Goal: Task Accomplishment & Management: Complete application form

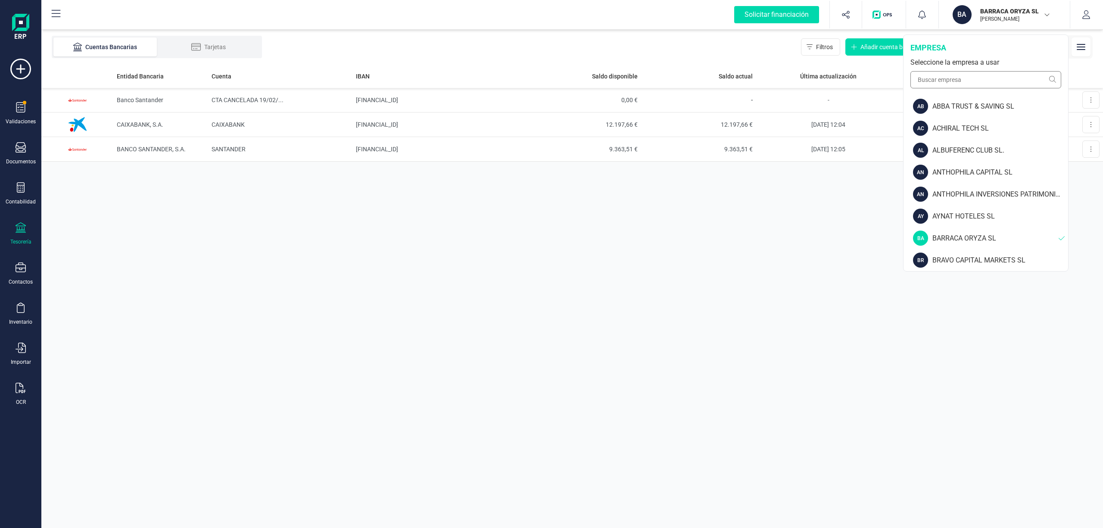
scroll to position [314, 0]
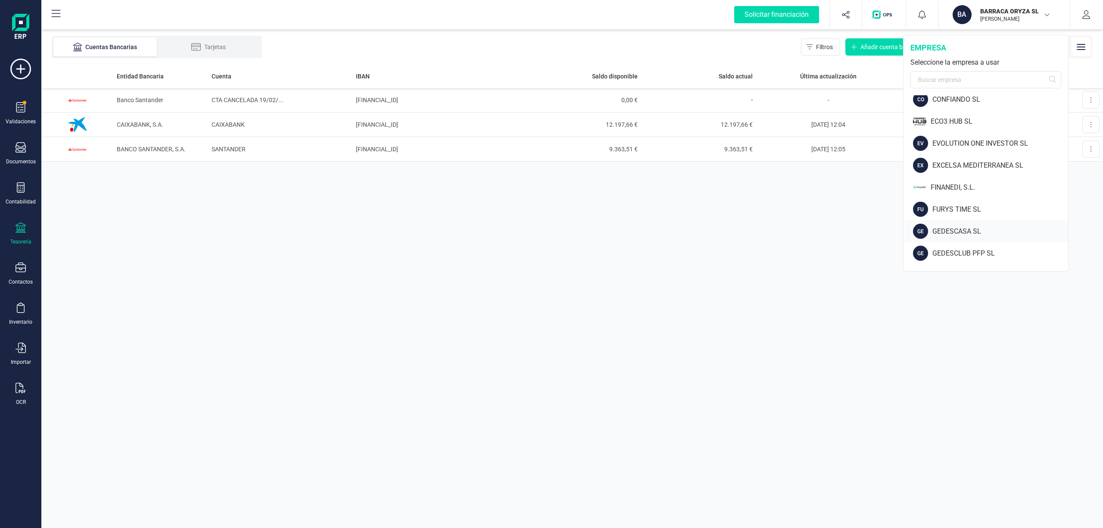
click at [964, 226] on div "GEDESCASA SL" at bounding box center [1000, 231] width 136 height 10
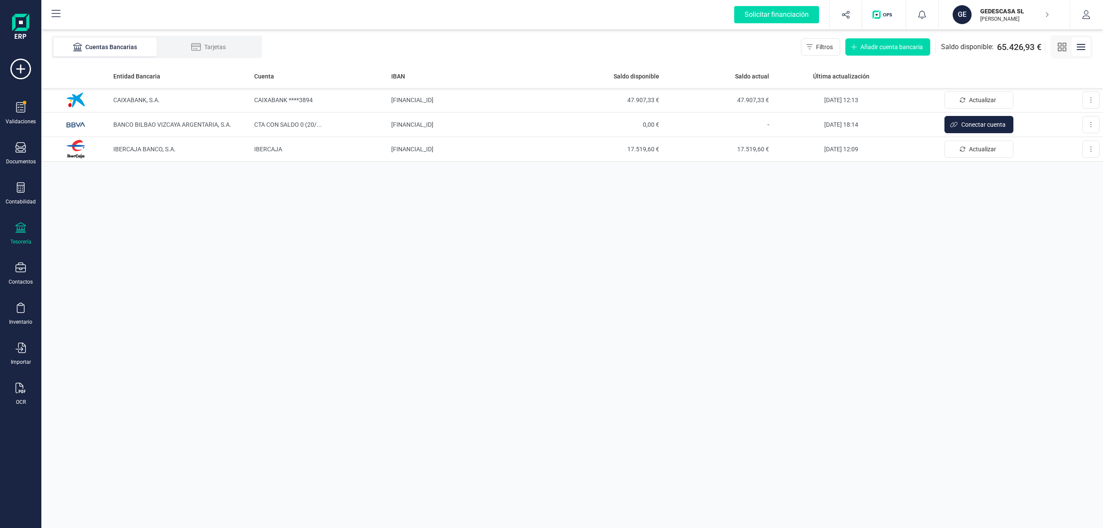
click at [995, 16] on p "[PERSON_NAME]" at bounding box center [1014, 19] width 69 height 7
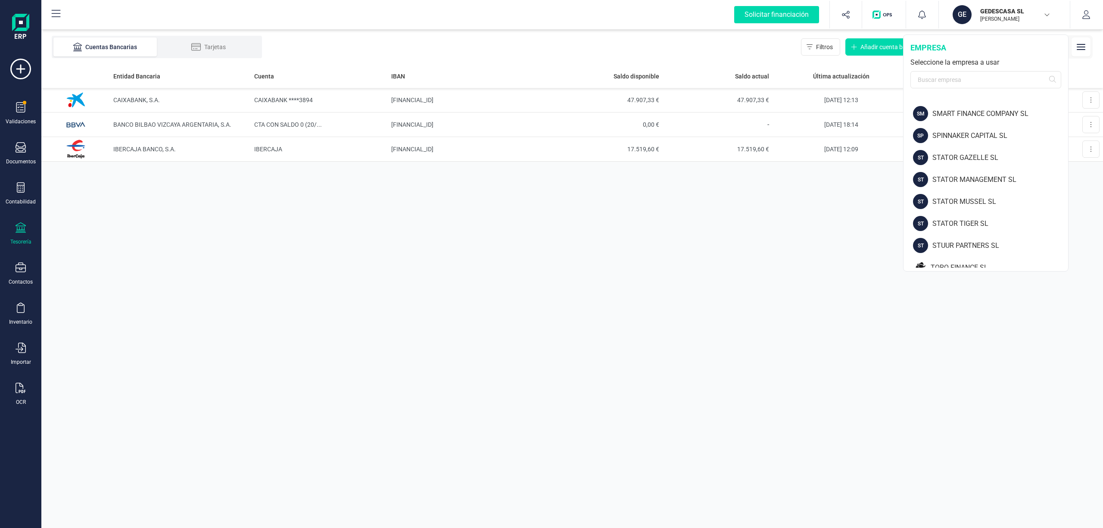
scroll to position [1167, 0]
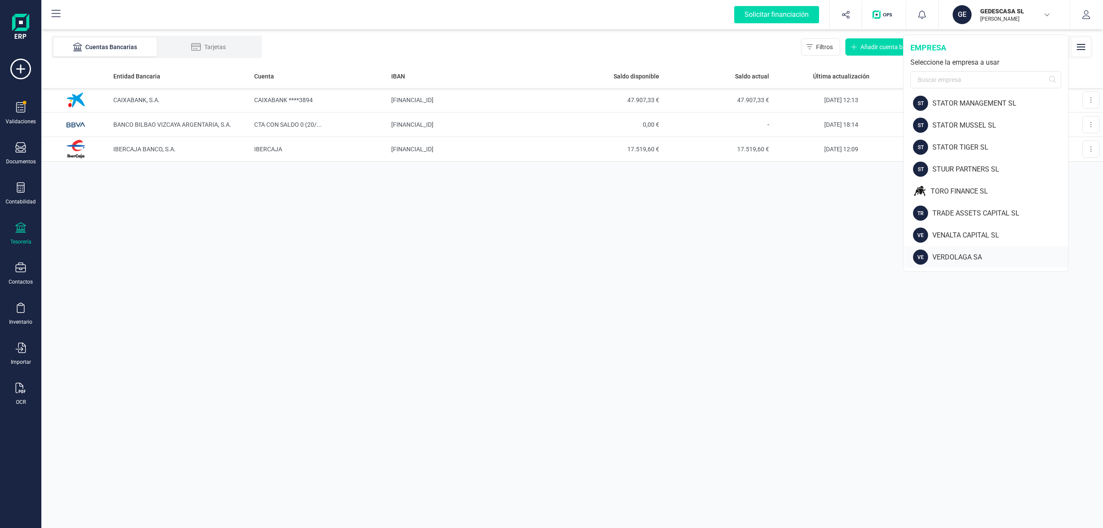
click at [969, 253] on div "VERDOLAGA SA" at bounding box center [1000, 257] width 136 height 10
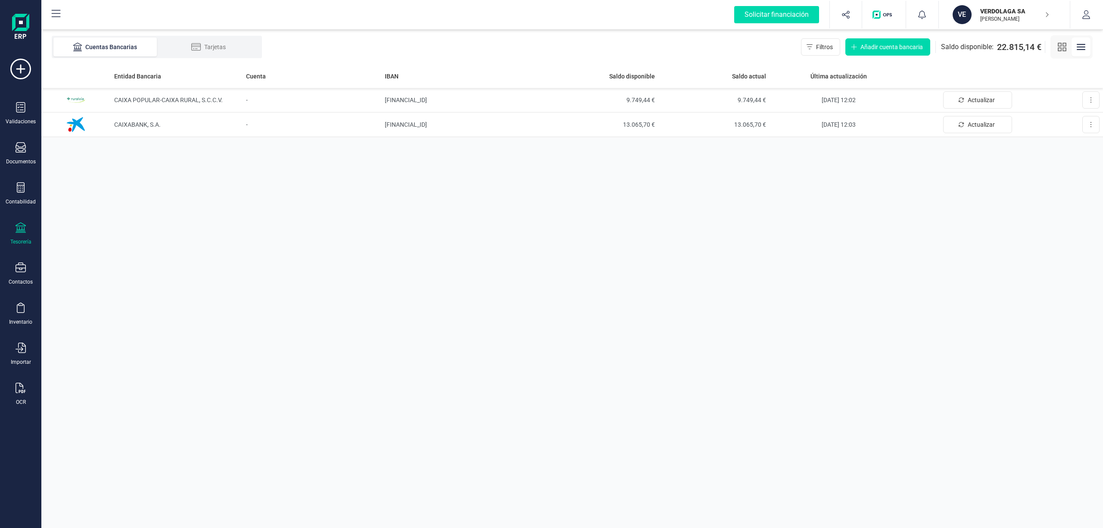
click at [998, 13] on p "VERDOLAGA SA" at bounding box center [1014, 11] width 69 height 9
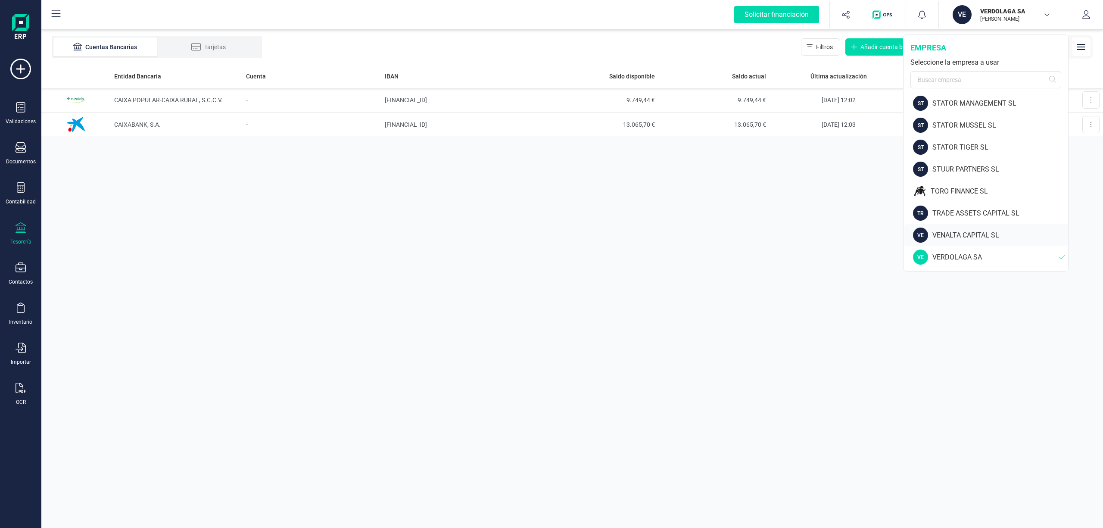
click at [958, 233] on div "VENALTA CAPITAL SL" at bounding box center [1000, 235] width 136 height 10
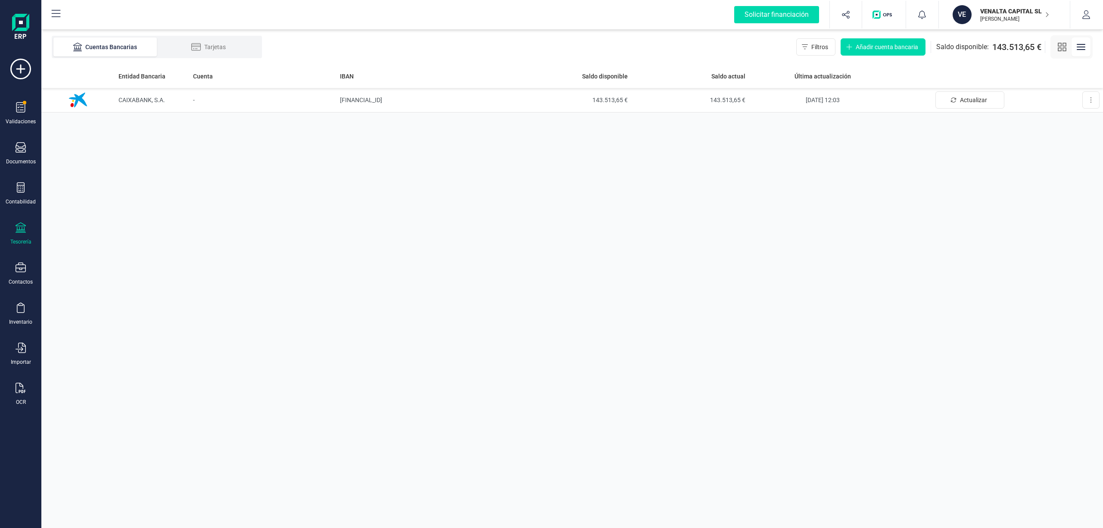
click at [1003, 10] on p "VENALTA CAPITAL SL" at bounding box center [1014, 11] width 69 height 9
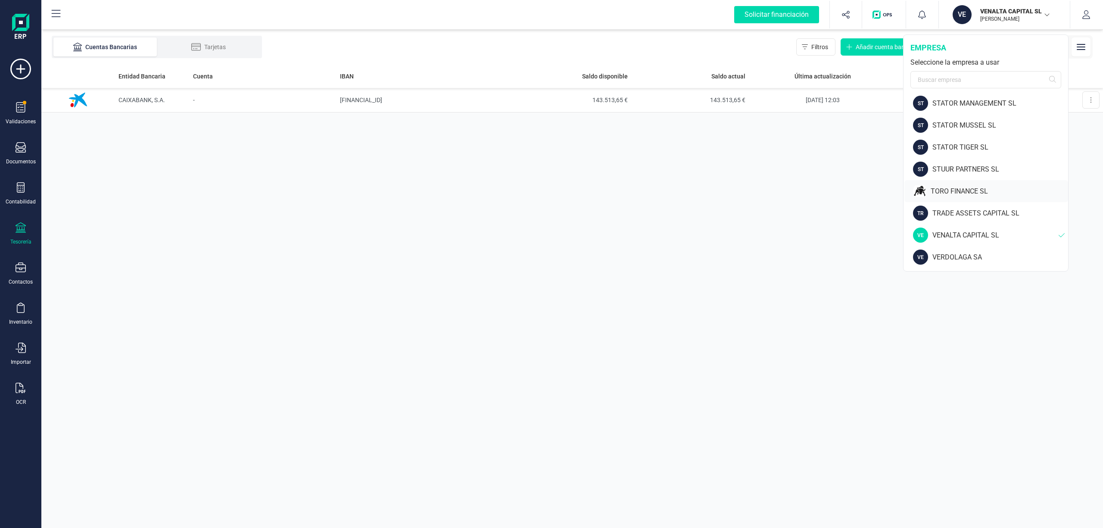
click at [965, 183] on div "TORO FINANCE SL" at bounding box center [986, 191] width 164 height 22
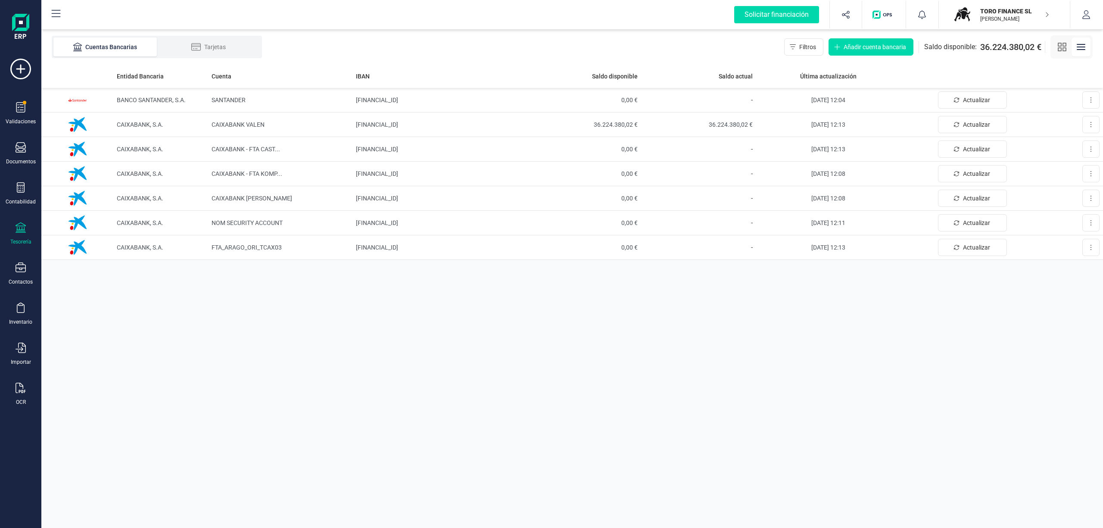
click at [1000, 16] on p "[PERSON_NAME]" at bounding box center [1014, 19] width 69 height 7
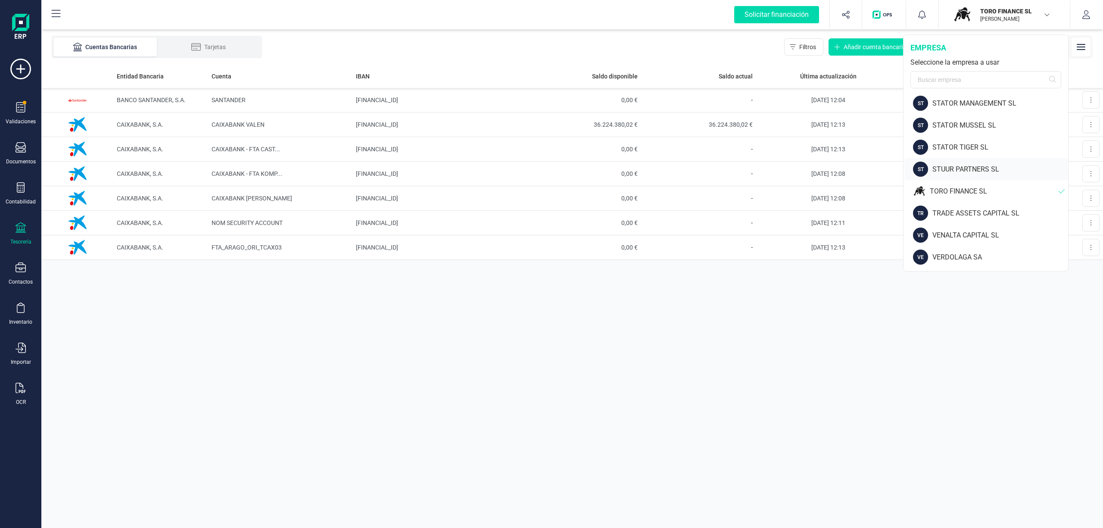
click at [952, 163] on div "ST STUUR PARTNERS SL" at bounding box center [986, 169] width 164 height 22
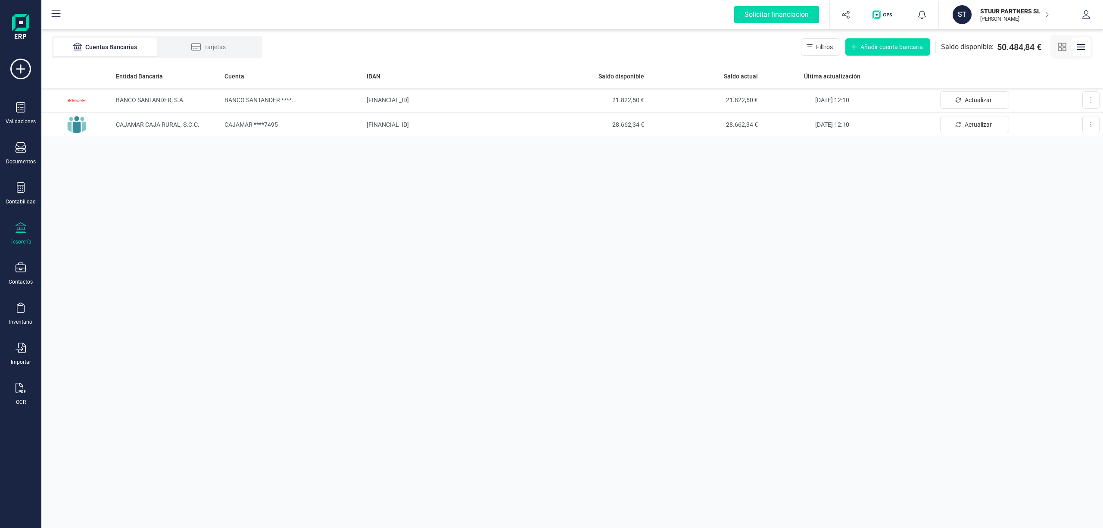
click at [1014, 10] on p "STUUR PARTNERS SL" at bounding box center [1014, 11] width 69 height 9
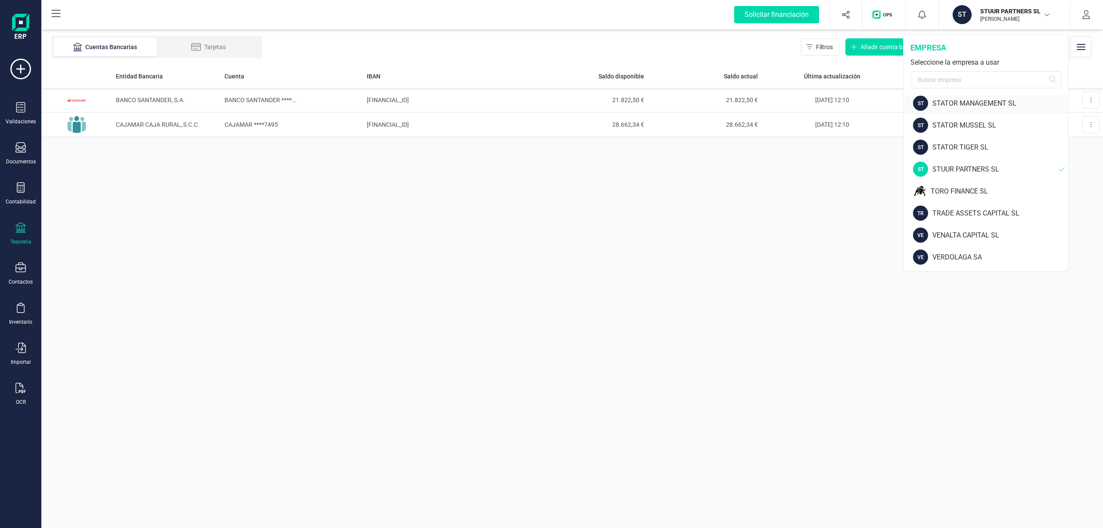
click at [959, 102] on div "STATOR MANAGEMENT SL" at bounding box center [1000, 103] width 136 height 10
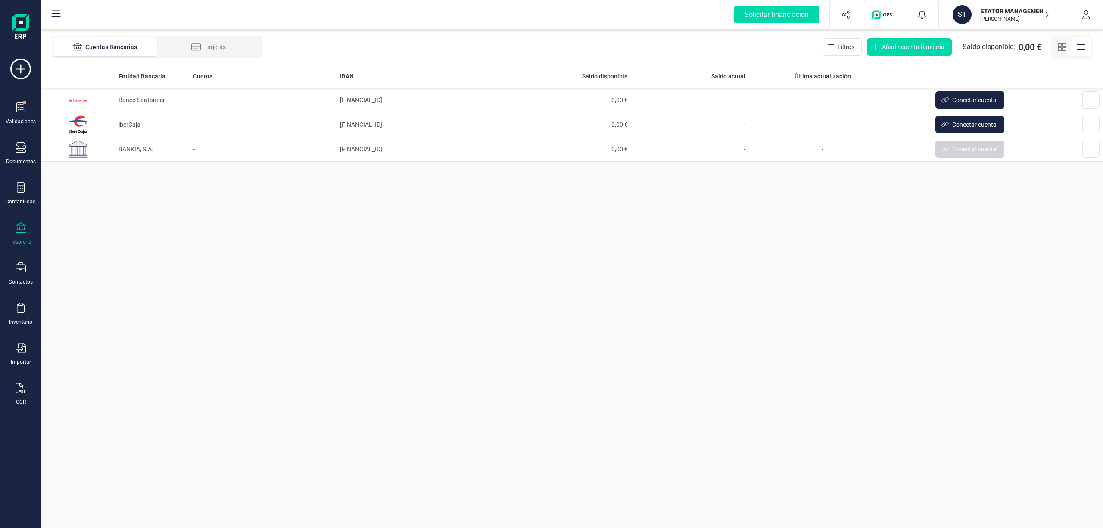
click at [1006, 11] on p "STATOR MANAGEMENT SL" at bounding box center [1014, 11] width 69 height 9
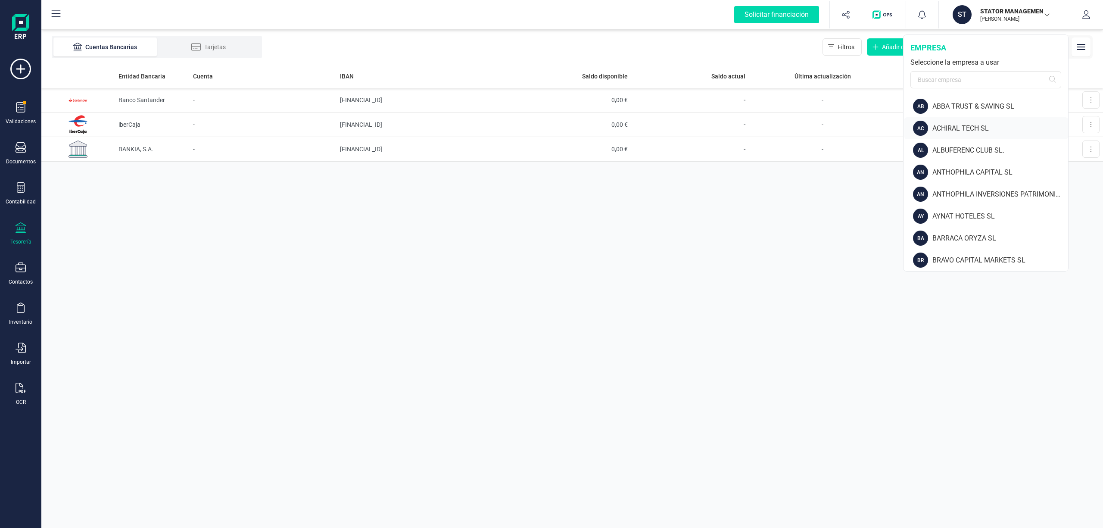
click at [961, 127] on div "ACHIRAL TECH SL" at bounding box center [1000, 128] width 136 height 10
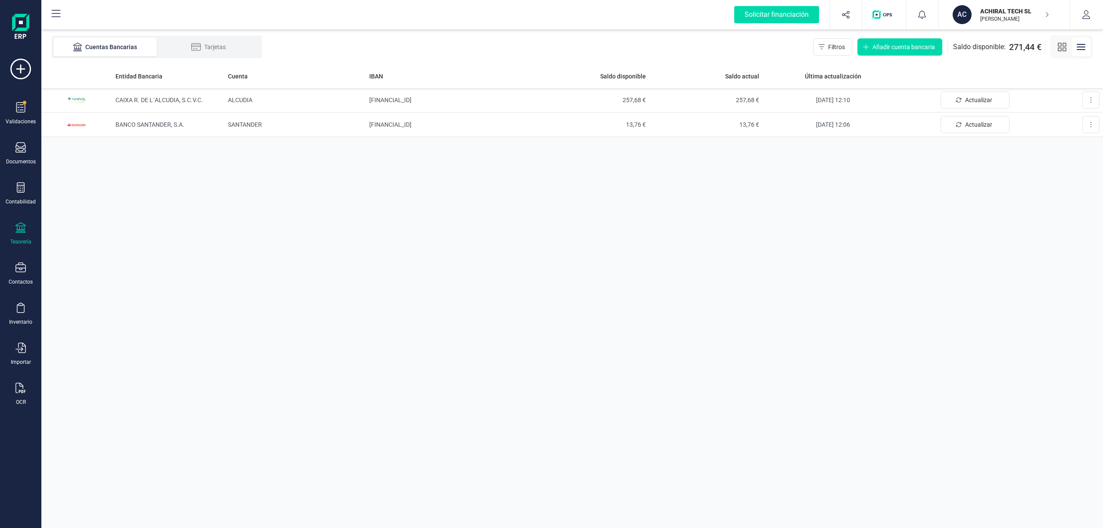
click at [989, 10] on p "ACHIRAL TECH SL" at bounding box center [1014, 11] width 69 height 9
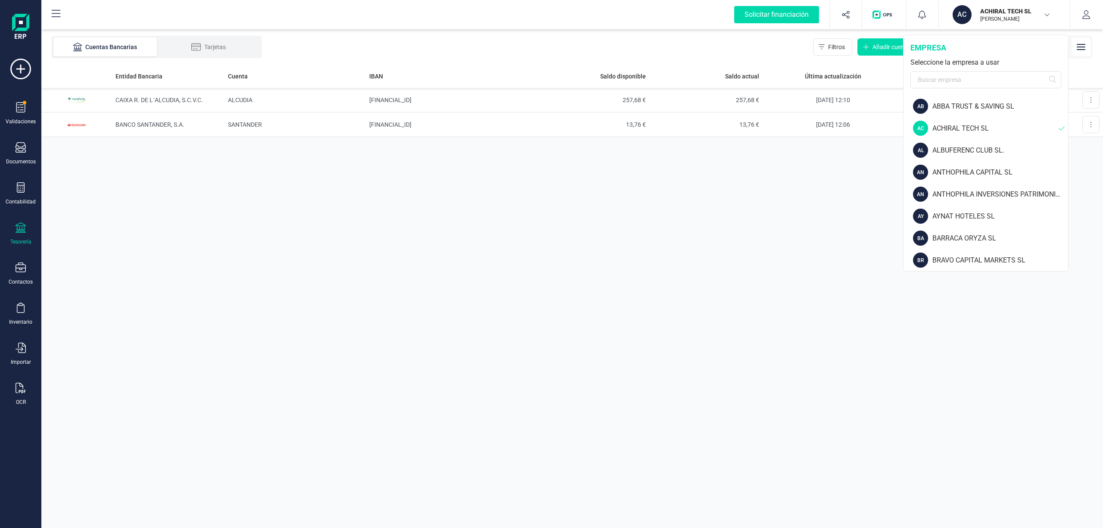
drag, startPoint x: 1067, startPoint y: 121, endPoint x: 1072, endPoint y: 161, distance: 40.8
click at [1067, 196] on div "AC ACHIRAL TECH SL JUAN NÚÑEZ RAMOS empresa Seleccione la empresa a usar AB ABB…" at bounding box center [985, 152] width 165 height 237
click at [972, 123] on div "STATOR MUSSEL SL" at bounding box center [1000, 125] width 136 height 10
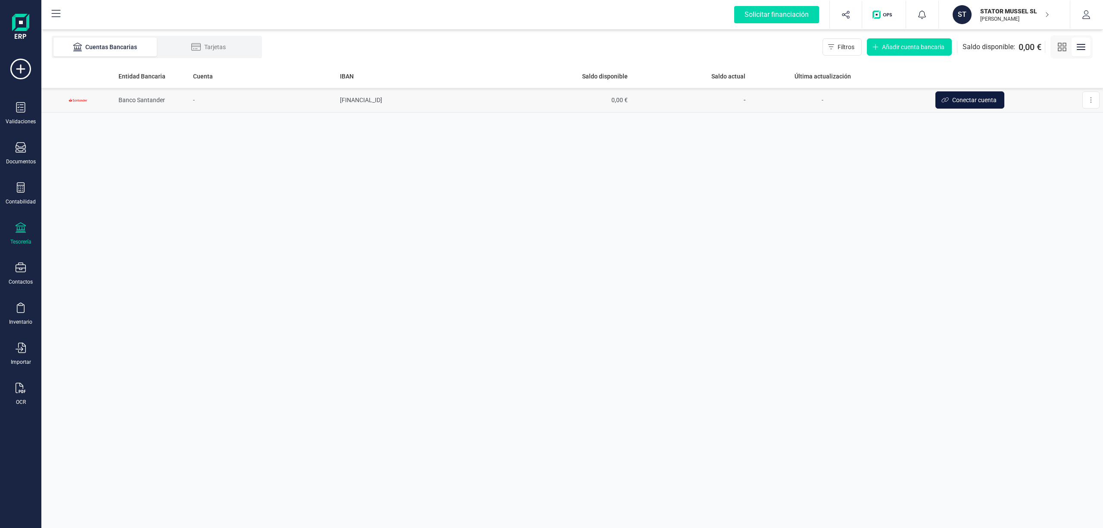
click at [967, 98] on span "Conectar cuenta" at bounding box center [974, 100] width 44 height 9
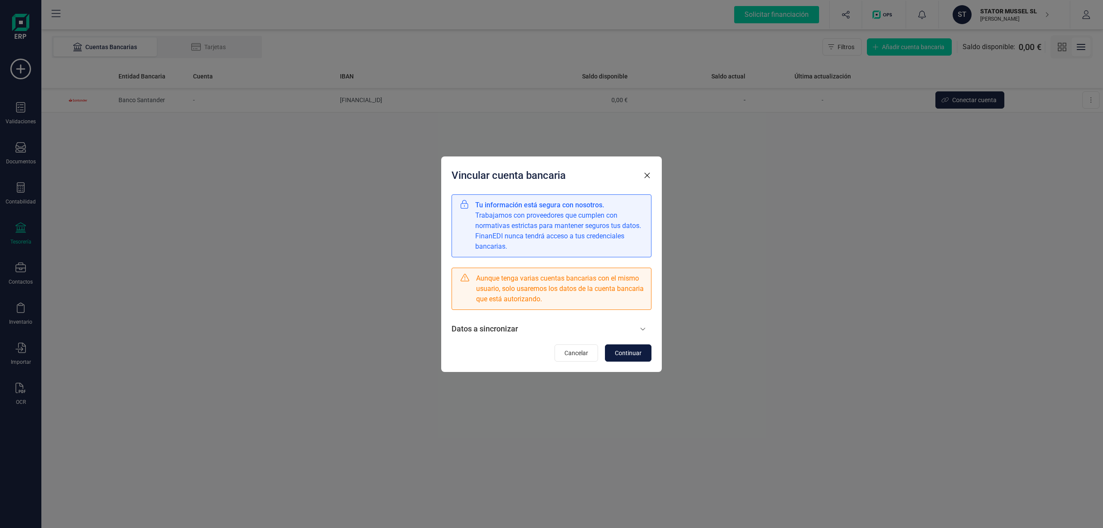
click at [628, 357] on span "Continuar" at bounding box center [628, 352] width 27 height 9
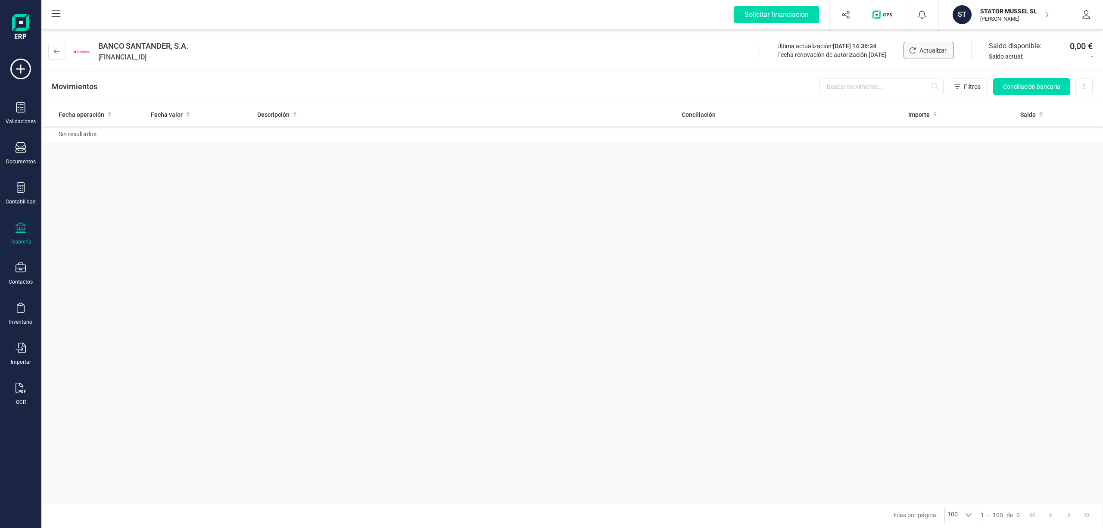
click at [919, 47] on span "Actualizar" at bounding box center [932, 50] width 27 height 9
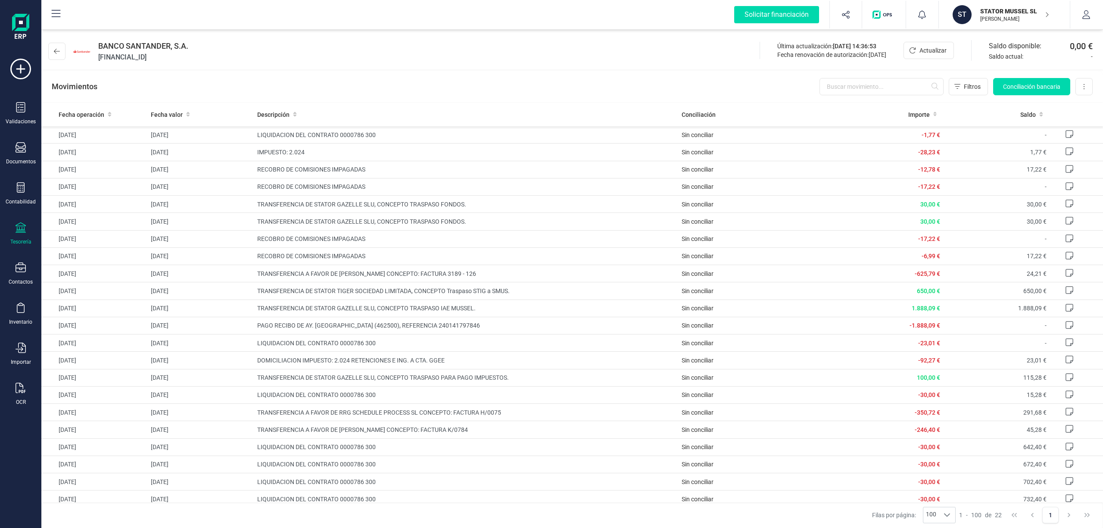
click at [996, 12] on p "STATOR MUSSEL SL" at bounding box center [1014, 11] width 69 height 9
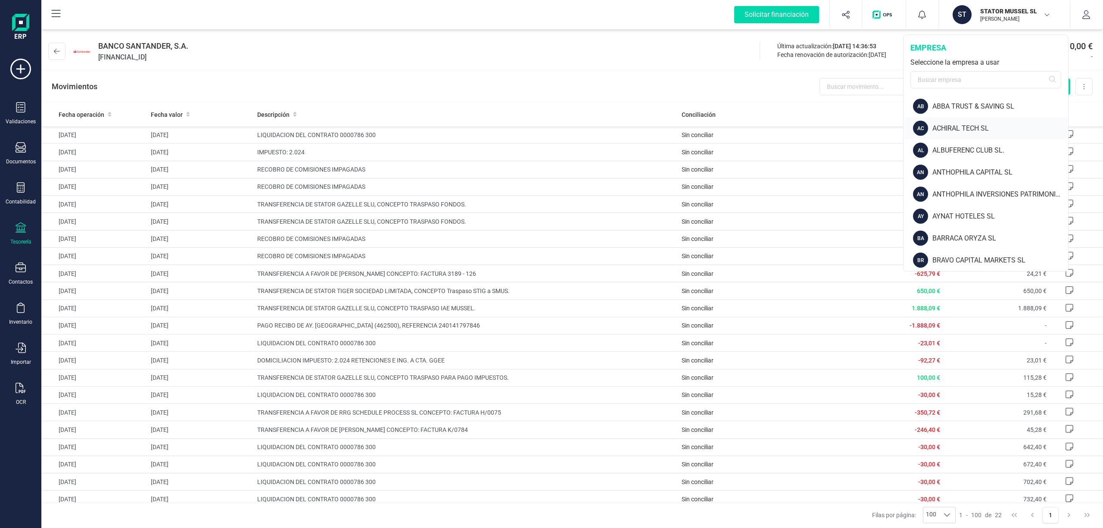
drag, startPoint x: 1065, startPoint y: 125, endPoint x: 1063, endPoint y: 134, distance: 8.7
click at [1063, 134] on div "AC ACHIRAL TECH SL" at bounding box center [986, 128] width 164 height 22
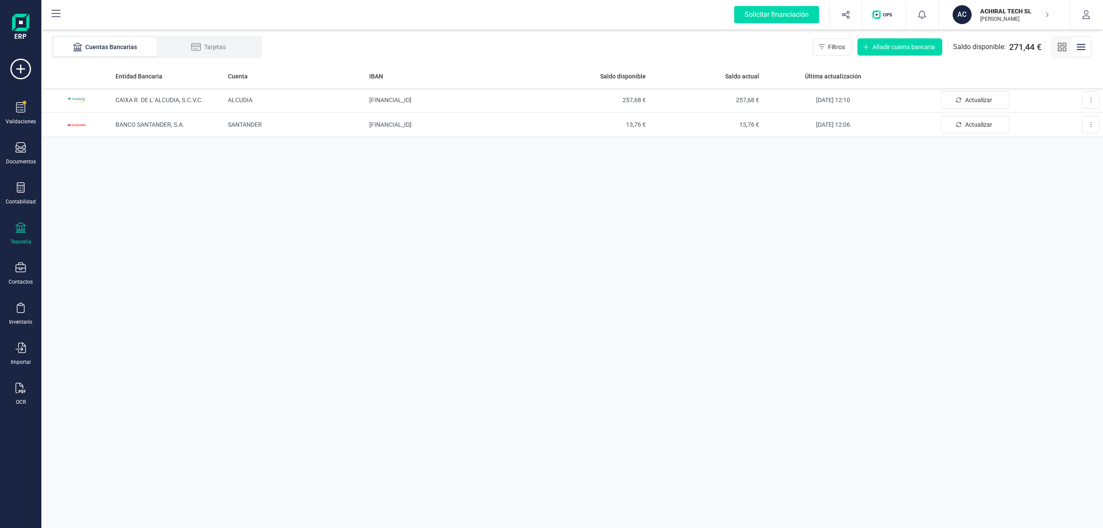
click at [996, 16] on p "[PERSON_NAME]" at bounding box center [1014, 19] width 69 height 7
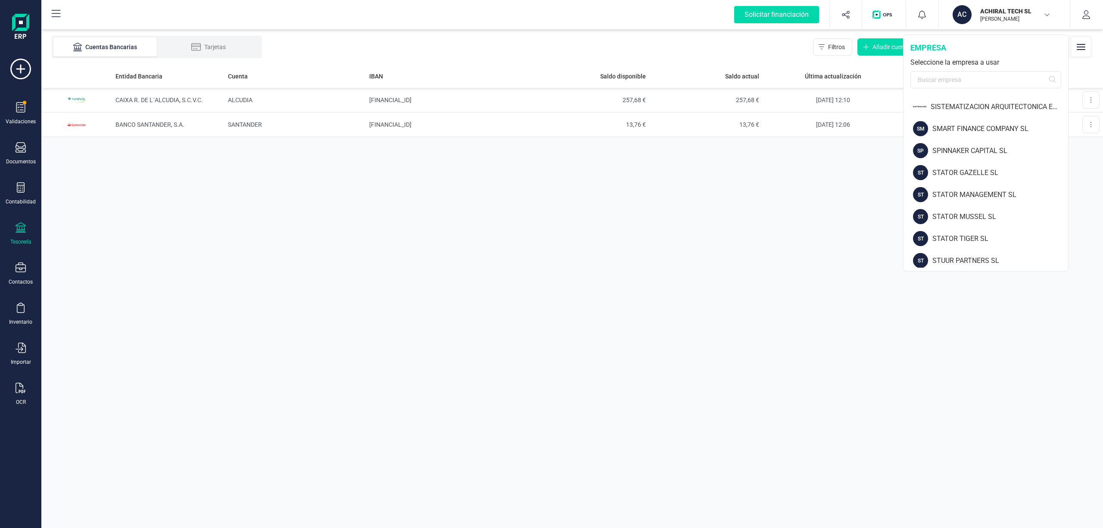
scroll to position [1081, 0]
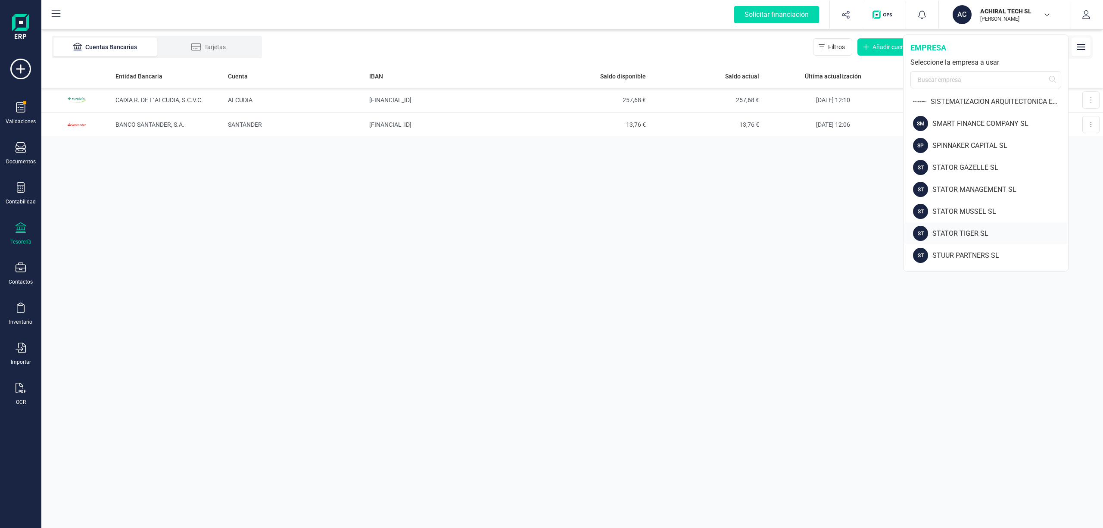
click at [974, 231] on div "STATOR TIGER SL" at bounding box center [1000, 233] width 136 height 10
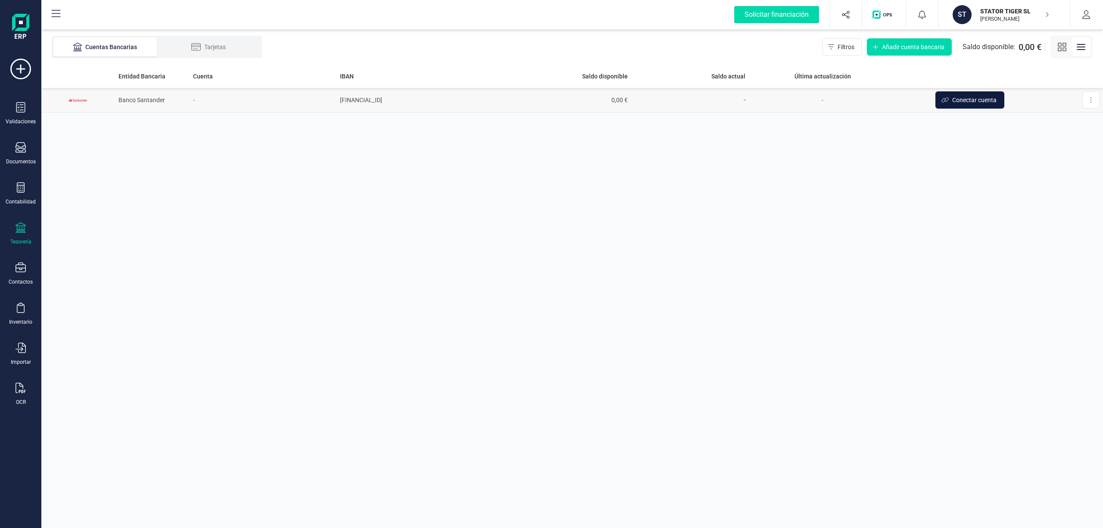
click at [974, 102] on span "Conectar cuenta" at bounding box center [974, 100] width 44 height 9
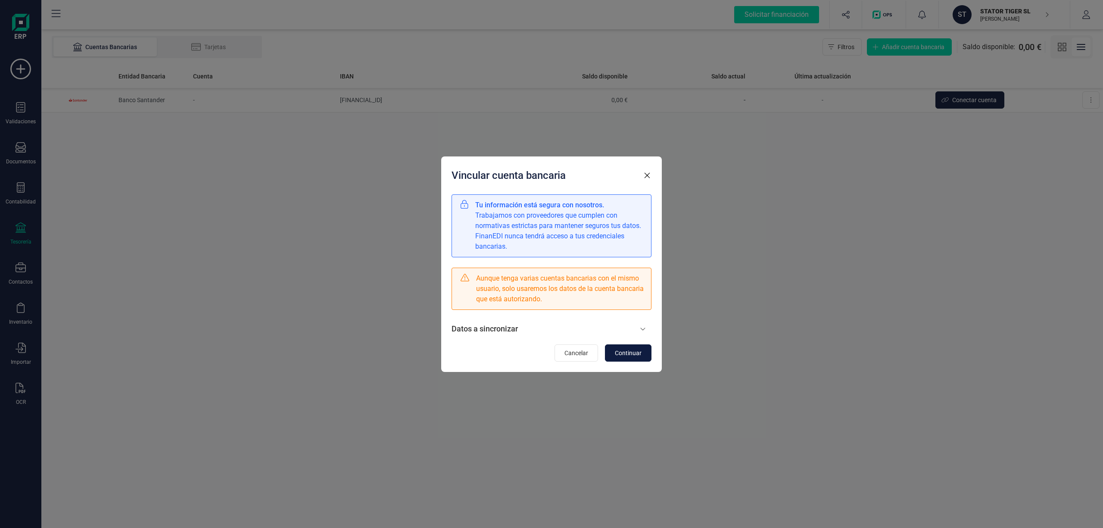
click at [628, 353] on span "Continuar" at bounding box center [628, 352] width 27 height 9
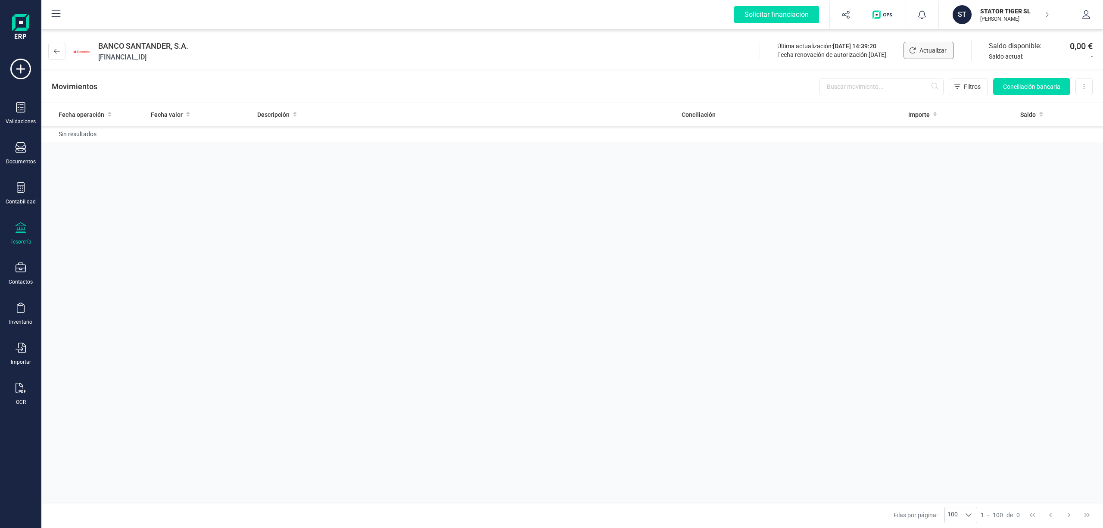
click at [926, 48] on span "Actualizar" at bounding box center [932, 50] width 27 height 9
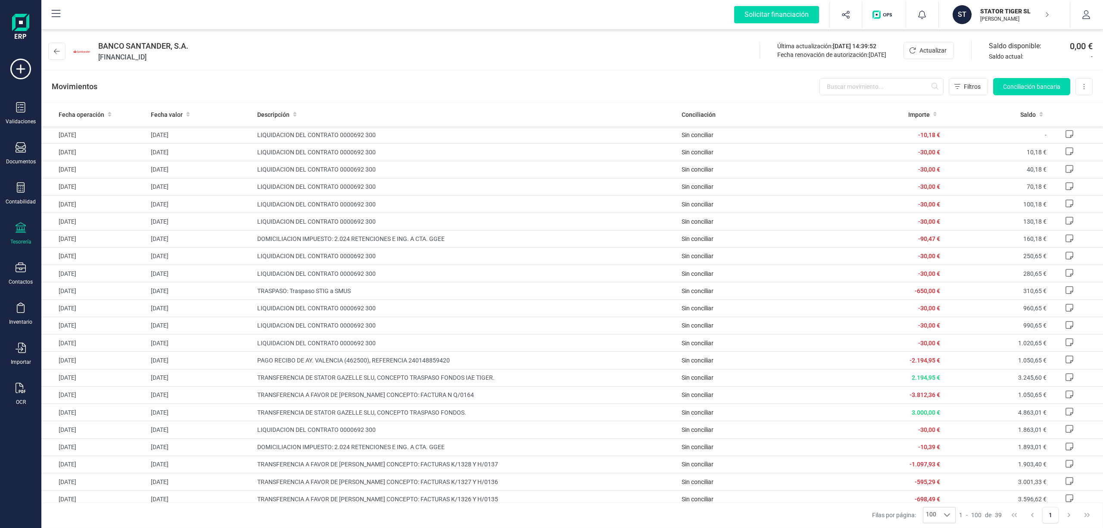
click at [1003, 11] on p "STATOR TIGER SL" at bounding box center [1014, 11] width 69 height 9
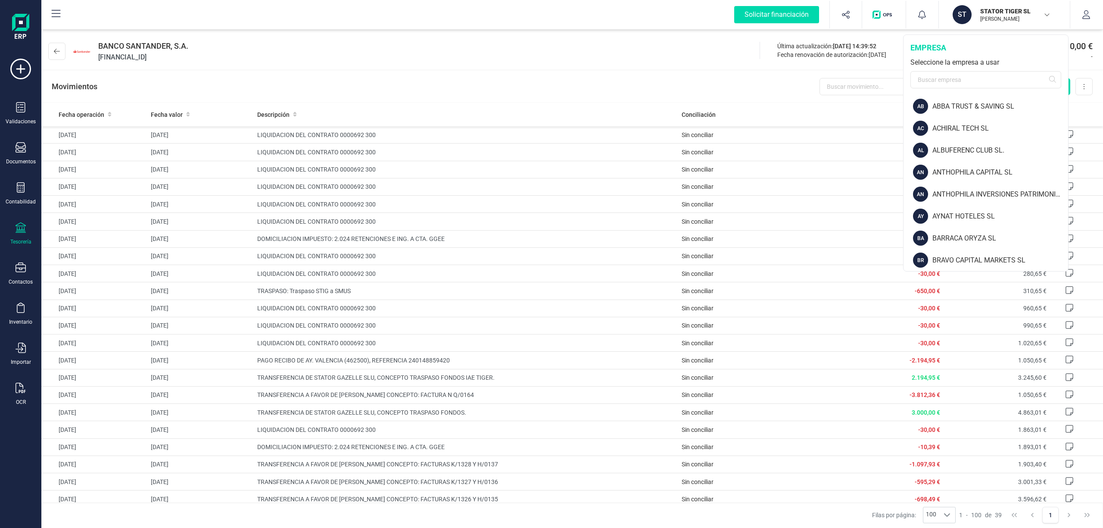
click at [1003, 9] on p "STATOR TIGER SL" at bounding box center [1014, 11] width 69 height 9
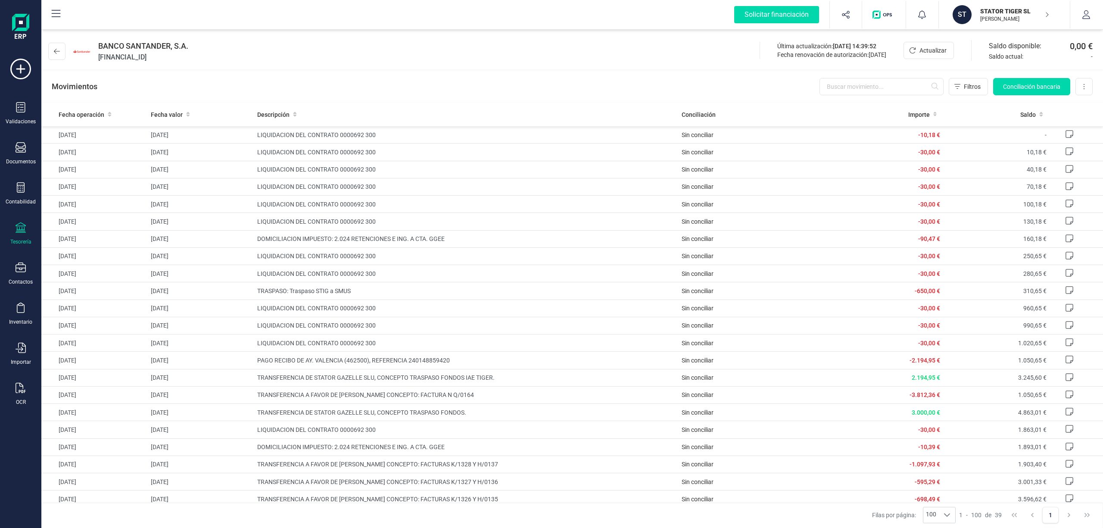
click at [992, 11] on p "STATOR TIGER SL" at bounding box center [1014, 11] width 69 height 9
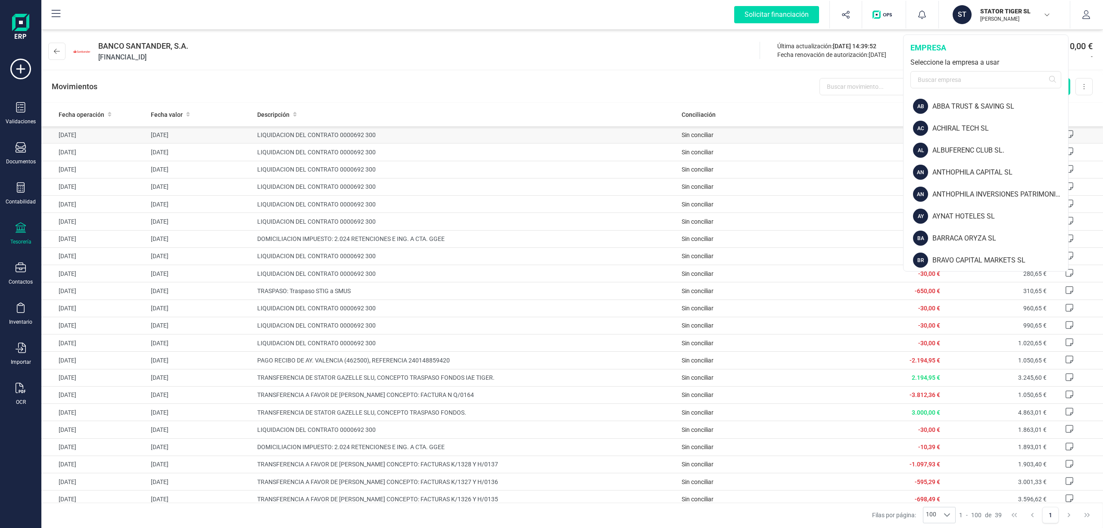
drag, startPoint x: 1065, startPoint y: 122, endPoint x: 1068, endPoint y: 137, distance: 15.0
click at [1068, 155] on div "Solicitar financiación Importaciones completadas 0 / 0 ST STATOR TIGER SL JUAN …" at bounding box center [571, 264] width 1061 height 528
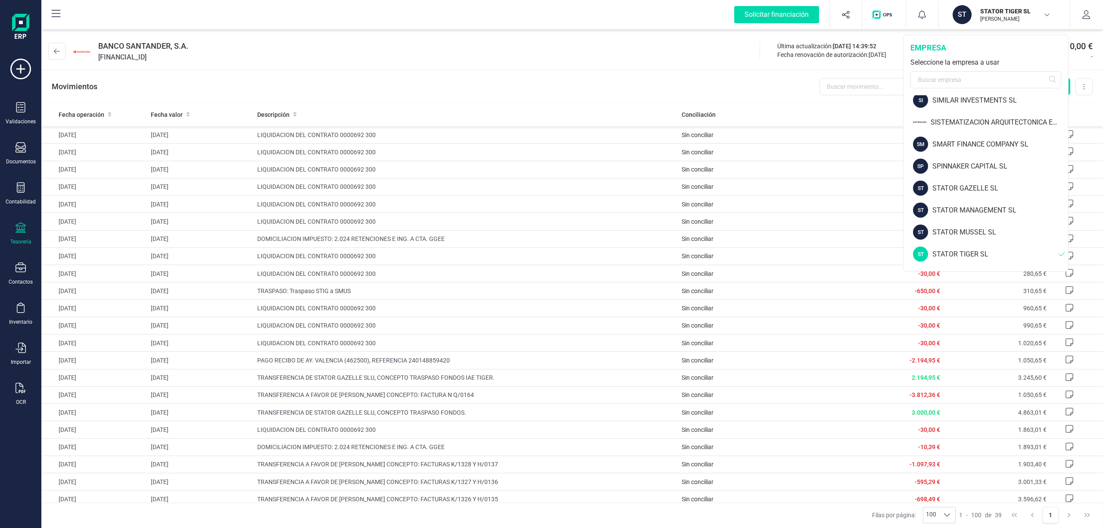
scroll to position [1046, 0]
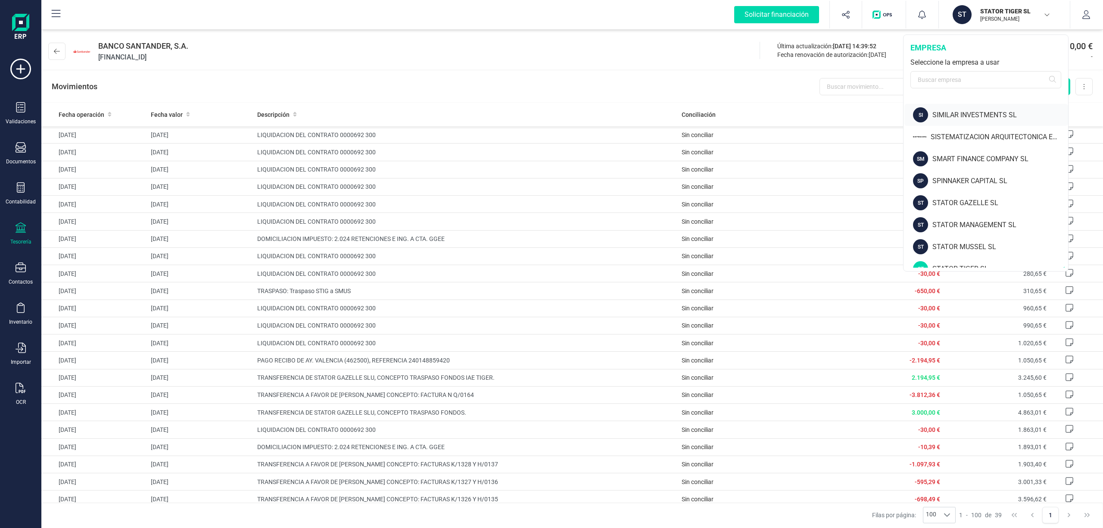
click at [982, 116] on div "SIMILAR INVESTMENTS SL" at bounding box center [1000, 115] width 136 height 10
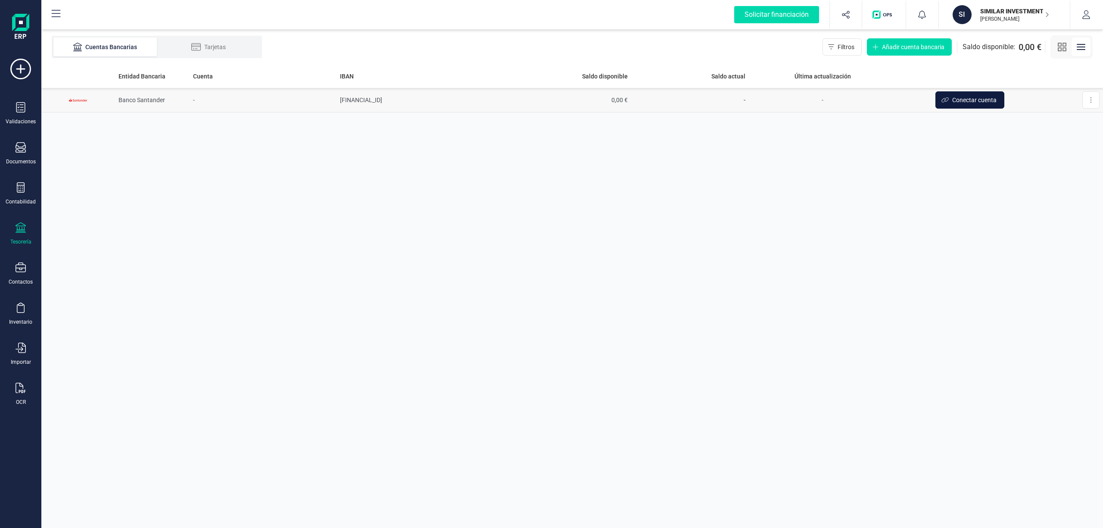
click at [970, 101] on span "Conectar cuenta" at bounding box center [974, 100] width 44 height 9
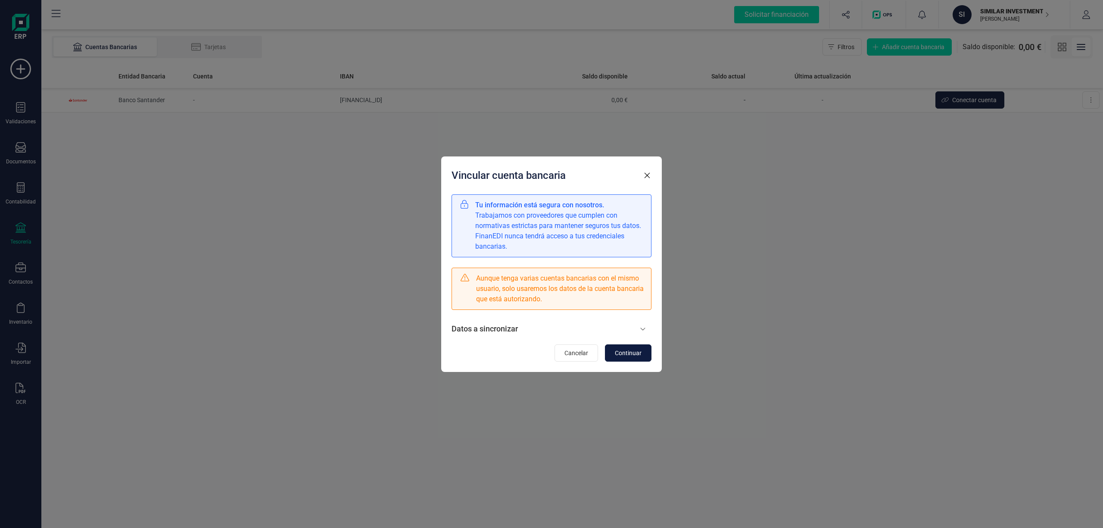
click at [640, 351] on span "Continuar" at bounding box center [628, 352] width 27 height 9
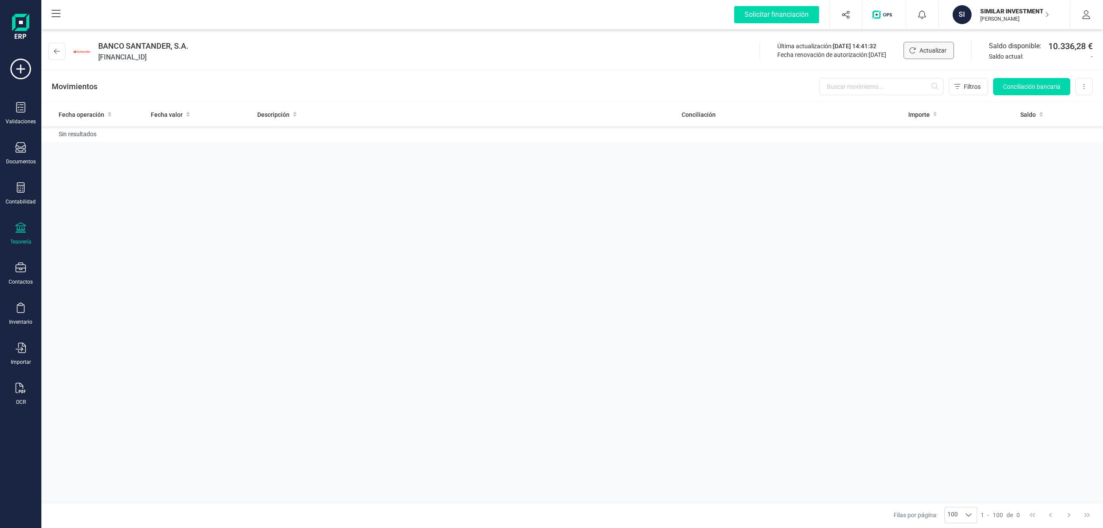
click at [925, 49] on span "Actualizar" at bounding box center [932, 50] width 27 height 9
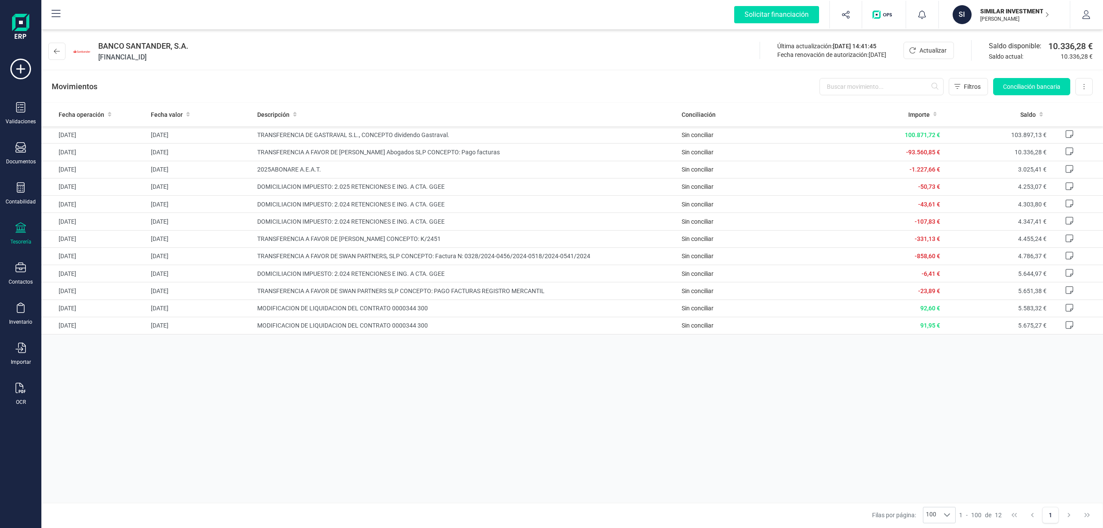
click at [998, 16] on p "[PERSON_NAME]" at bounding box center [1014, 19] width 69 height 7
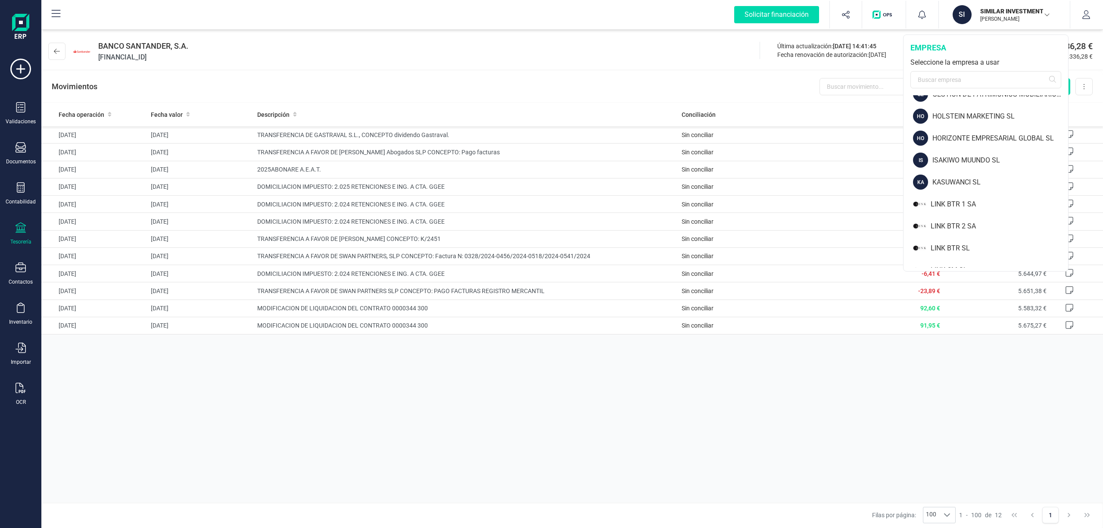
scroll to position [533, 0]
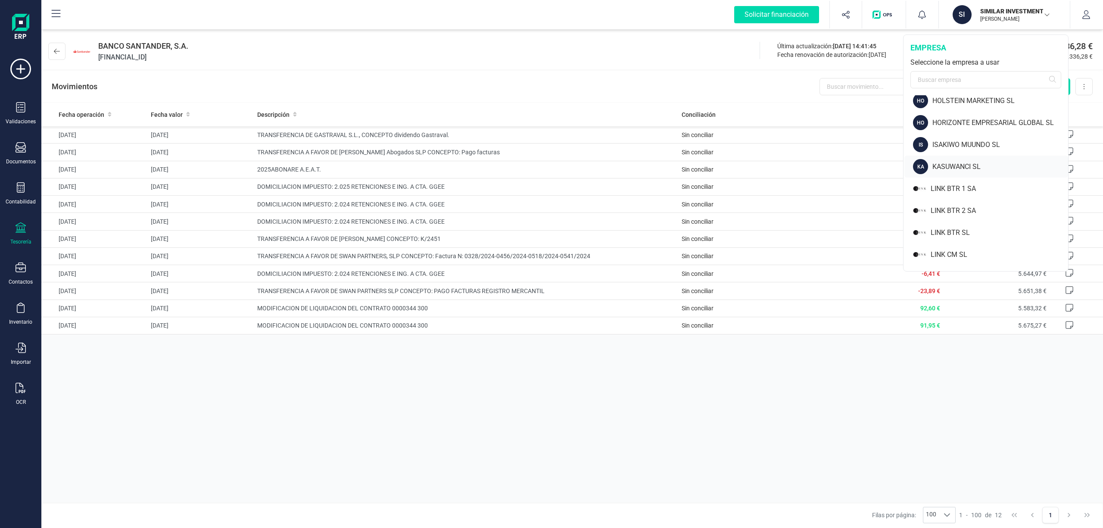
click at [961, 165] on div "KASUWANCI SL" at bounding box center [1000, 167] width 136 height 10
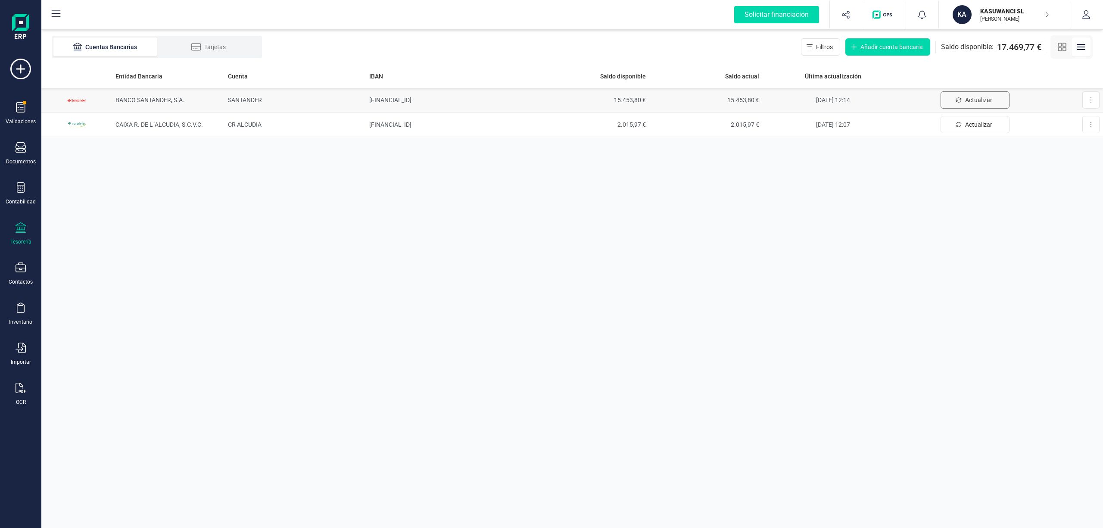
click at [972, 100] on span "Actualizar" at bounding box center [978, 100] width 27 height 9
click at [416, 95] on td "ES6700496964612410014466" at bounding box center [451, 100] width 170 height 25
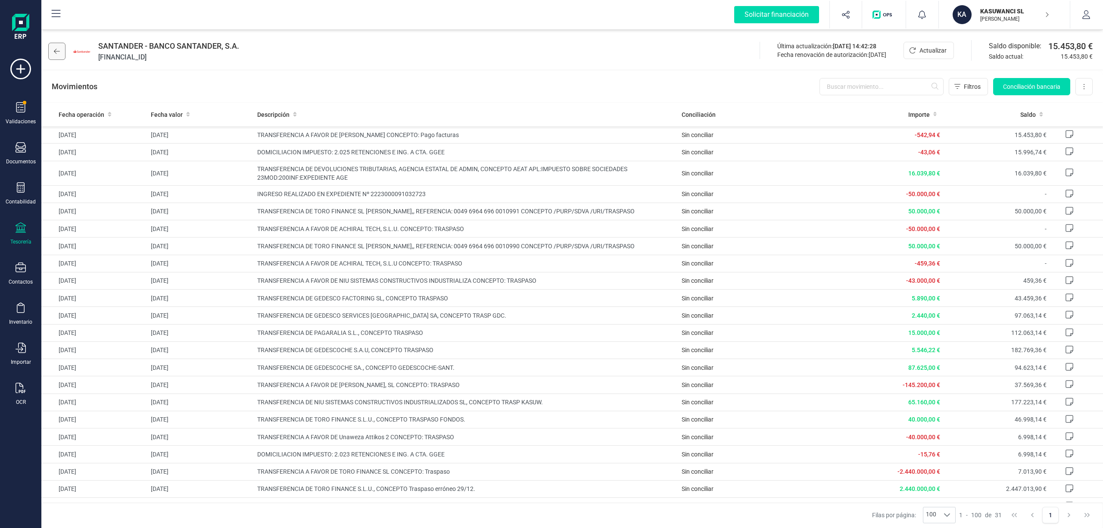
click at [54, 51] on icon at bounding box center [57, 51] width 6 height 5
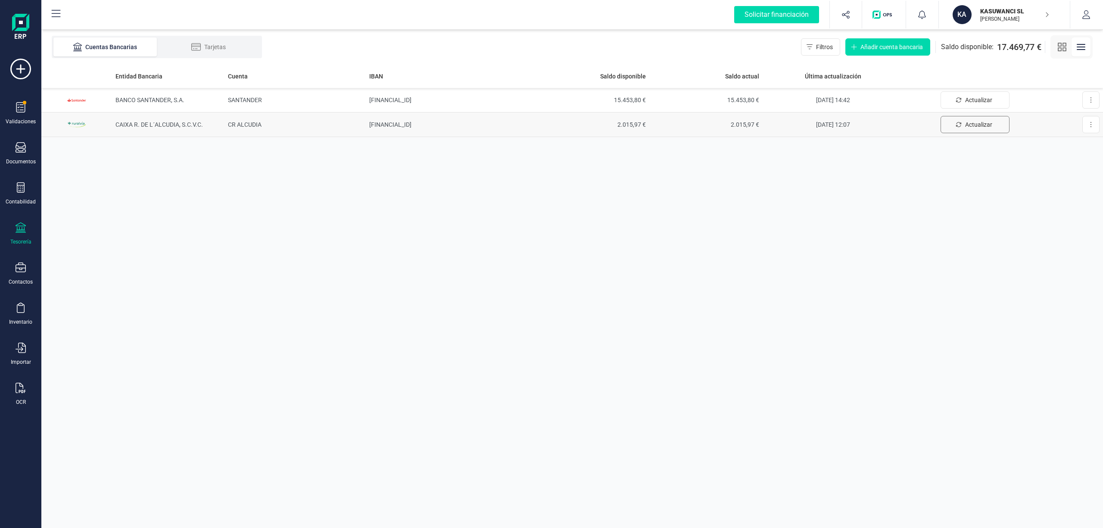
click at [973, 122] on span "Actualizar" at bounding box center [978, 124] width 27 height 9
click at [984, 11] on p "KASUWANCI SL" at bounding box center [1014, 11] width 69 height 9
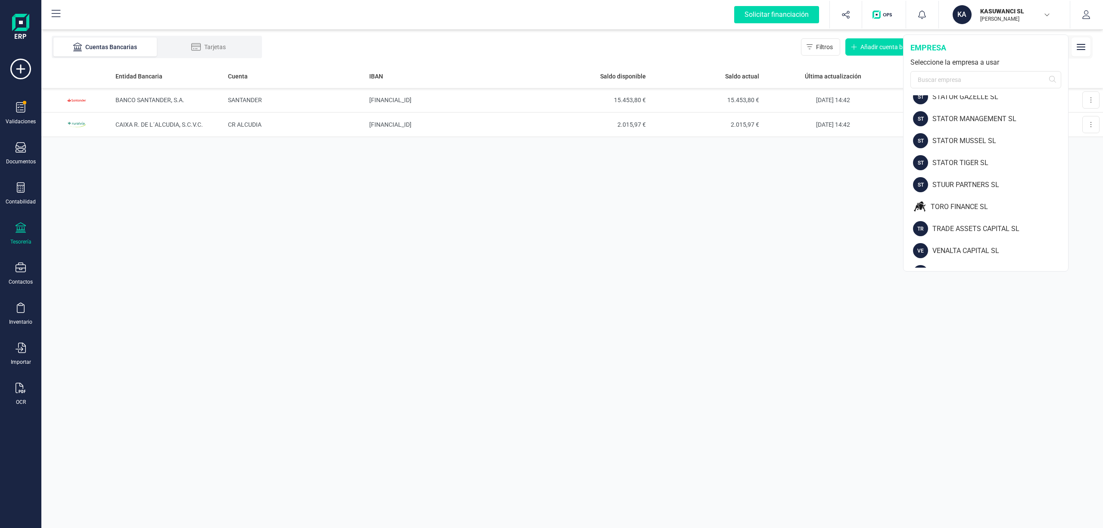
scroll to position [1167, 0]
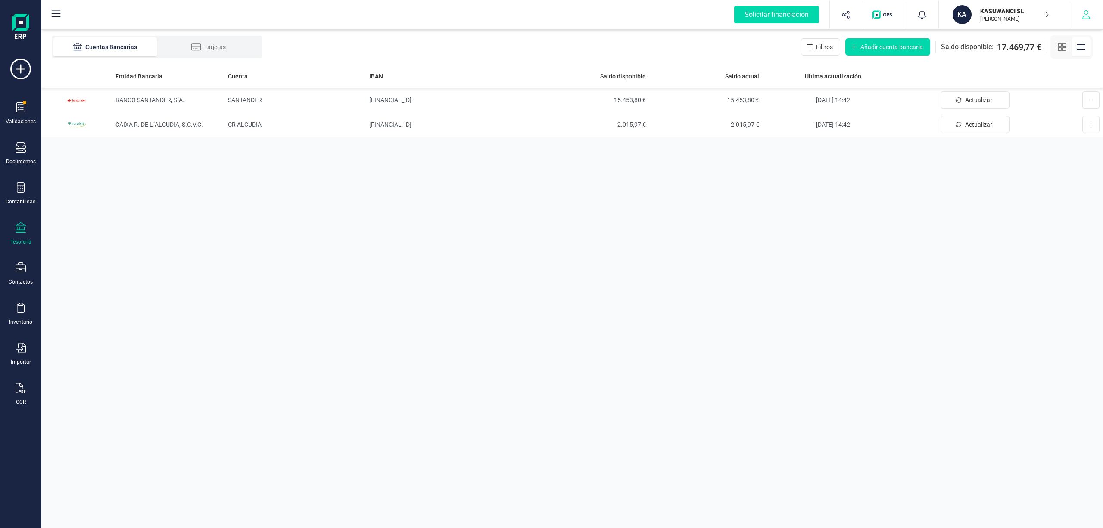
click at [1086, 15] on icon "button" at bounding box center [1085, 14] width 9 height 9
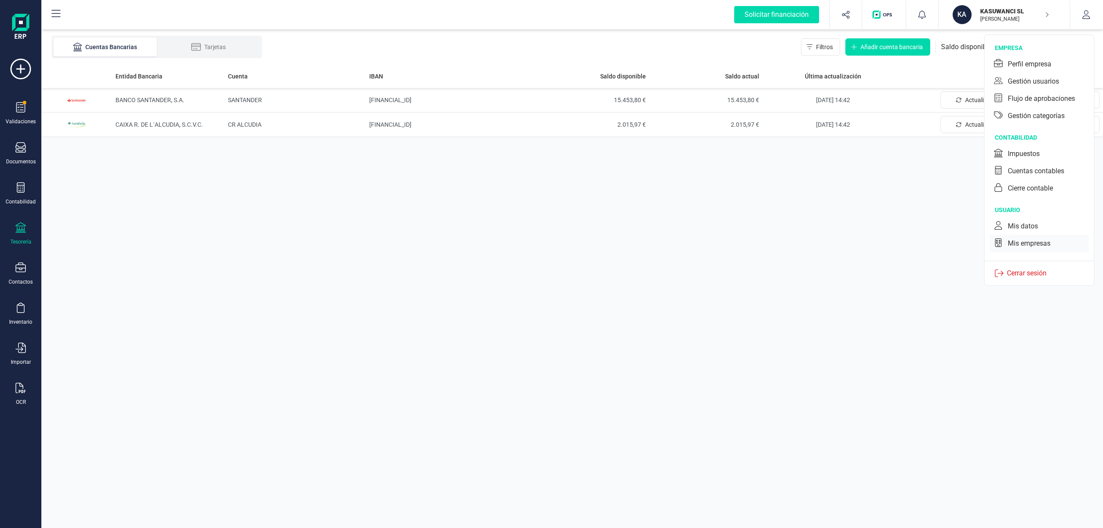
click at [1025, 245] on div "Mis empresas" at bounding box center [1028, 243] width 43 height 10
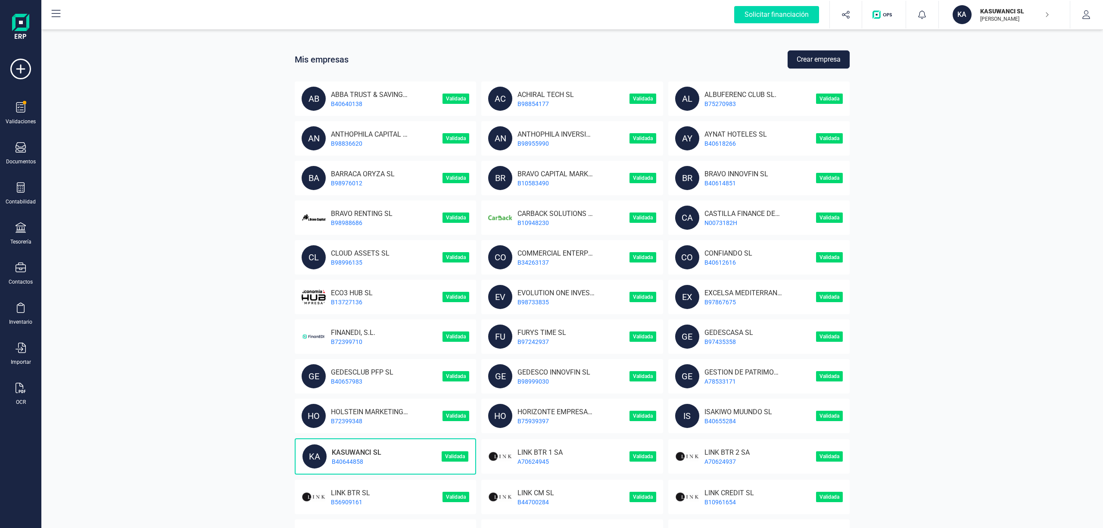
click at [805, 59] on button "Crear empresa" at bounding box center [818, 59] width 62 height 18
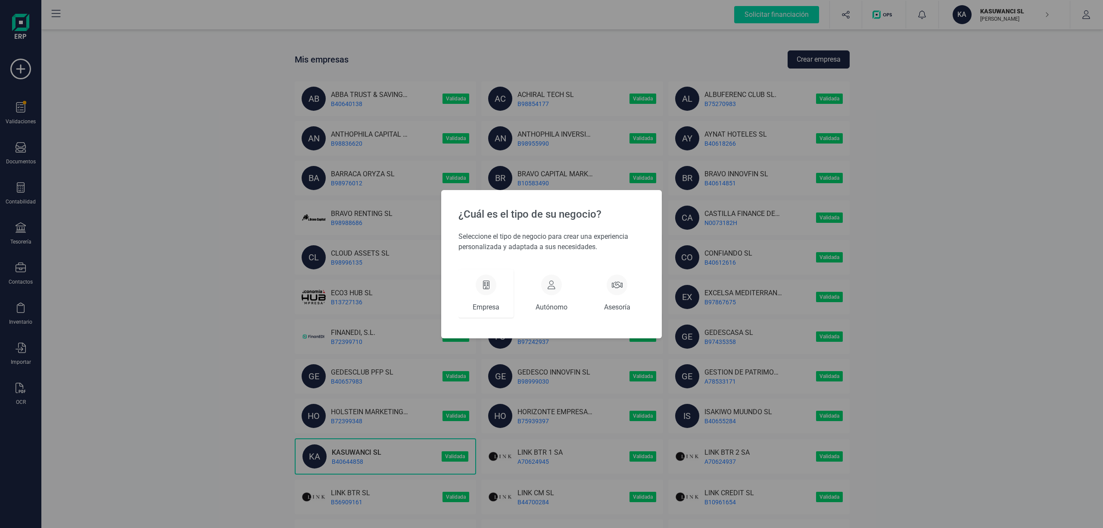
click at [485, 288] on icon at bounding box center [486, 284] width 6 height 9
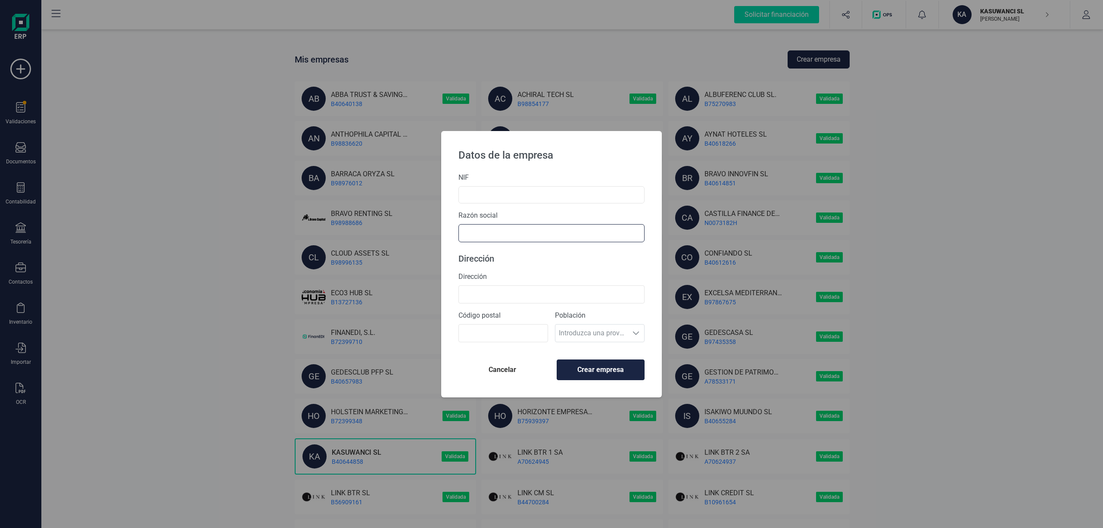
click at [490, 239] on input "text" at bounding box center [551, 233] width 186 height 18
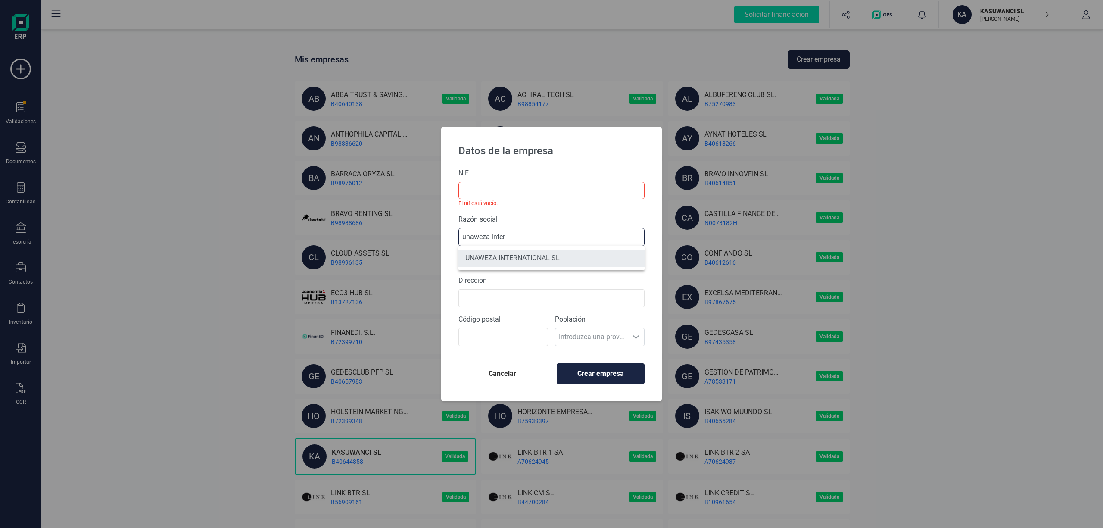
type input "unaweza inter"
click at [522, 262] on li "UNAWEZA INTERNATIONAL SL" at bounding box center [551, 257] width 186 height 17
type input "B40554578"
type input "UNAWEZA INTERNATIONAL SL"
type input "CALLE AVDA DEL PUERTO1 - ESCALERA DERECHA, PRINCIPAL 1"
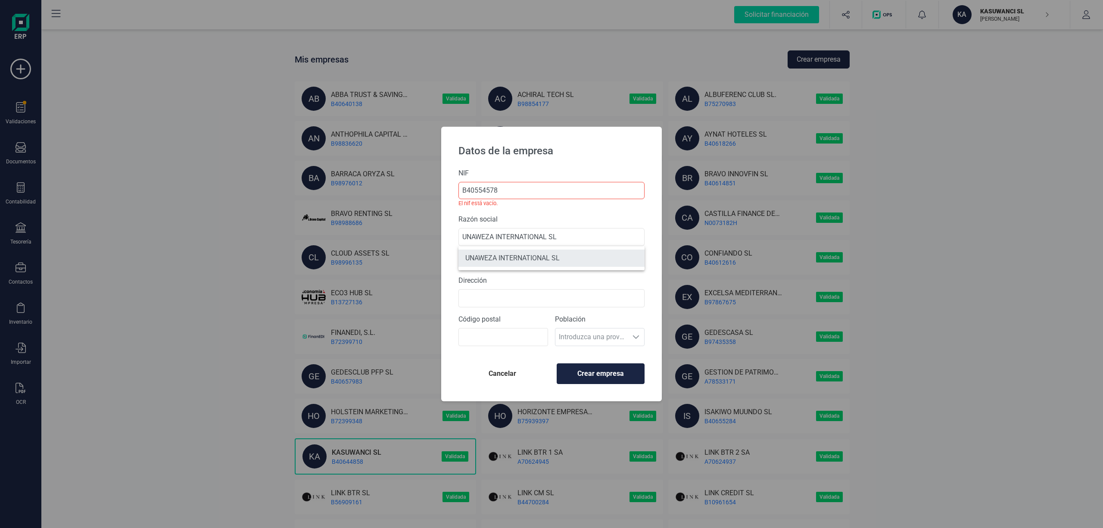
type input "46021"
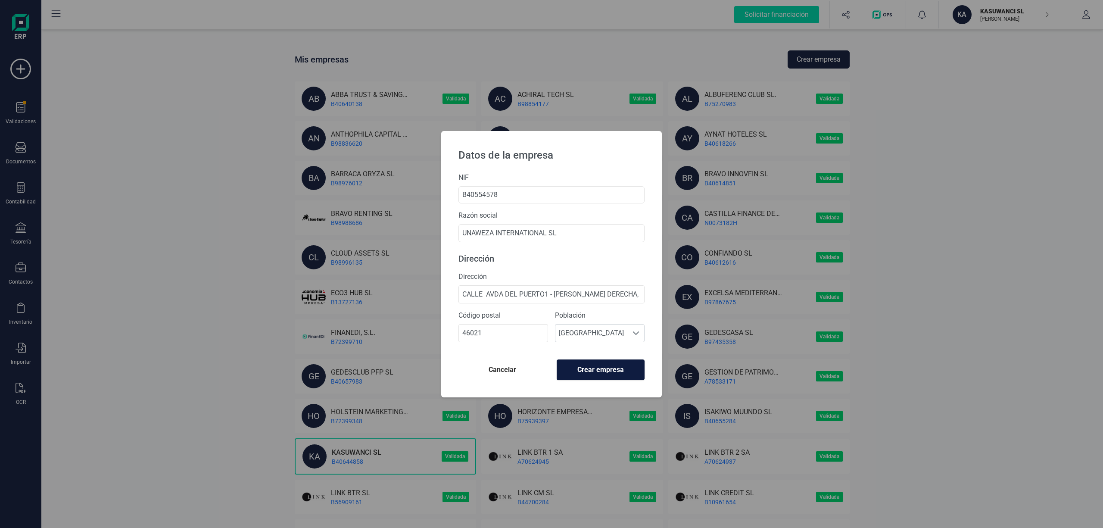
click at [605, 371] on span "Crear empresa" at bounding box center [600, 369] width 73 height 10
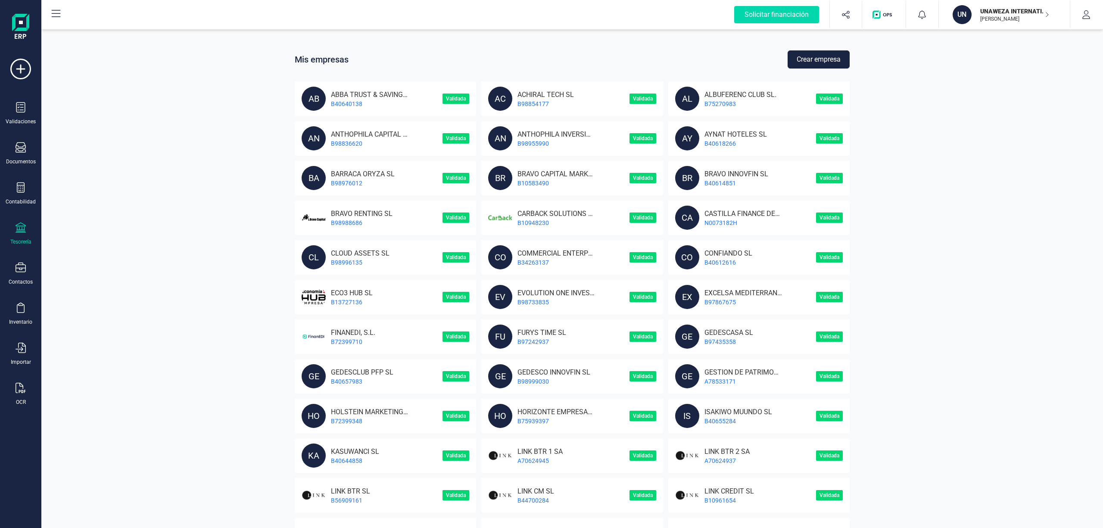
click at [21, 231] on icon at bounding box center [21, 227] width 10 height 10
click at [98, 144] on span "Cuentas bancarias" at bounding box center [105, 147] width 76 height 10
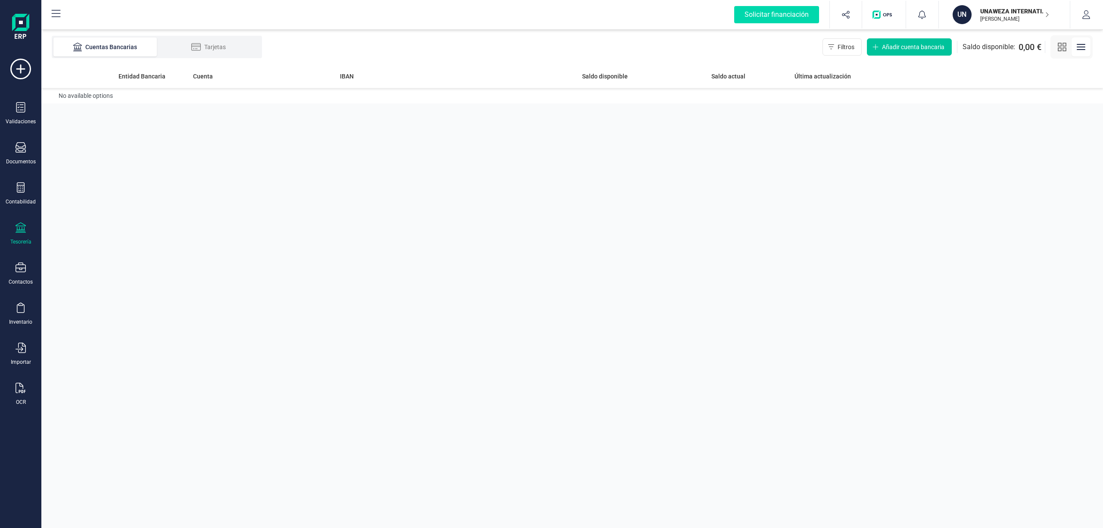
click at [893, 45] on span "Añadir cuenta bancaria" at bounding box center [913, 47] width 62 height 9
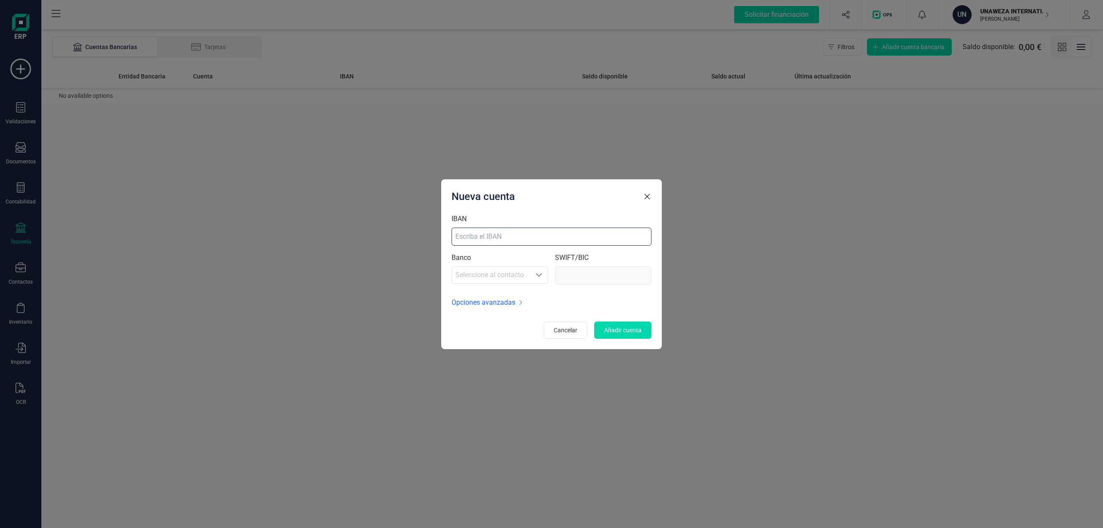
click at [510, 240] on input "IBAN" at bounding box center [551, 236] width 200 height 18
paste input "ES47 0049 6964 6520 1000 8067"
type input "ES47 0049 6964 6520 1000 8067"
type input "[SWIFT_CODE]"
type input "ES47 0049 6964 6520 1000 8067"
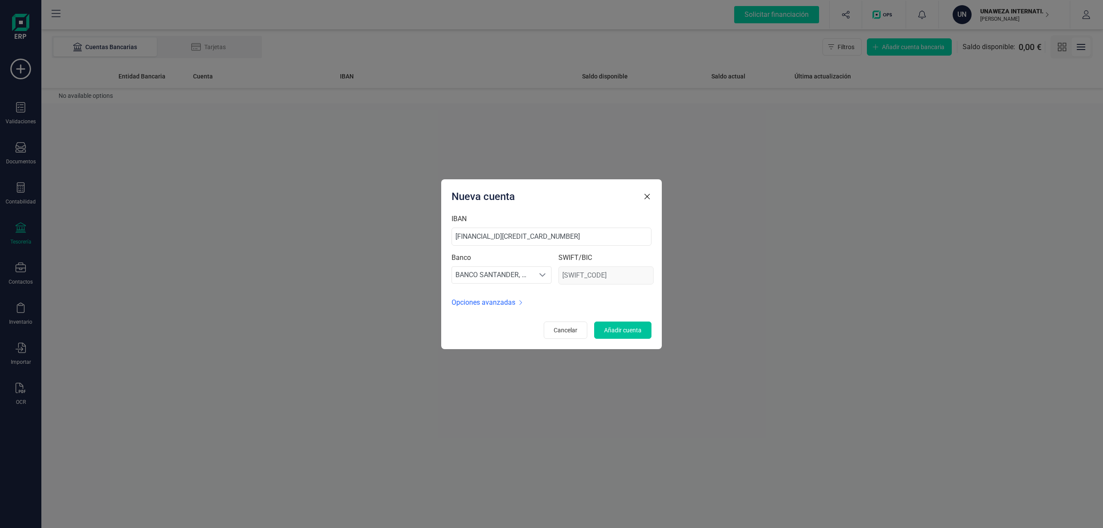
click at [618, 327] on span "Añadir cuenta" at bounding box center [622, 330] width 37 height 9
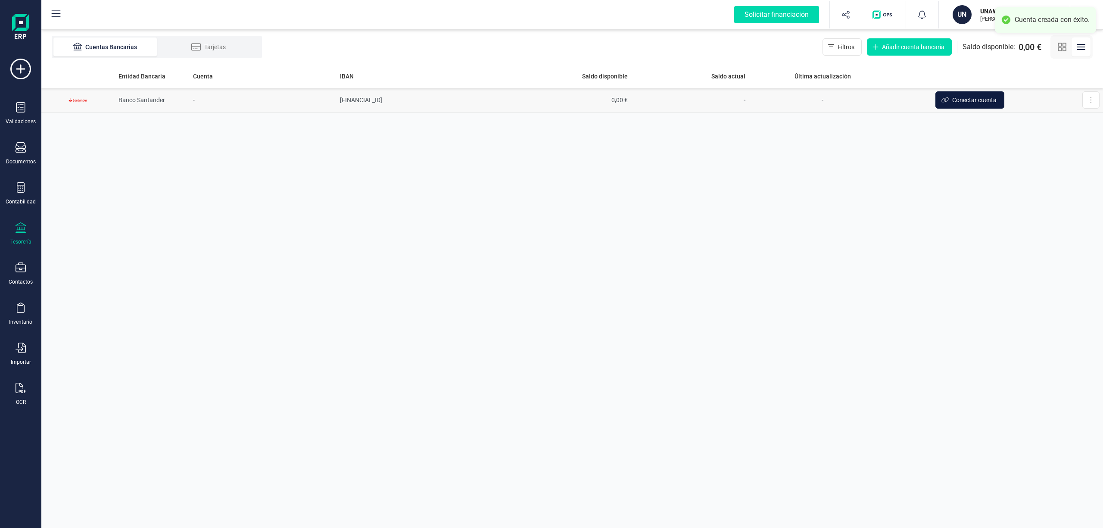
click at [971, 98] on span "Conectar cuenta" at bounding box center [974, 100] width 44 height 9
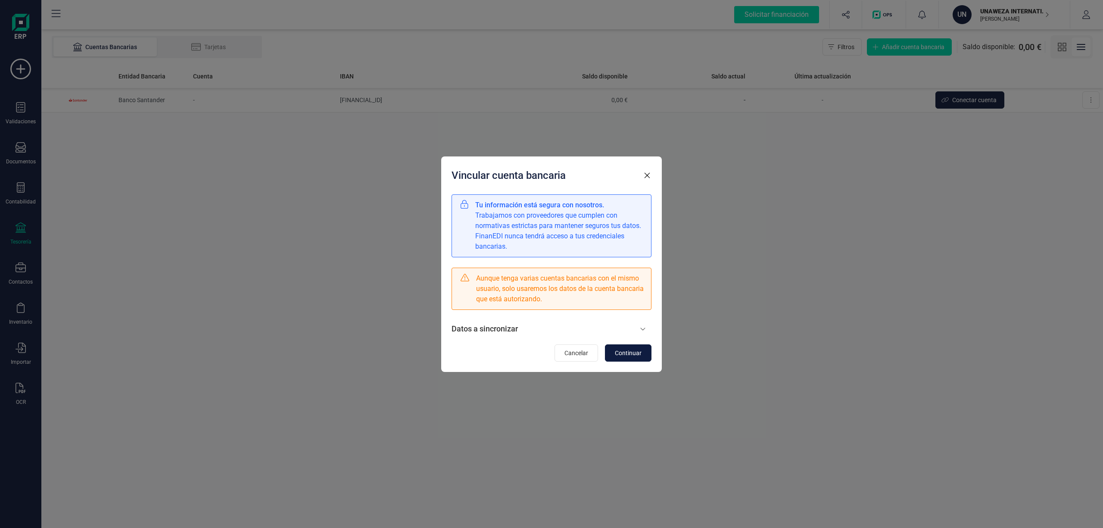
click at [631, 350] on span "Continuar" at bounding box center [628, 352] width 27 height 9
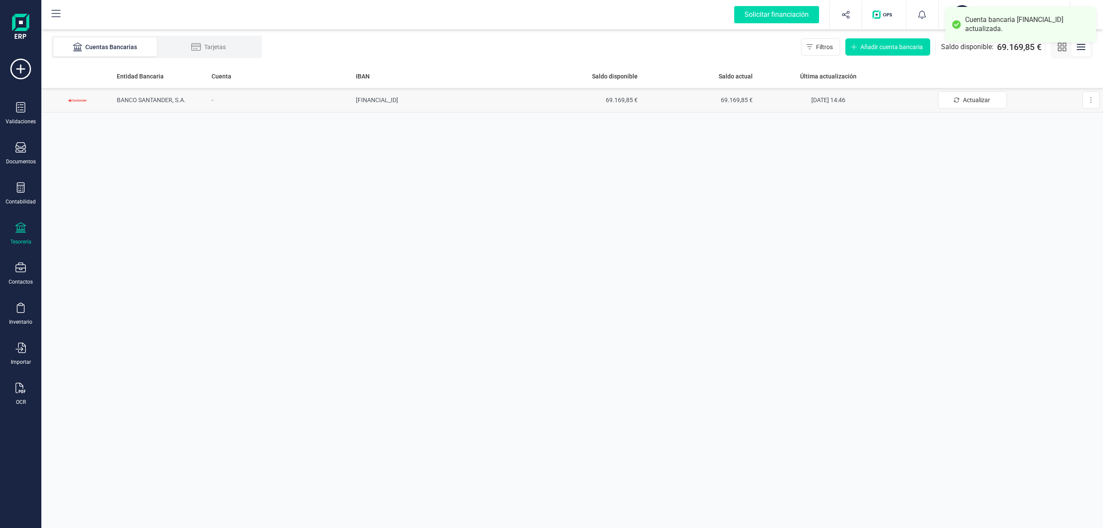
click at [371, 93] on td "[FINANCIAL_ID]" at bounding box center [438, 100] width 173 height 25
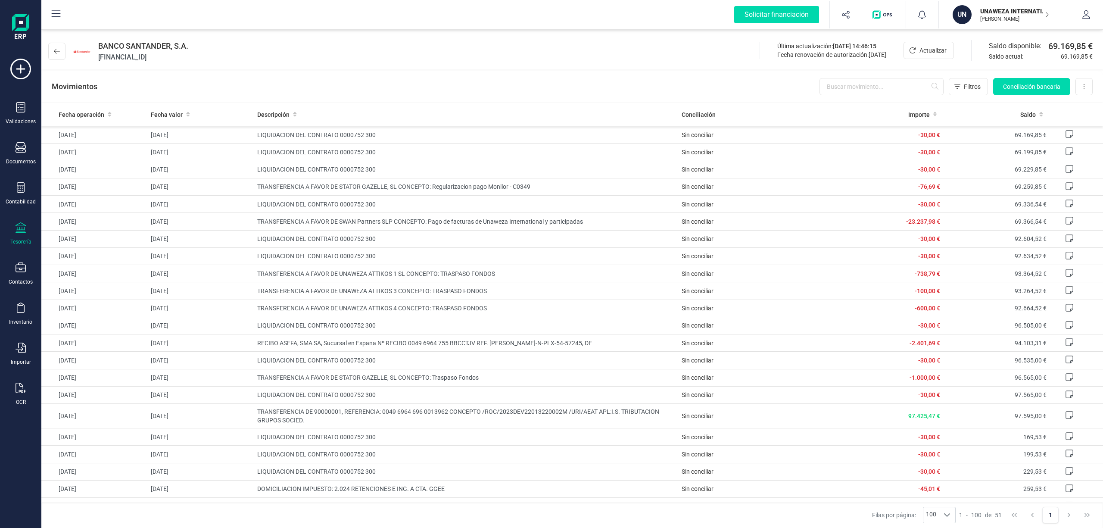
click at [1015, 11] on p "UNAWEZA INTERNATIONAL SL" at bounding box center [1014, 11] width 69 height 9
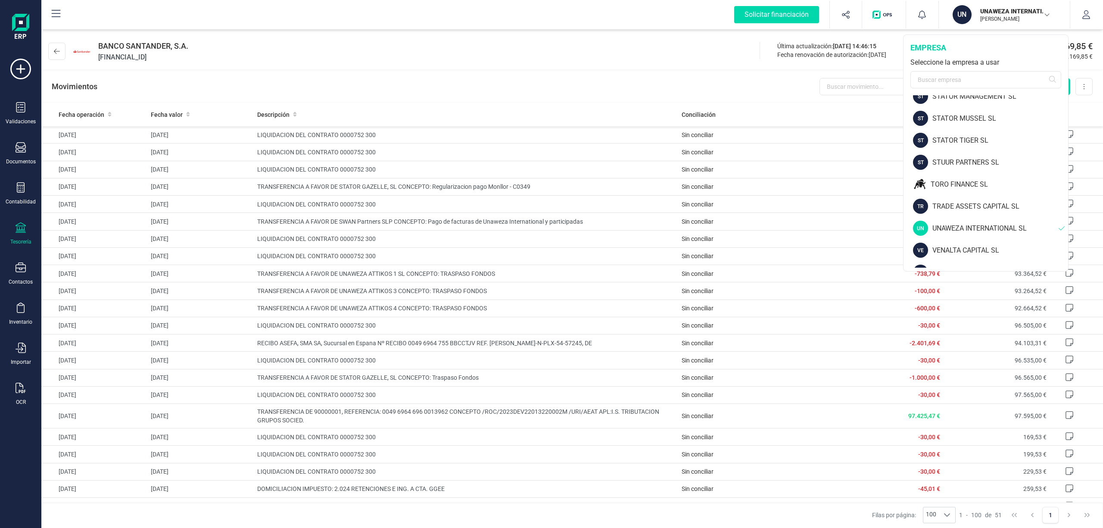
scroll to position [1190, 0]
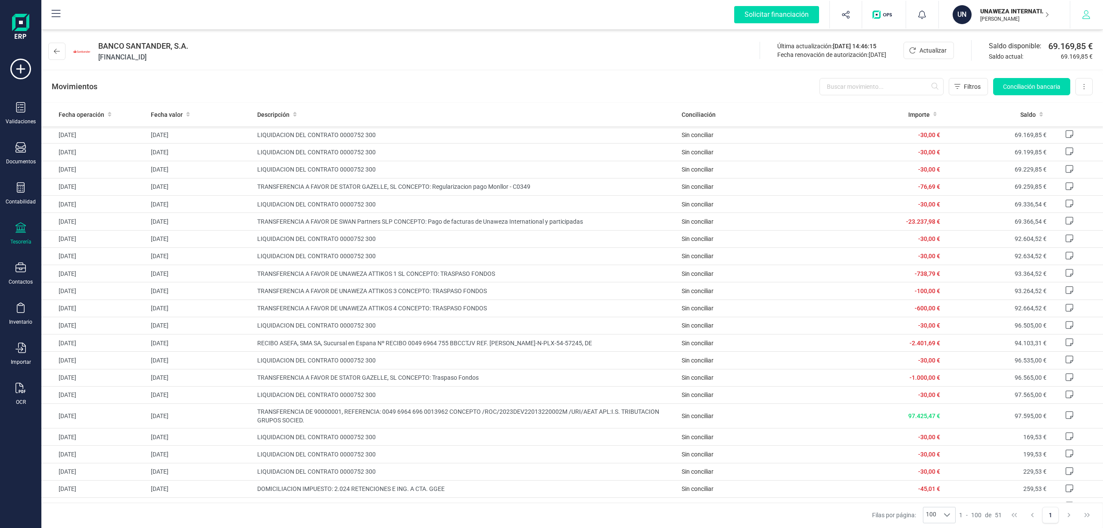
click at [1085, 14] on icon "button" at bounding box center [1085, 14] width 9 height 9
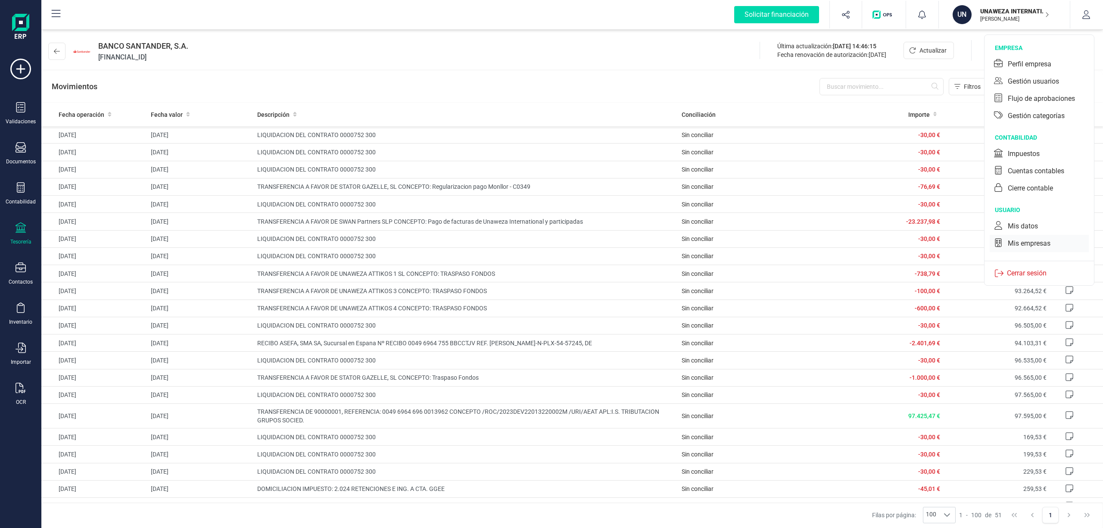
click at [1024, 241] on div "Mis empresas" at bounding box center [1028, 243] width 43 height 10
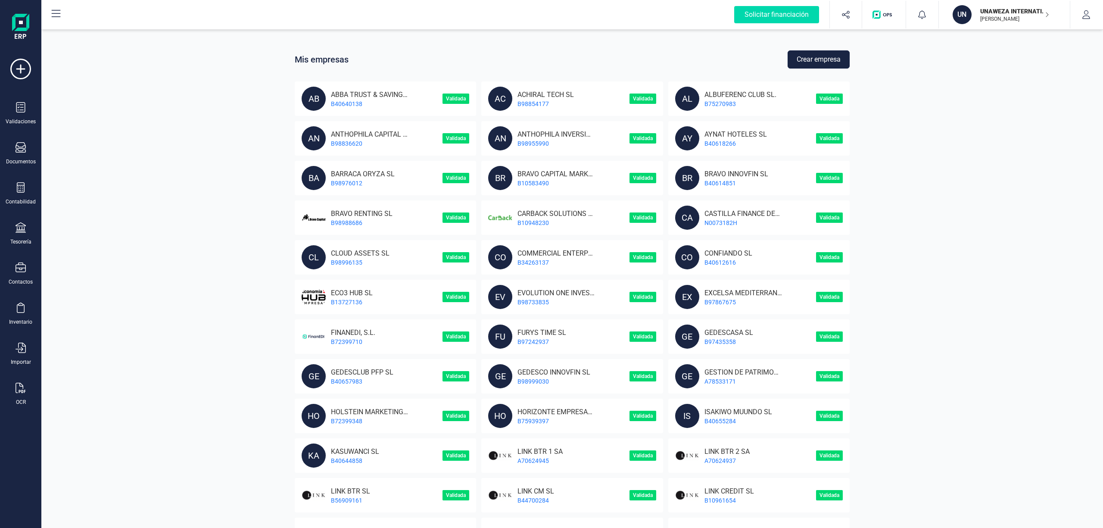
click at [822, 63] on button "Crear empresa" at bounding box center [818, 59] width 62 height 18
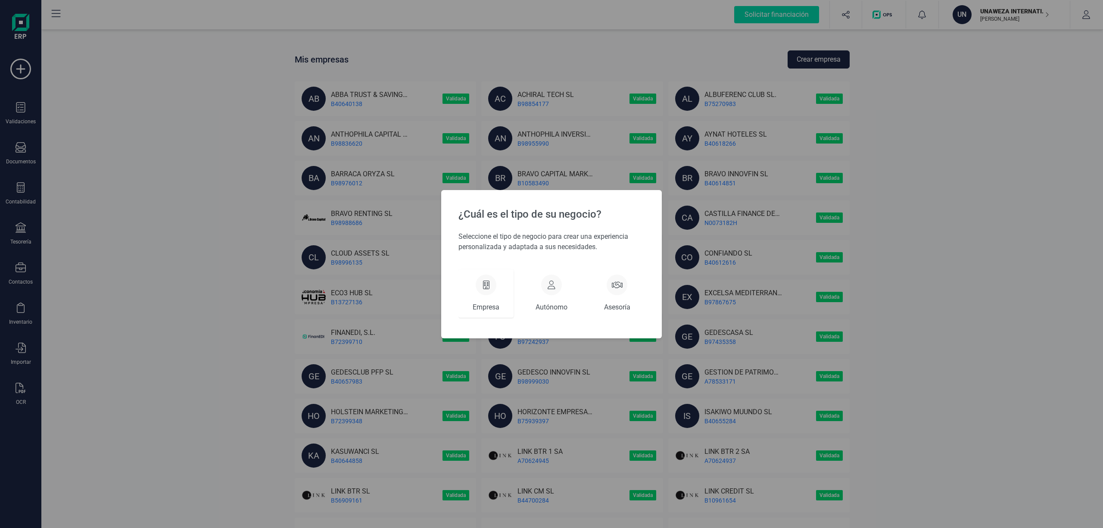
click at [475, 289] on div "Empresa" at bounding box center [485, 293] width 55 height 48
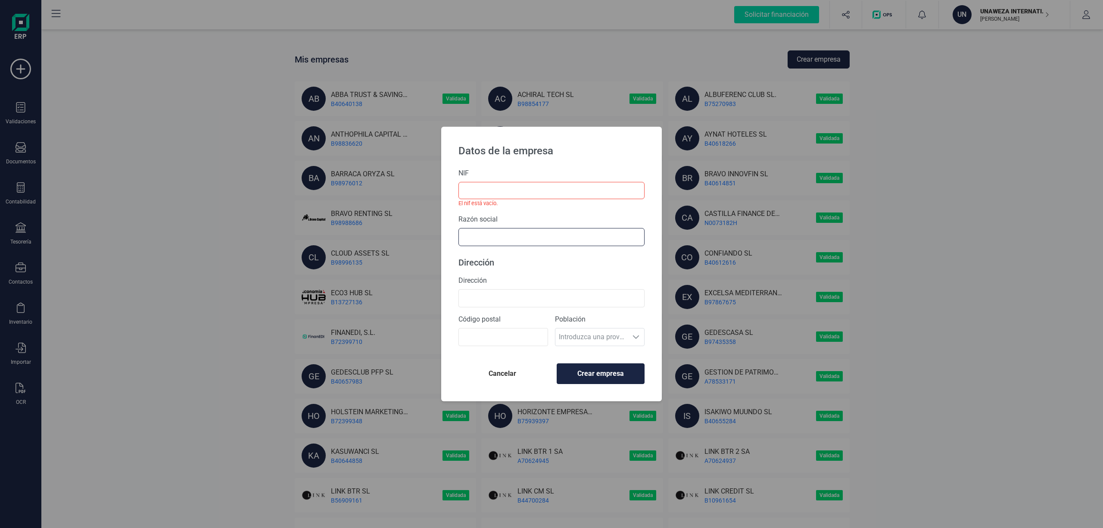
click at [504, 233] on input "text" at bounding box center [551, 237] width 186 height 18
type input "umbazi"
click at [517, 256] on li "UMBAZI INTERNATIONAL SL" at bounding box center [551, 257] width 186 height 17
type input "B40561086"
type input "UMBAZI INTERNATIONAL SL"
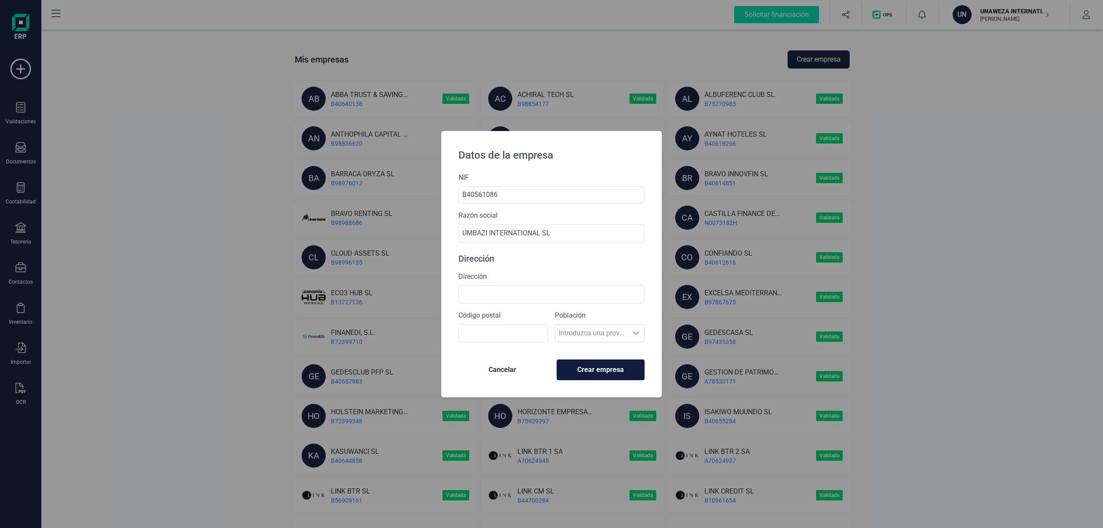
click at [591, 367] on span "Crear empresa" at bounding box center [600, 369] width 73 height 10
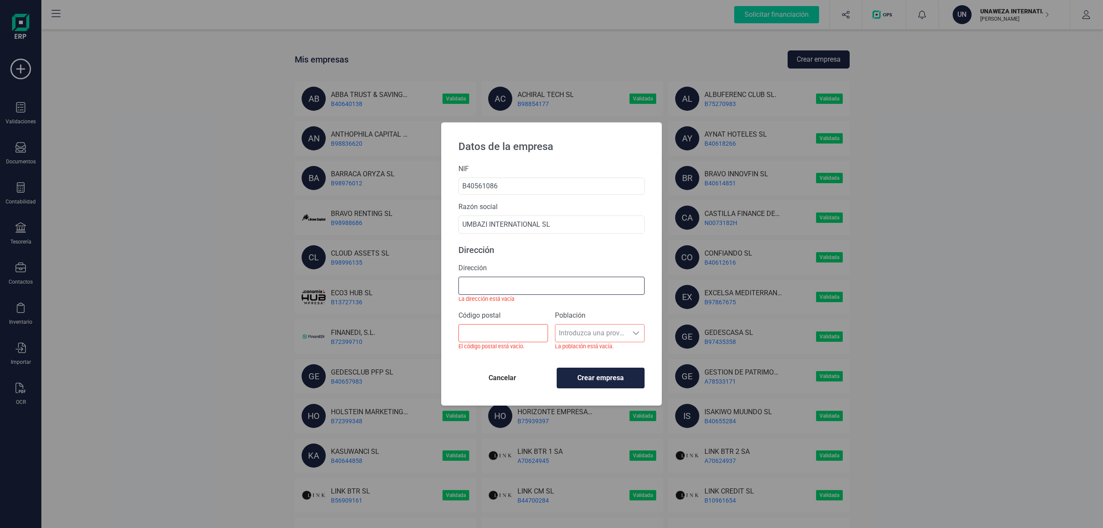
click at [491, 285] on input "Dirección" at bounding box center [551, 286] width 186 height 18
click at [532, 186] on input "B40561086" at bounding box center [551, 185] width 186 height 17
click at [566, 220] on input "UMBAZI INTERNATIONAL SL" at bounding box center [551, 224] width 186 height 18
click at [489, 290] on input "Dirección" at bounding box center [551, 286] width 186 height 18
paste input "C/ Velazquez Nº20, 2º Dcha"
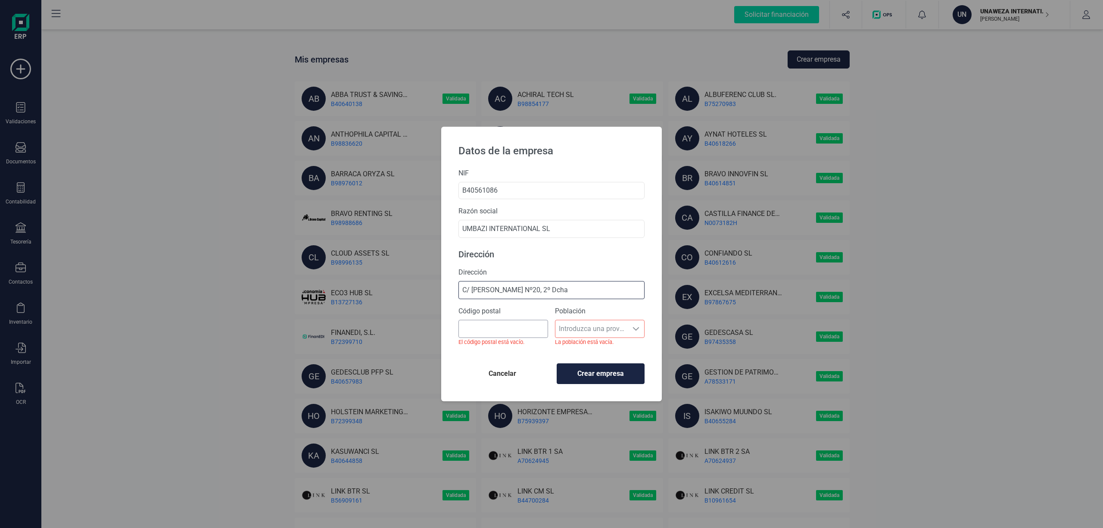
type input "C/ Velazquez Nº20, 2º Dcha"
click at [507, 331] on input "Código postal" at bounding box center [503, 329] width 90 height 18
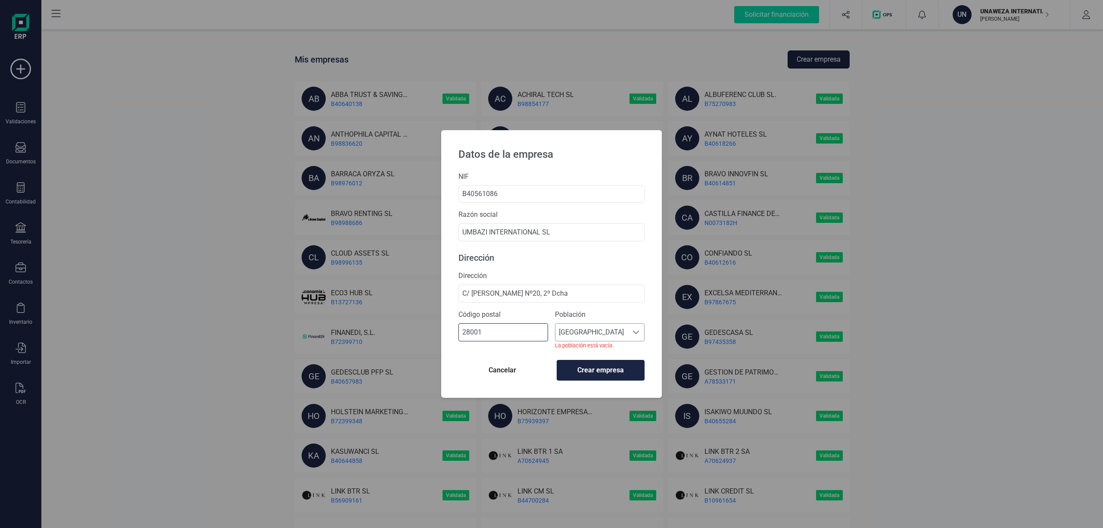
type input "28001"
click at [588, 333] on span "Madrid" at bounding box center [591, 331] width 72 height 17
click at [597, 352] on li "Madrid" at bounding box center [600, 354] width 90 height 17
click at [600, 370] on span "Crear empresa" at bounding box center [600, 369] width 73 height 10
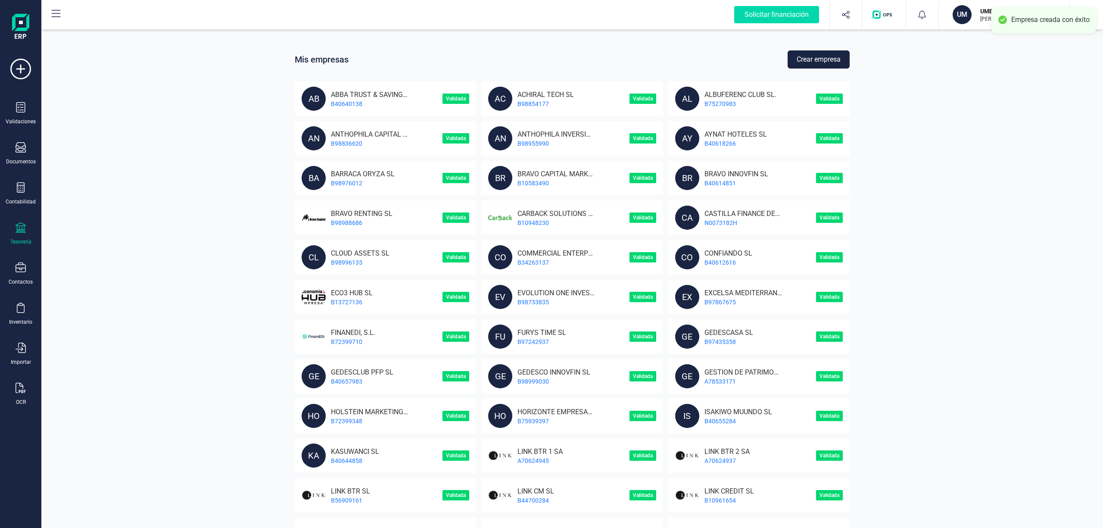
click at [17, 228] on icon at bounding box center [21, 227] width 10 height 10
click at [112, 146] on span "Cuentas bancarias" at bounding box center [105, 147] width 76 height 10
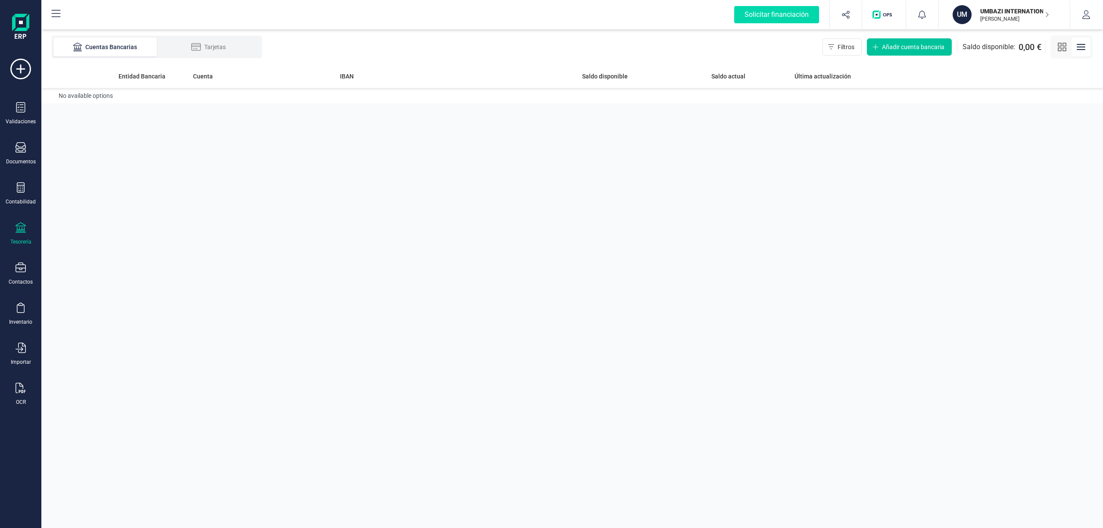
click at [893, 44] on span "Añadir cuenta bancaria" at bounding box center [913, 47] width 62 height 9
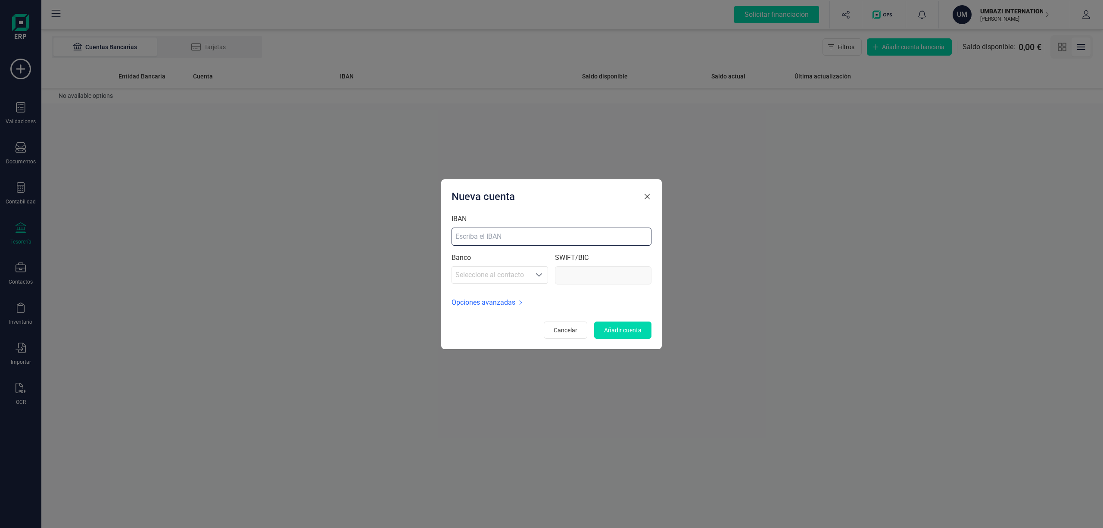
click at [481, 236] on input "IBAN" at bounding box center [551, 236] width 200 height 18
paste input "ES75 0049 6964 6124 1000 8211"
type input "ES75 0049 6964 6124 1000 8211"
type input "[SWIFT_CODE]"
type input "ES75 0049 6964 6124 1000 8211"
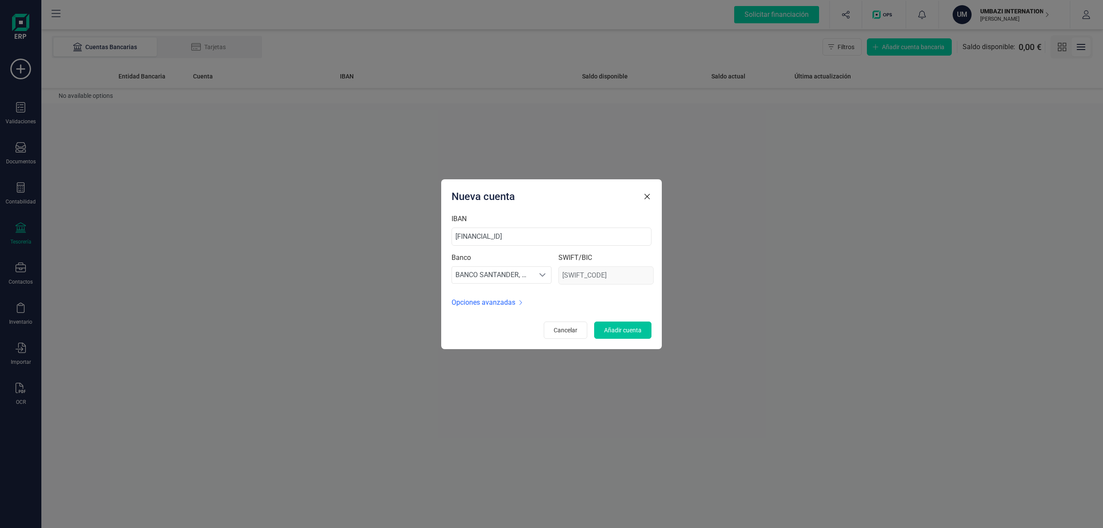
click at [618, 331] on span "Añadir cuenta" at bounding box center [622, 330] width 37 height 9
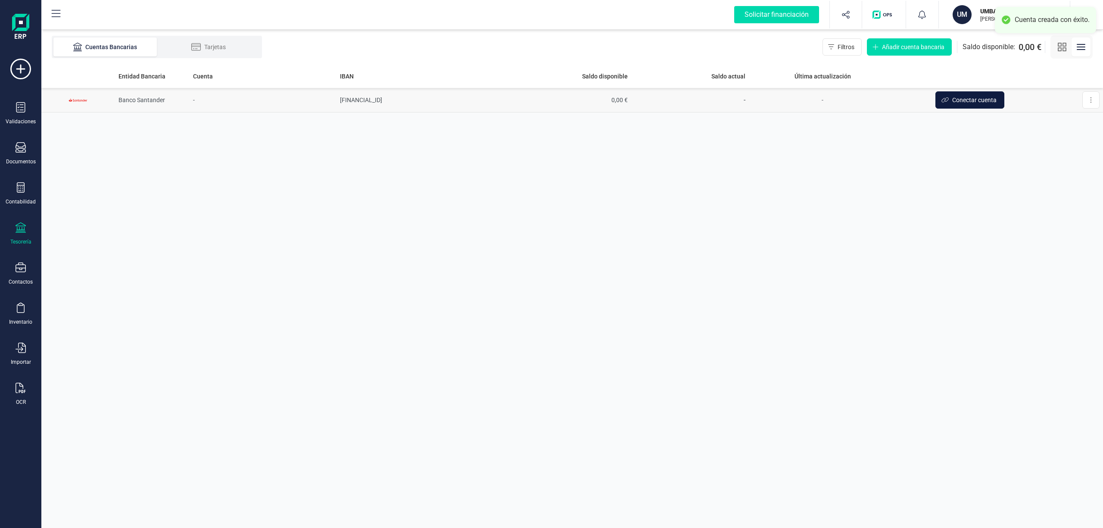
click at [981, 100] on span "Conectar cuenta" at bounding box center [974, 100] width 44 height 9
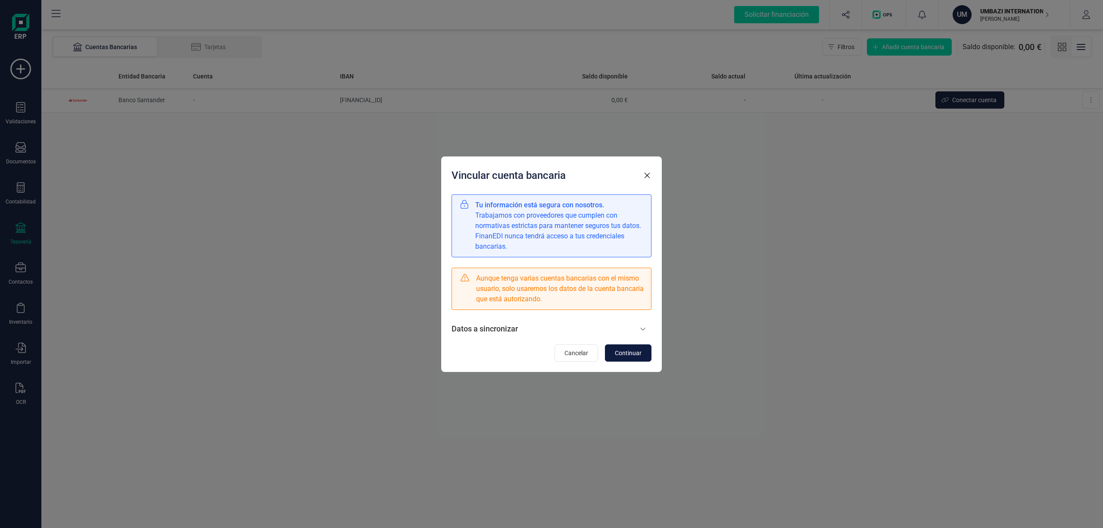
click at [625, 352] on span "Continuar" at bounding box center [628, 352] width 27 height 9
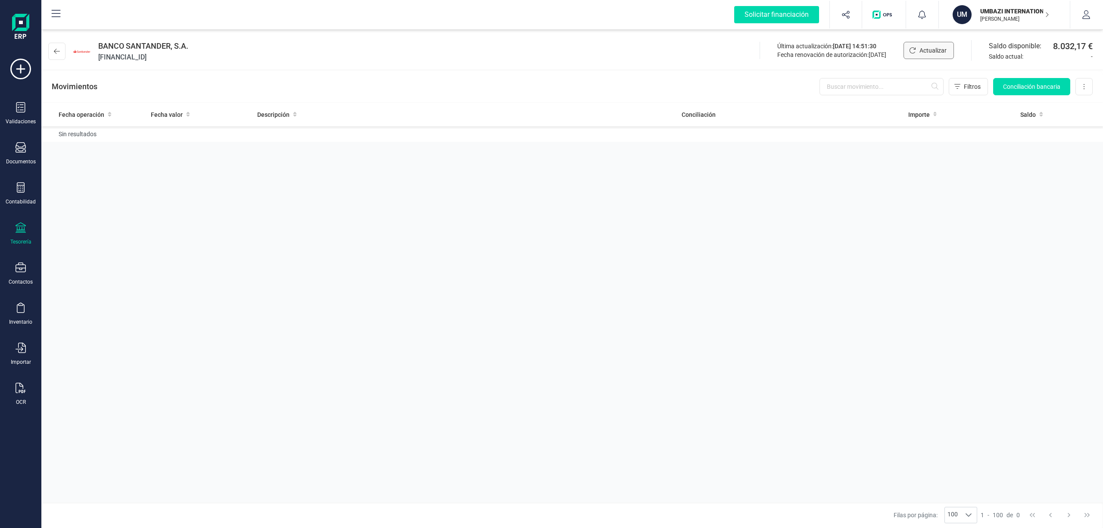
click at [923, 50] on span "Actualizar" at bounding box center [932, 50] width 27 height 9
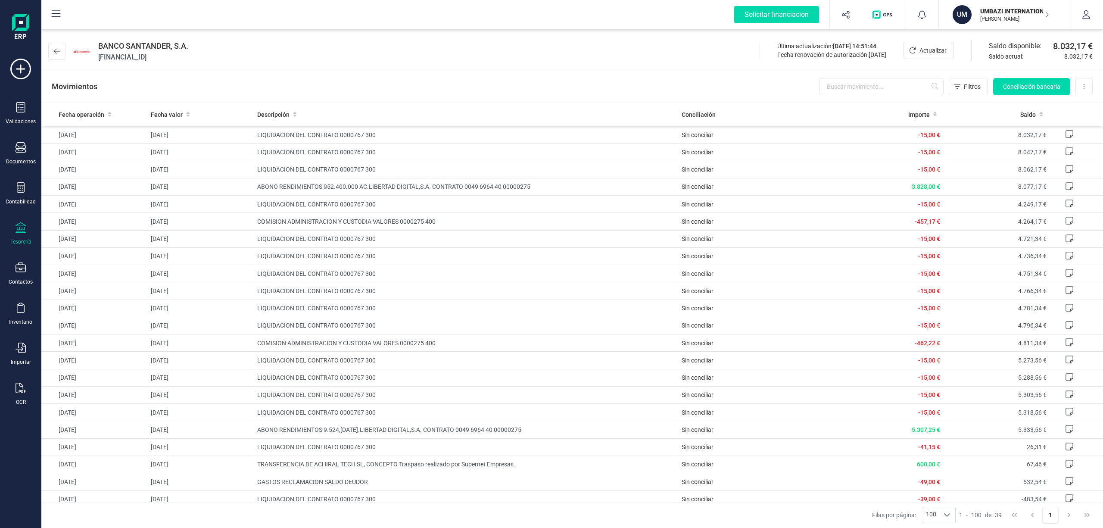
click at [656, 68] on div "BANCO SANTANDER, S.A. [FINANCIAL_ID] Última actualización: [DATE] 14:51:44 Fech…" at bounding box center [571, 50] width 1061 height 40
click at [925, 49] on span "Actualizar" at bounding box center [932, 50] width 27 height 9
click at [1009, 16] on p "[PERSON_NAME]" at bounding box center [1014, 19] width 69 height 7
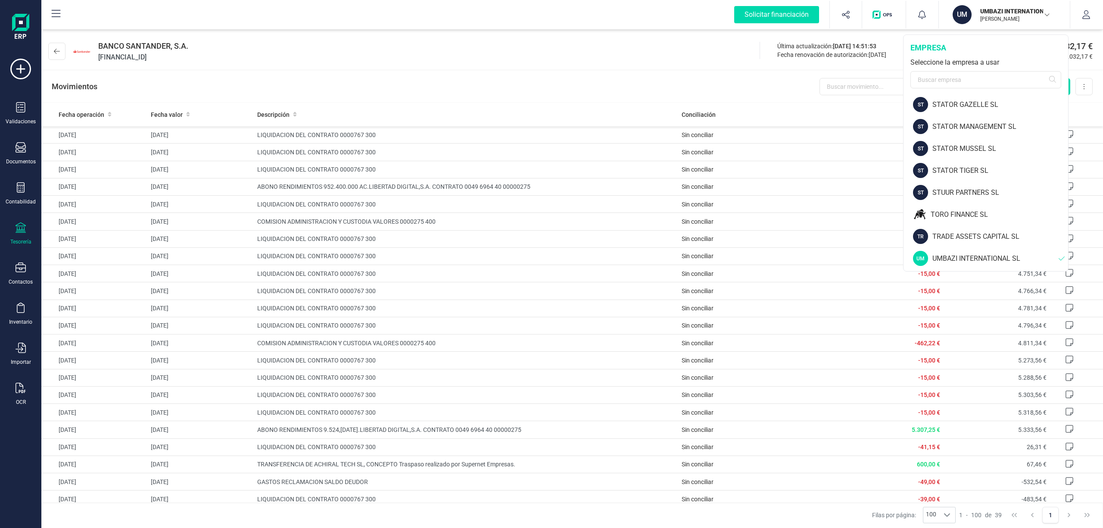
scroll to position [1212, 0]
click at [971, 123] on div "STUUR PARTNERS SL" at bounding box center [1000, 125] width 136 height 10
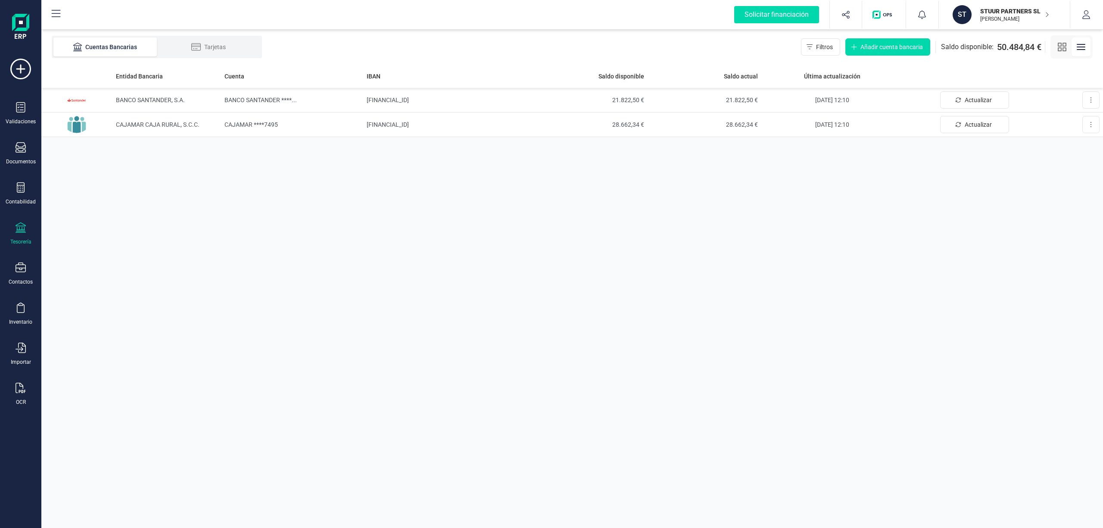
click at [996, 16] on p "[PERSON_NAME]" at bounding box center [1014, 19] width 69 height 7
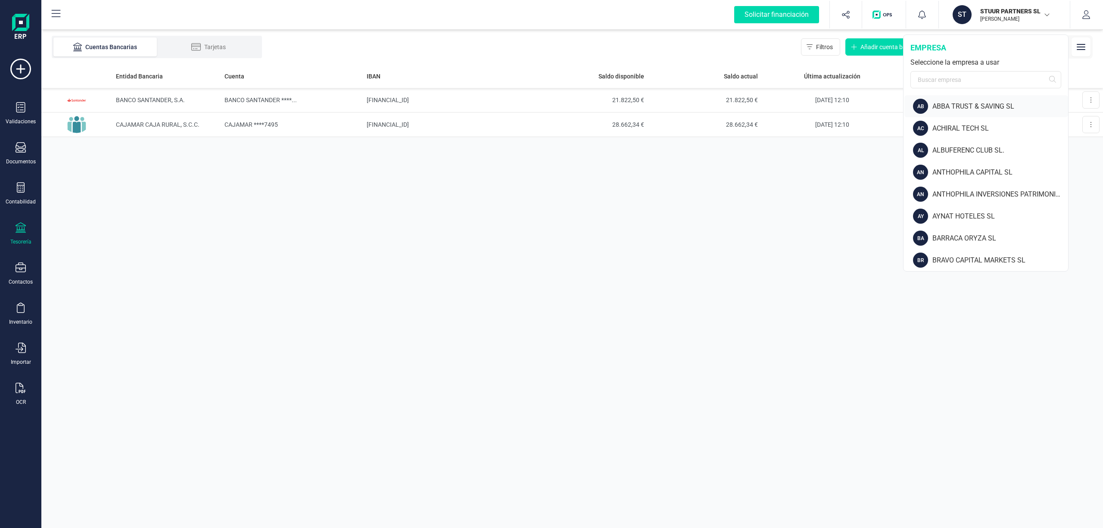
click at [992, 104] on div "ABBA TRUST & SAVING SL" at bounding box center [1000, 106] width 136 height 10
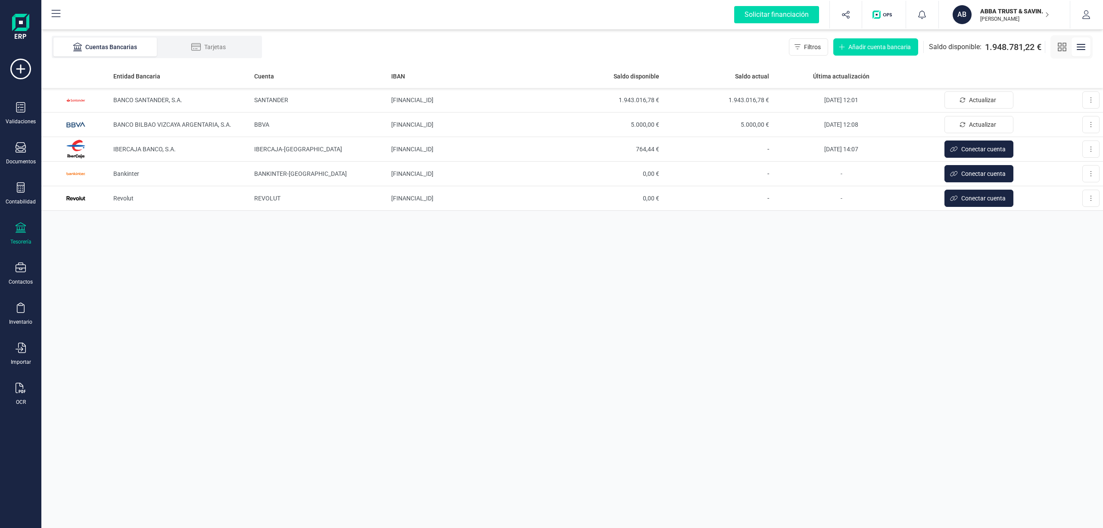
click at [1010, 11] on p "ABBA TRUST & SAVING SL" at bounding box center [1014, 11] width 69 height 9
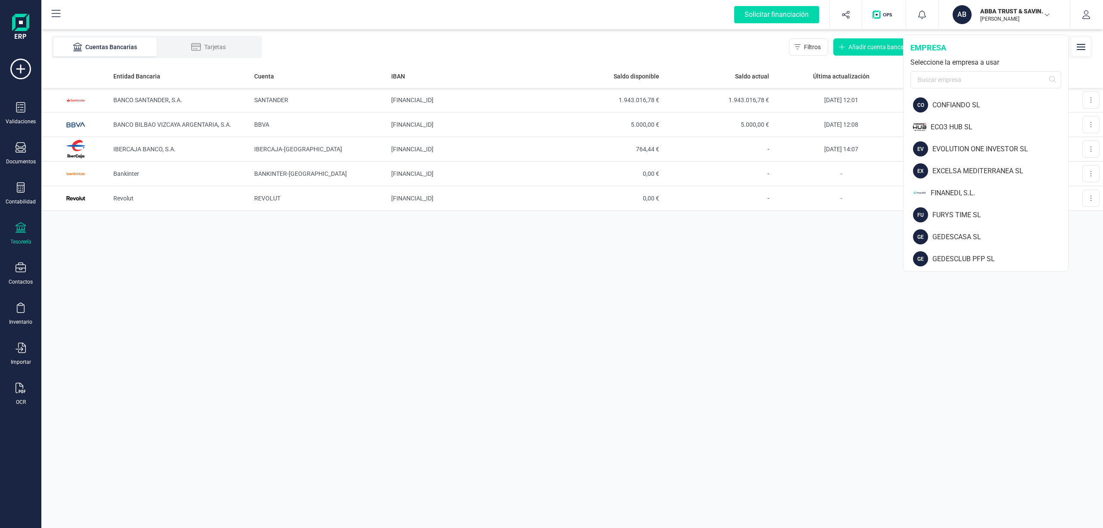
scroll to position [383, 0]
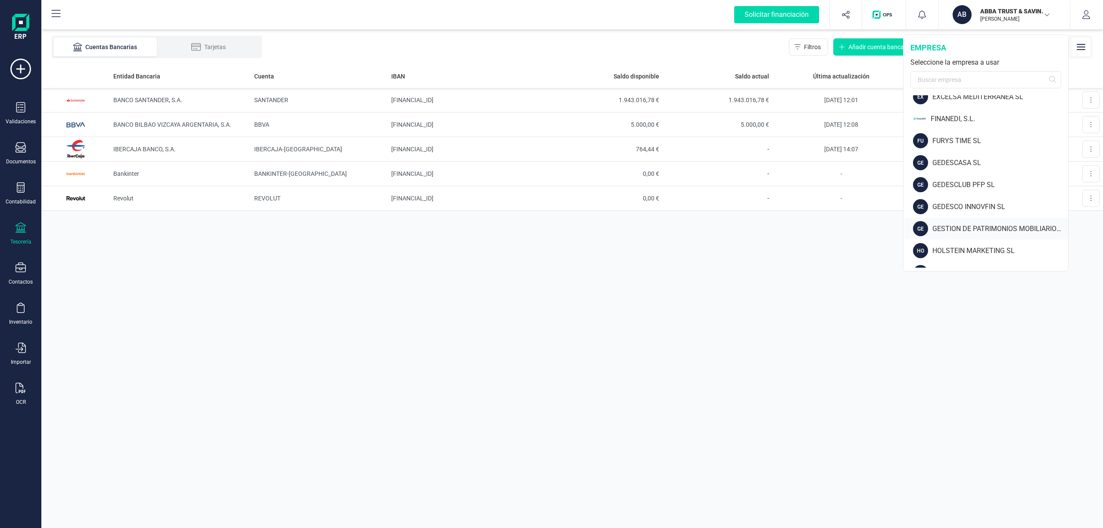
click at [996, 227] on div "GESTION DE PATRIMONIOS MOBILIARIOS SOCIEDAD DE VALORES SA" at bounding box center [1000, 229] width 136 height 10
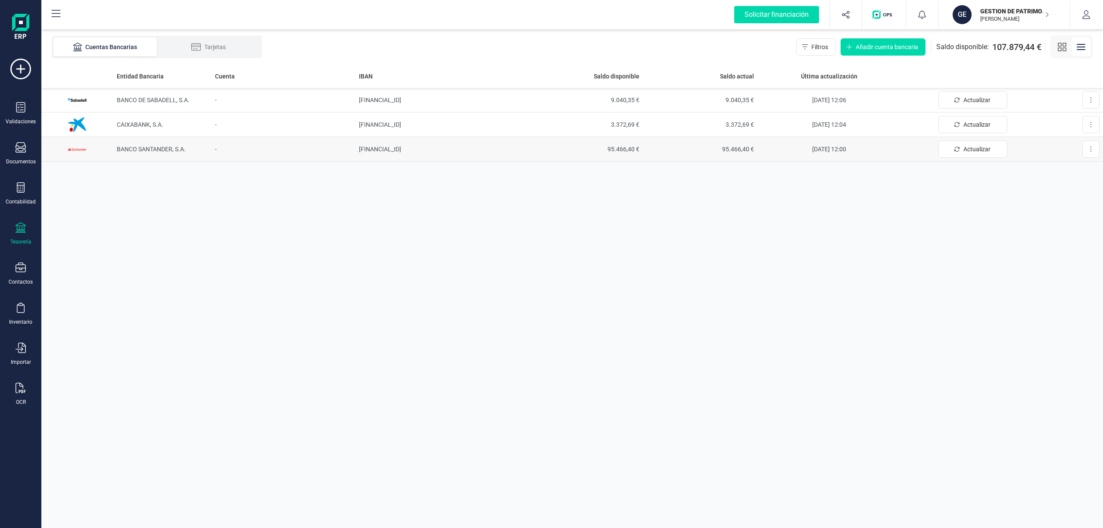
click at [737, 149] on span "95.466,40 €" at bounding box center [700, 149] width 108 height 9
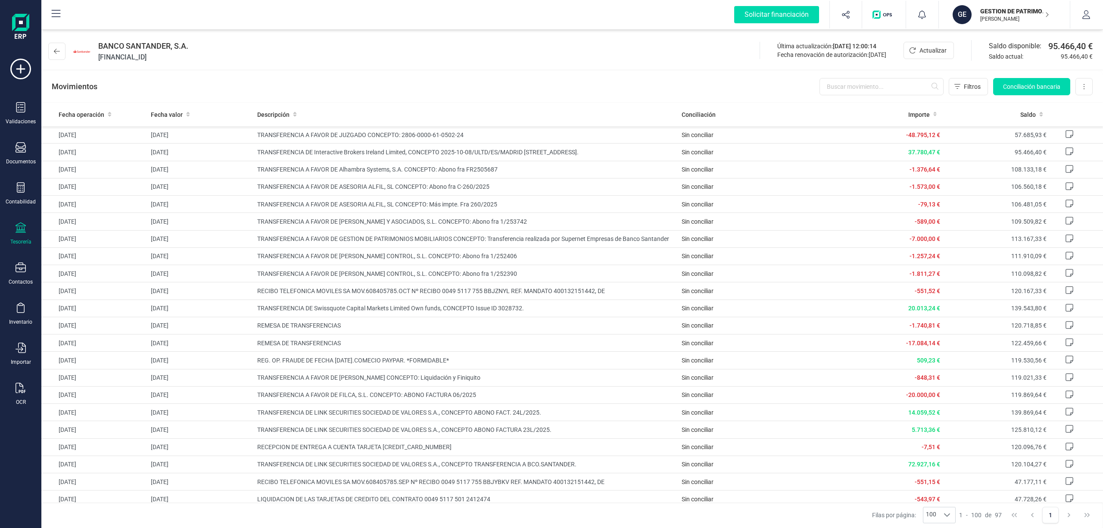
click at [1000, 15] on p "GESTION DE PATRIMONIOS MOBILIARIOS SOCIEDAD DE VALORES SA" at bounding box center [1014, 11] width 69 height 9
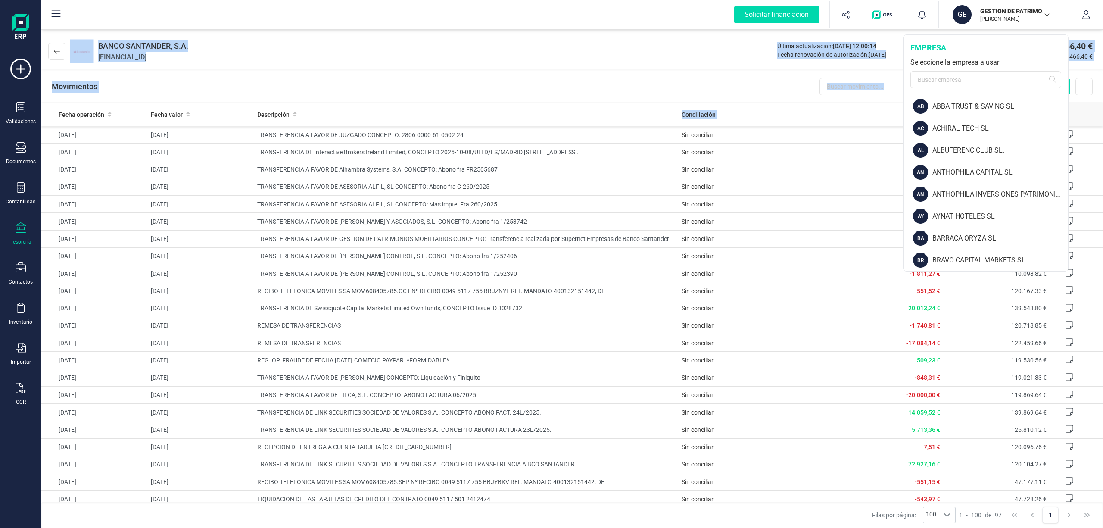
drag, startPoint x: 1067, startPoint y: 123, endPoint x: 1069, endPoint y: 107, distance: 15.6
click at [1069, 107] on div "Solicitar financiación Importaciones completadas 0 / 0 GE GESTION DE PATRIMONIO…" at bounding box center [571, 264] width 1061 height 528
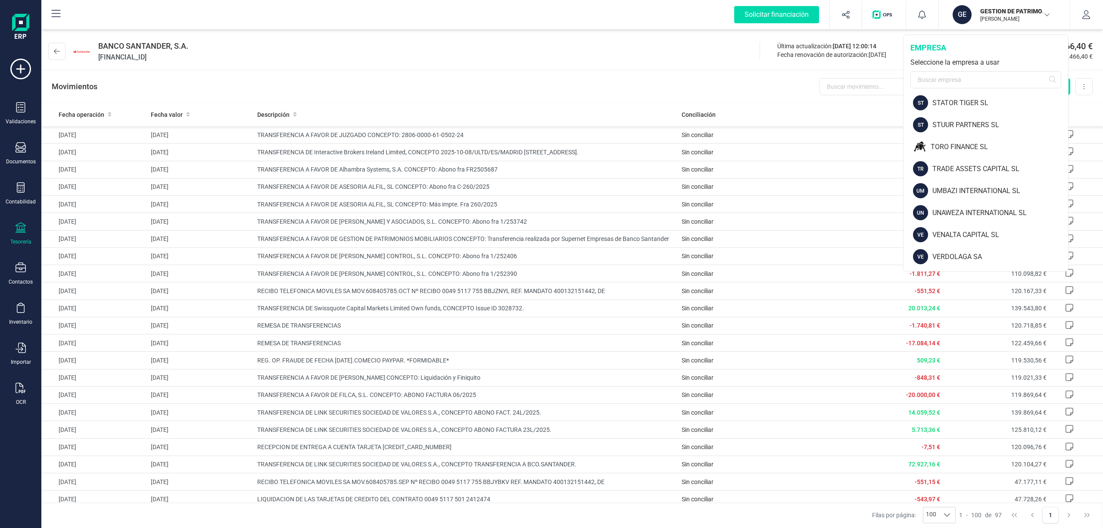
click at [1067, 258] on div "GE GESTION DE PATRIMONIOS MOBILIARIOS SOCIEDAD DE VALORES SA [PERSON_NAME] empr…" at bounding box center [985, 152] width 165 height 237
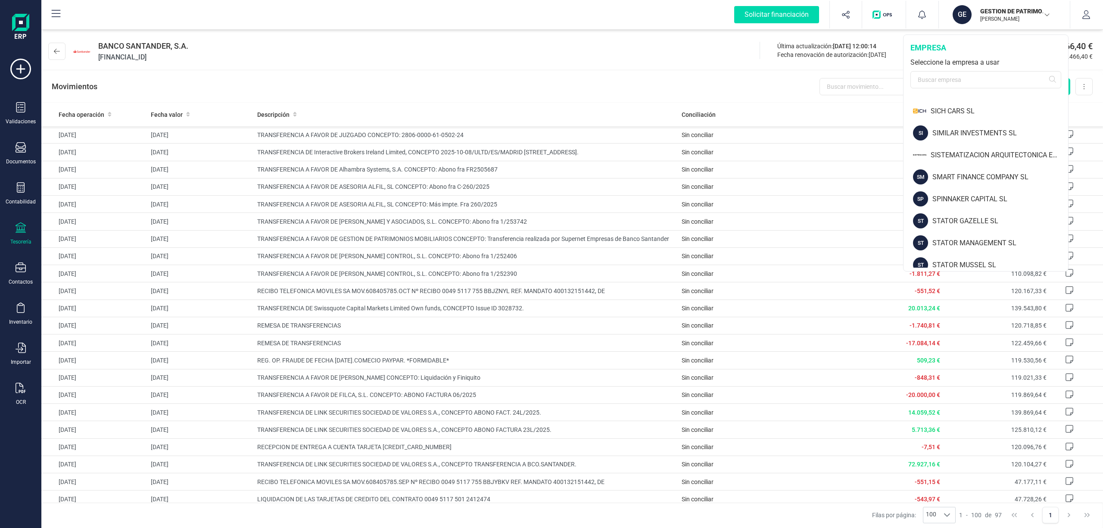
scroll to position [1017, 0]
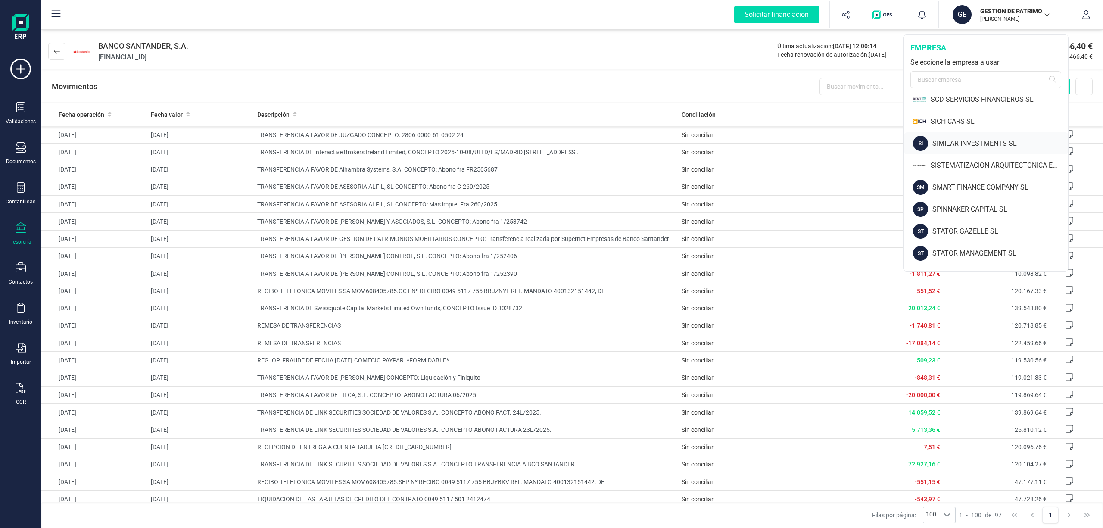
click at [985, 141] on div "SIMILAR INVESTMENTS SL" at bounding box center [1000, 143] width 136 height 10
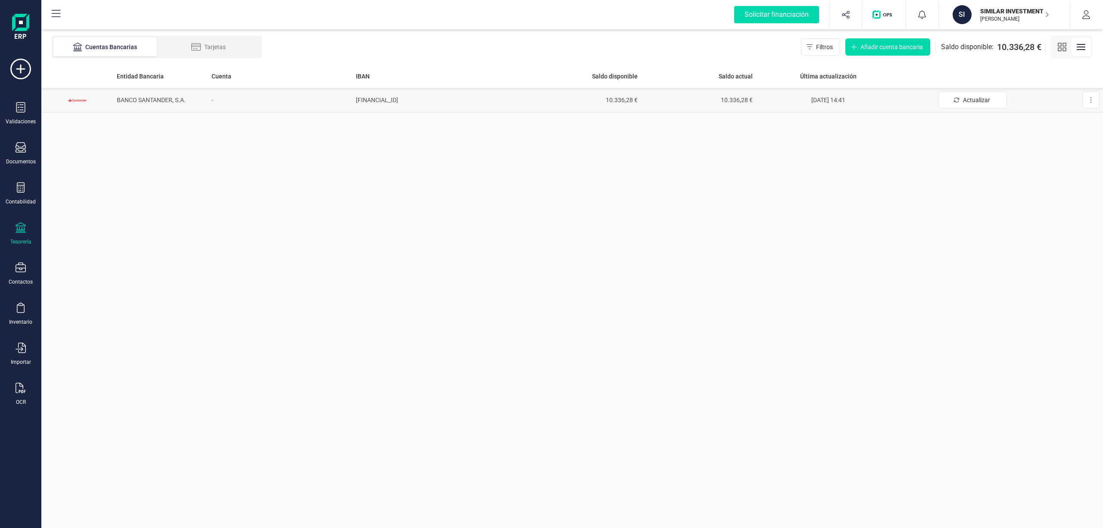
click at [428, 104] on td "[FINANCIAL_ID]" at bounding box center [438, 100] width 173 height 25
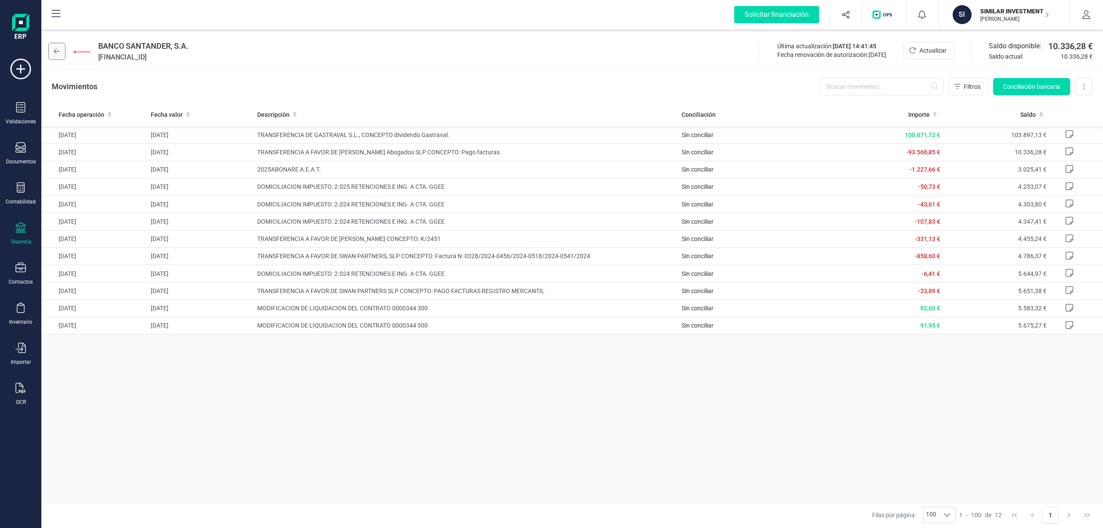
click at [59, 52] on icon at bounding box center [57, 51] width 6 height 7
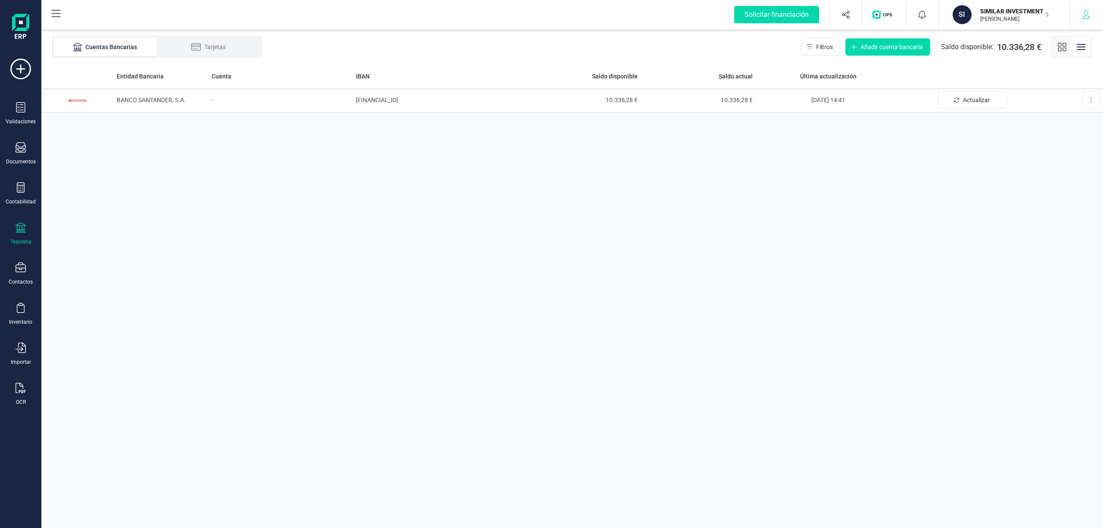
click at [1085, 14] on icon "button" at bounding box center [1086, 14] width 8 height 9
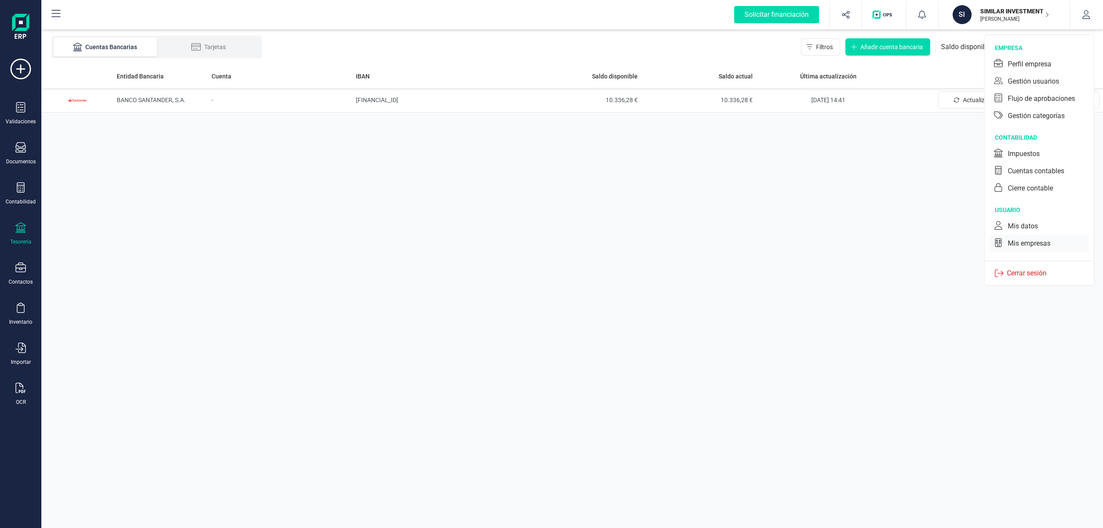
click at [1029, 243] on div "Mis empresas" at bounding box center [1028, 243] width 43 height 10
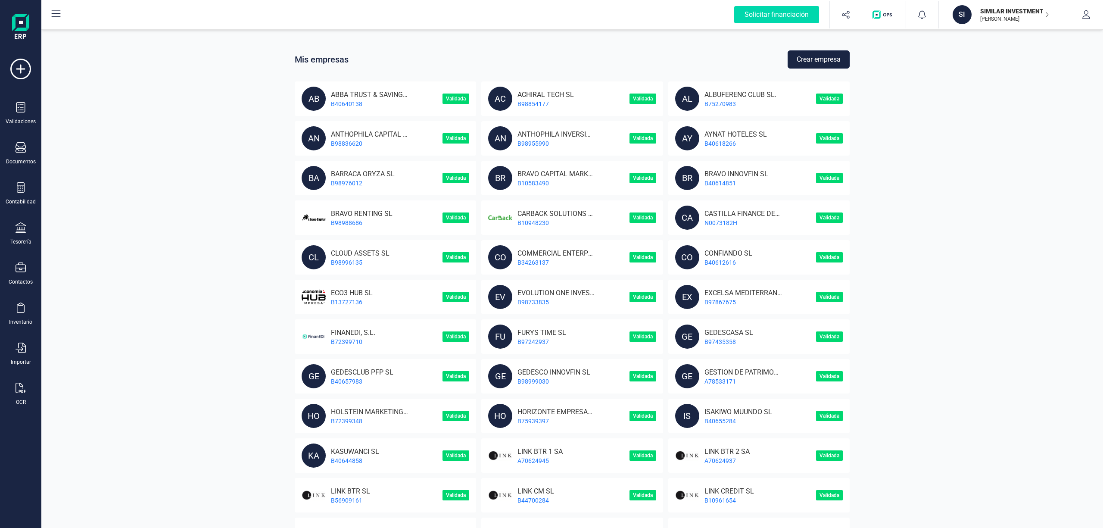
click at [807, 56] on button "Crear empresa" at bounding box center [818, 59] width 62 height 18
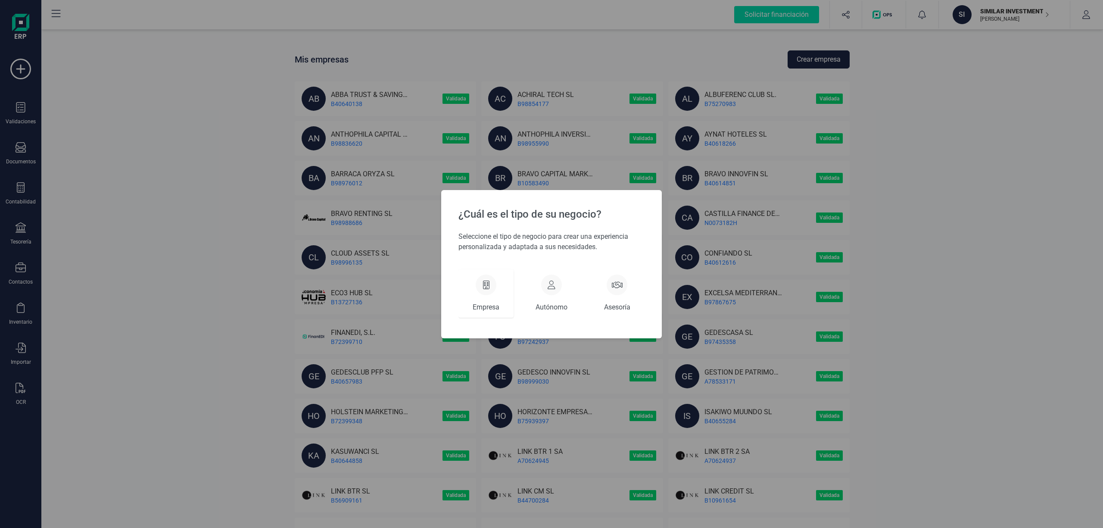
click at [490, 288] on div at bounding box center [485, 284] width 21 height 21
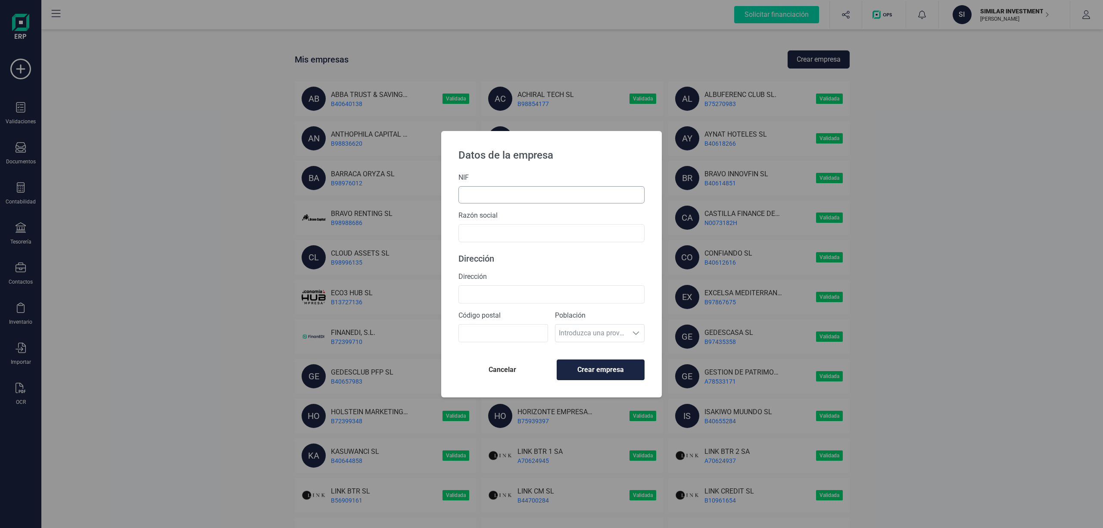
click at [483, 196] on input "text" at bounding box center [551, 194] width 186 height 17
click at [491, 232] on input "text" at bounding box center [551, 233] width 186 height 18
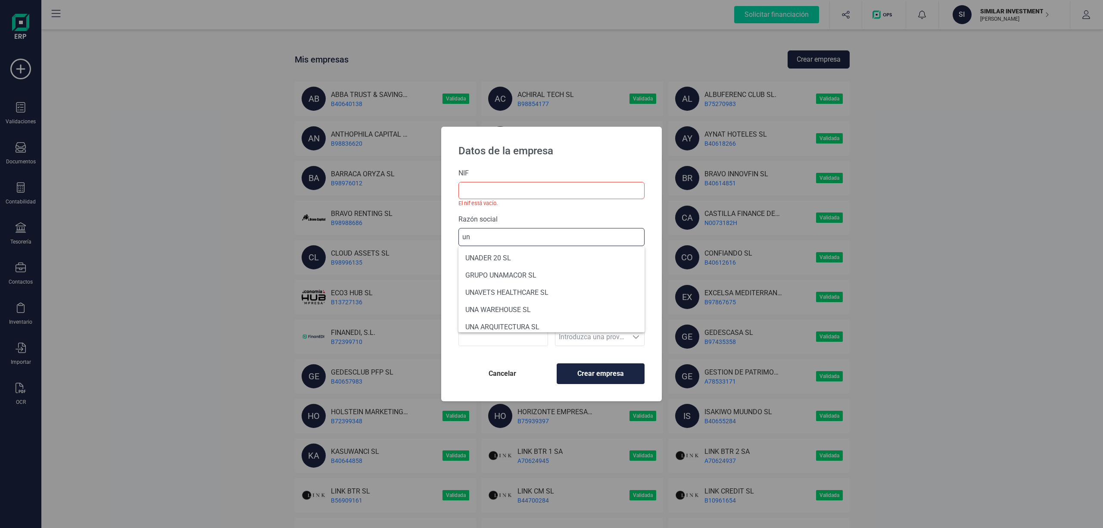
type input "u"
type input "UNAWEZA"
click at [526, 325] on li "UNAWEZA ATTIKOS 1 SL" at bounding box center [551, 326] width 186 height 17
type input "B40626863"
type input "UNAWEZA ATTIKOS 1 SL"
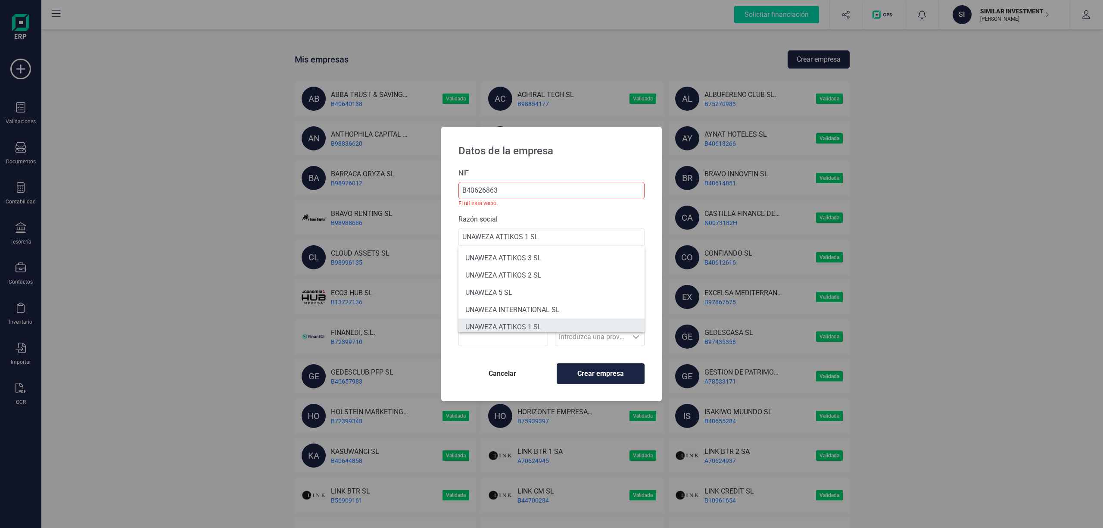
type input "[STREET_ADDRESS]"
type input "46021"
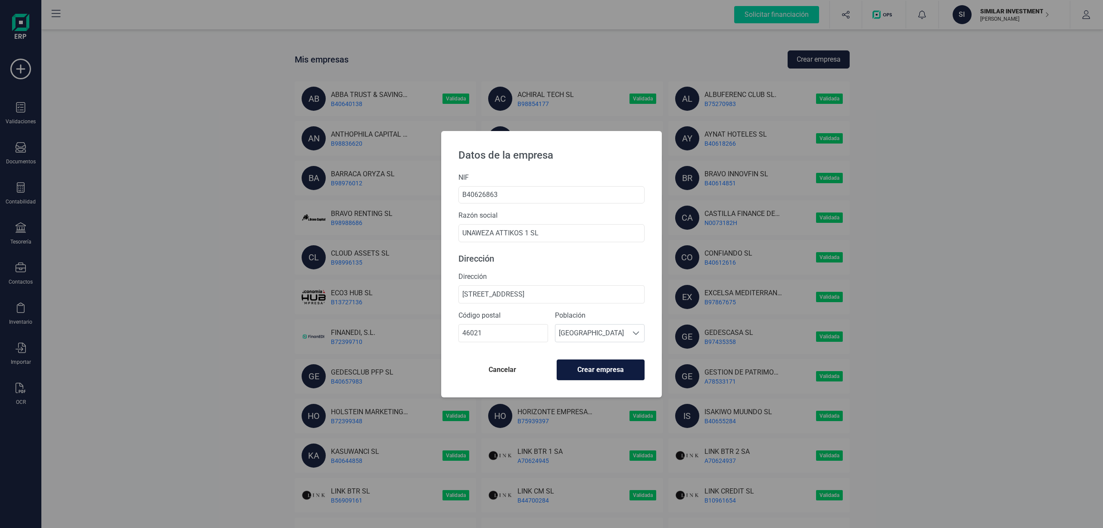
click at [600, 371] on span "Crear empresa" at bounding box center [600, 369] width 73 height 10
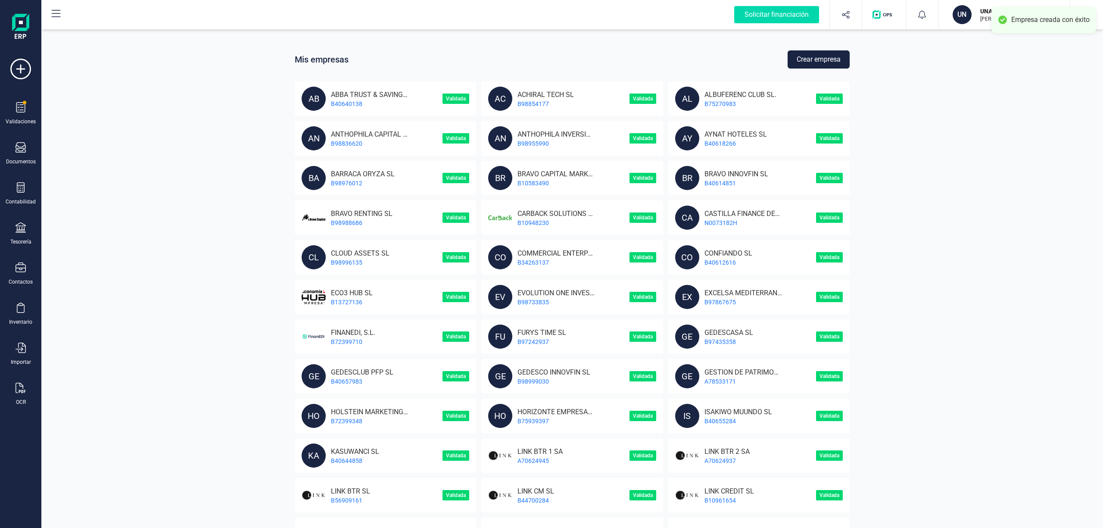
click at [828, 58] on button "Crear empresa" at bounding box center [818, 59] width 62 height 18
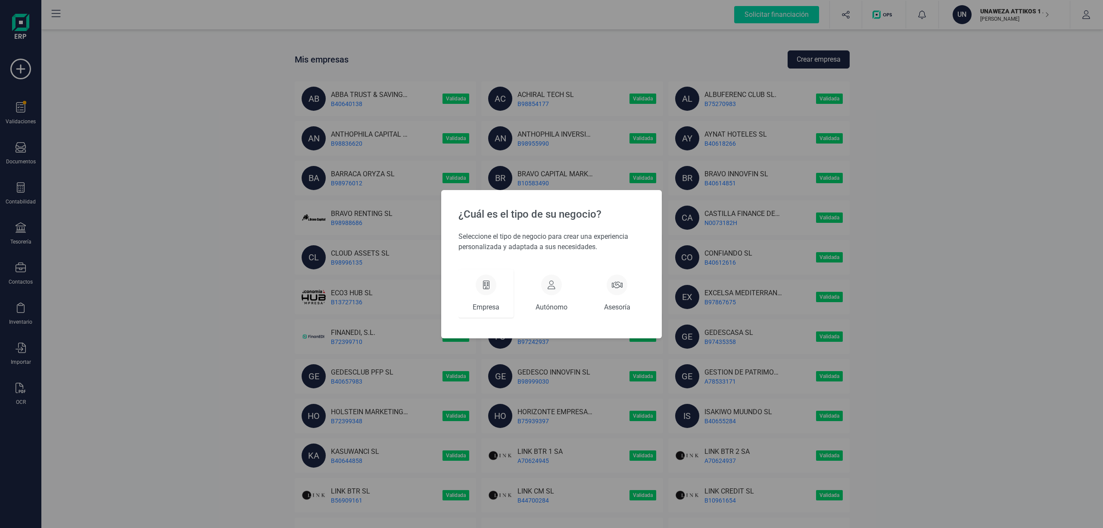
click at [488, 292] on div at bounding box center [485, 284] width 21 height 21
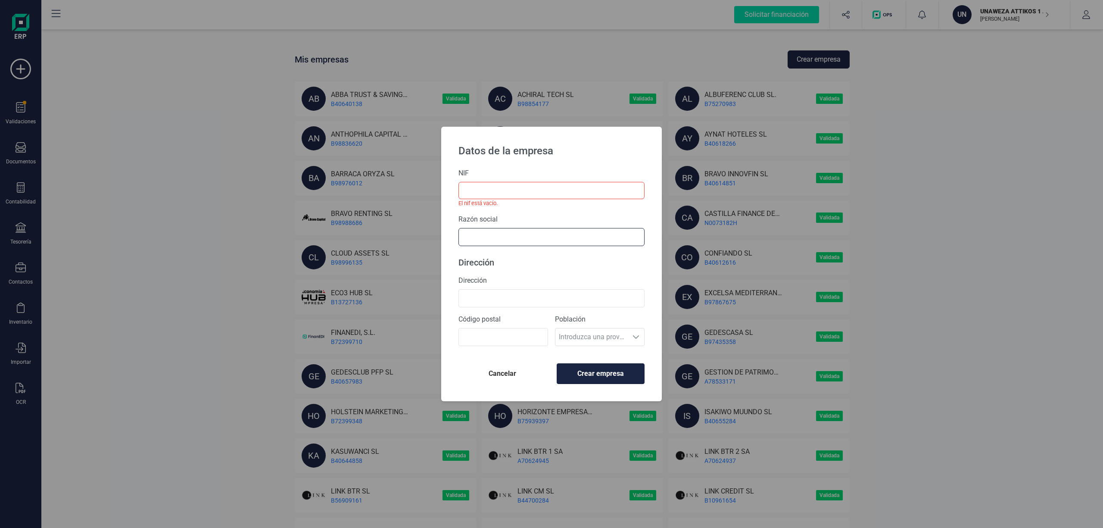
click at [513, 232] on input "text" at bounding box center [551, 237] width 186 height 18
type input "UNAWE"
click at [519, 270] on li "UNAWEZA ATTIKOS 2 SL" at bounding box center [551, 275] width 186 height 17
type input "B40626988"
type input "UNAWEZA ATTIKOS 2 SL"
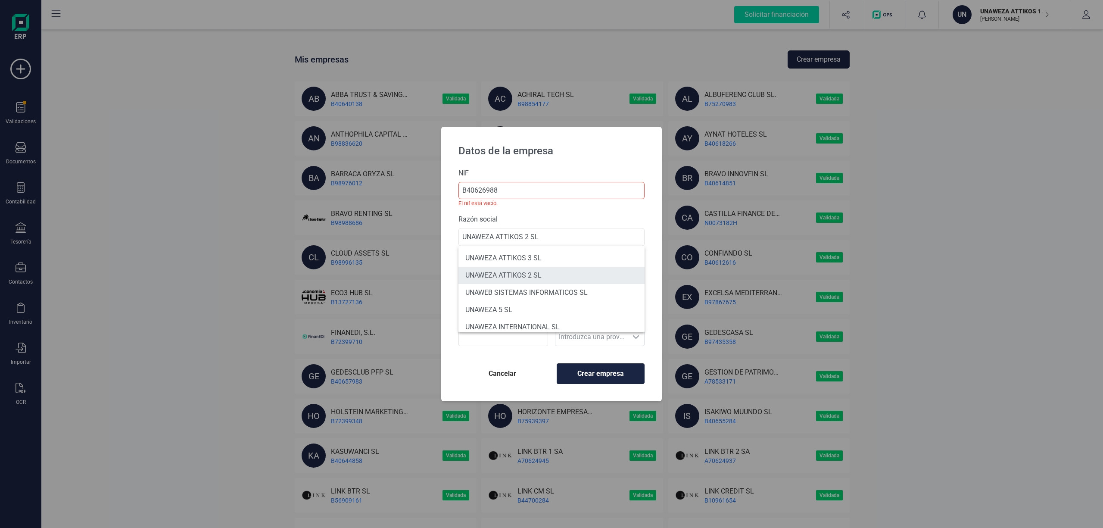
type input "[STREET_ADDRESS]"
type input "46021"
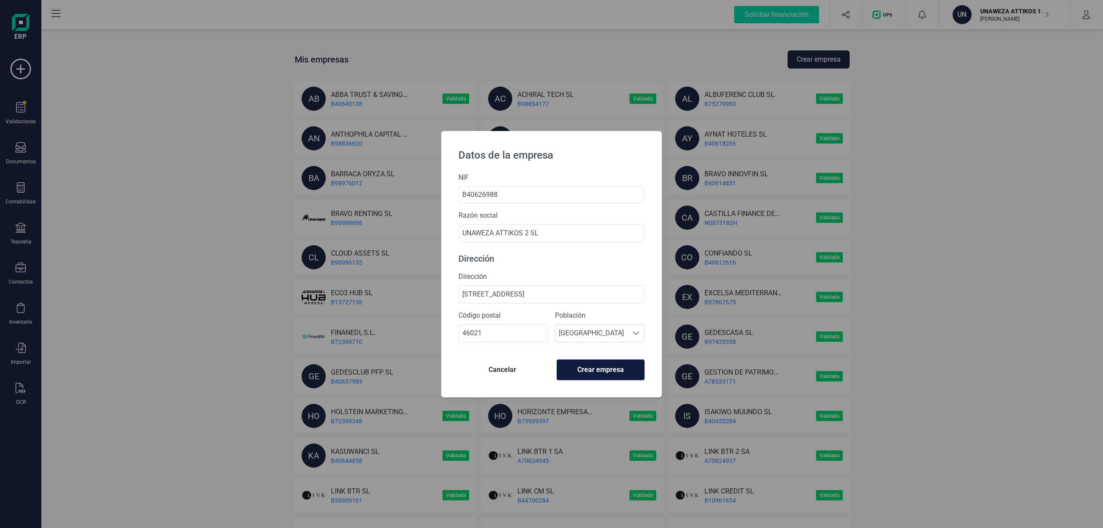
click at [588, 368] on span "Crear empresa" at bounding box center [600, 369] width 73 height 10
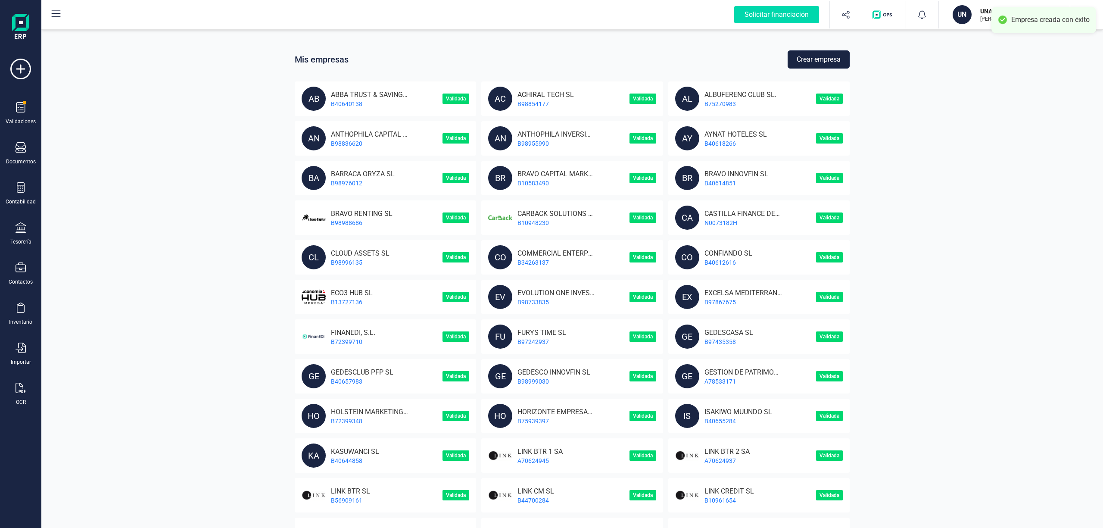
click at [815, 57] on button "Crear empresa" at bounding box center [818, 59] width 62 height 18
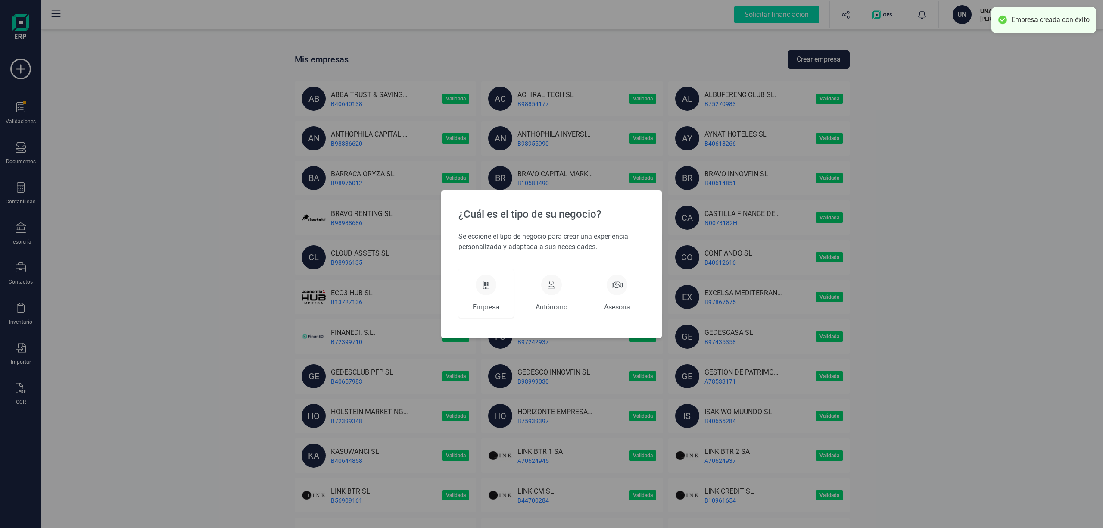
click at [489, 299] on div "Empresa" at bounding box center [485, 293] width 55 height 48
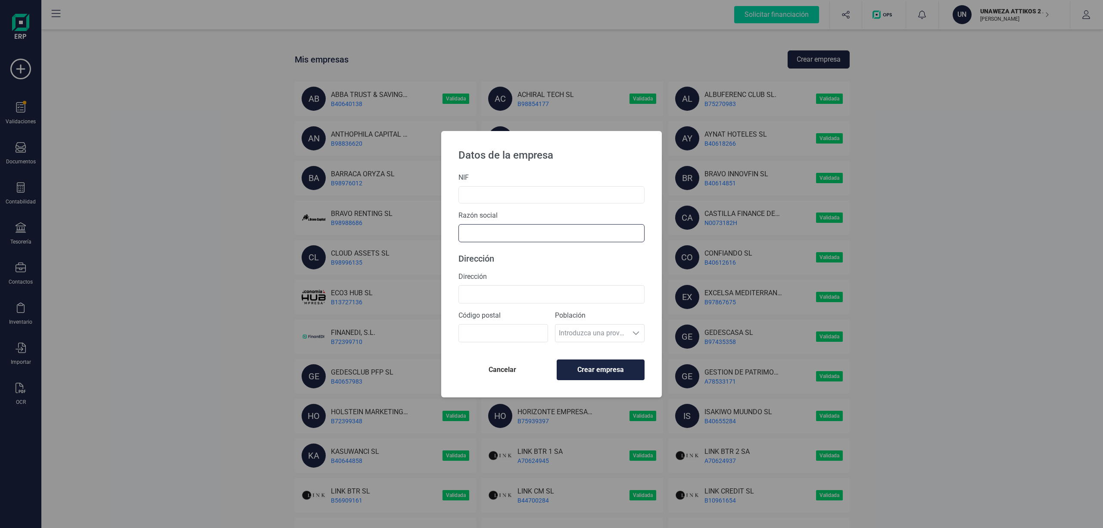
click at [485, 238] on input "text" at bounding box center [551, 233] width 186 height 18
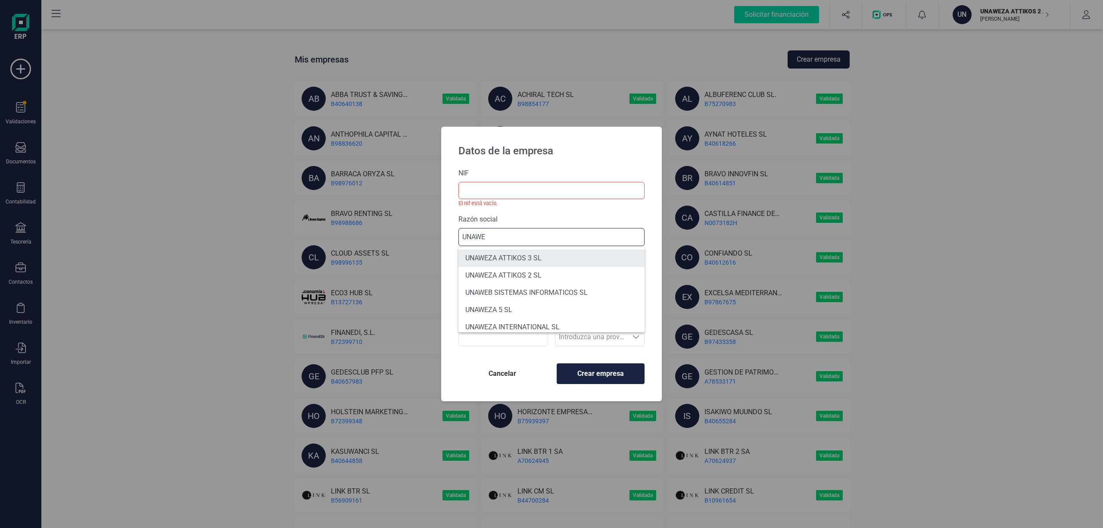
type input "UNAWE"
click at [505, 258] on li "UNAWEZA ATTIKOS 3 SL" at bounding box center [551, 257] width 186 height 17
type input "B40627010"
type input "UNAWEZA ATTIKOS 3 SL"
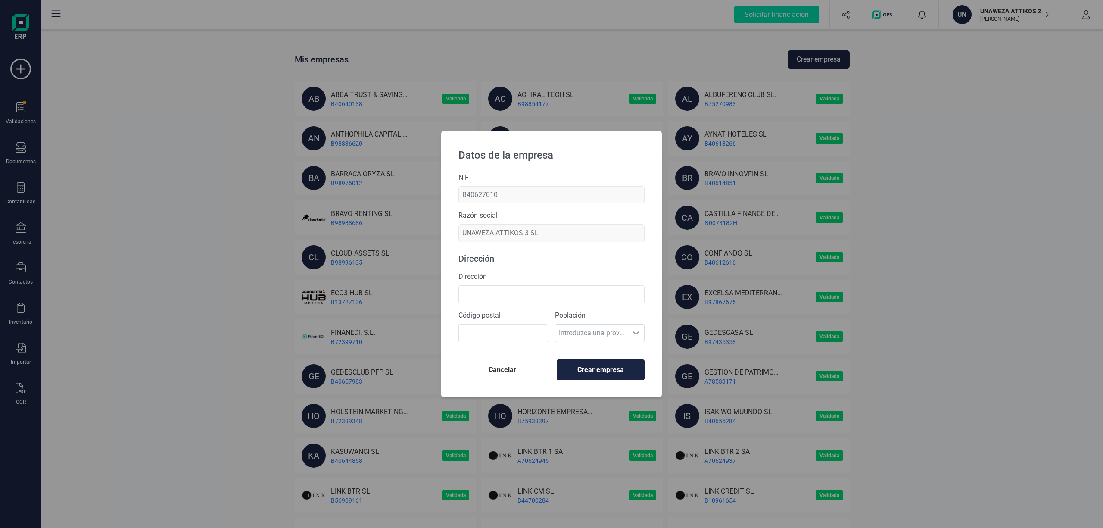
type input "CALLE AVDA DEL PUERTO 1 - ENTRESULO 1ª"
type input "46021"
click at [594, 367] on span "Crear empresa" at bounding box center [600, 369] width 73 height 10
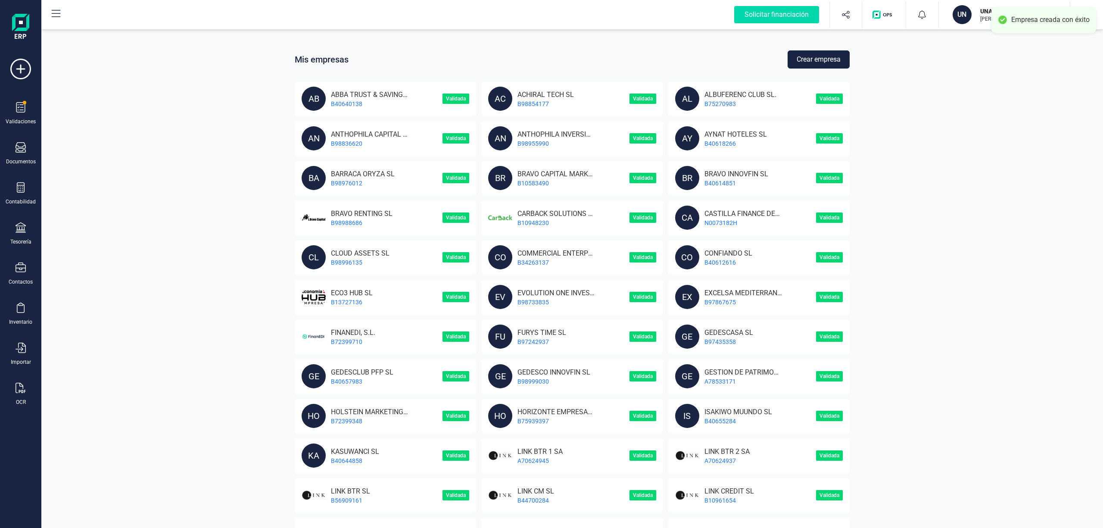
click at [808, 57] on button "Crear empresa" at bounding box center [818, 59] width 62 height 18
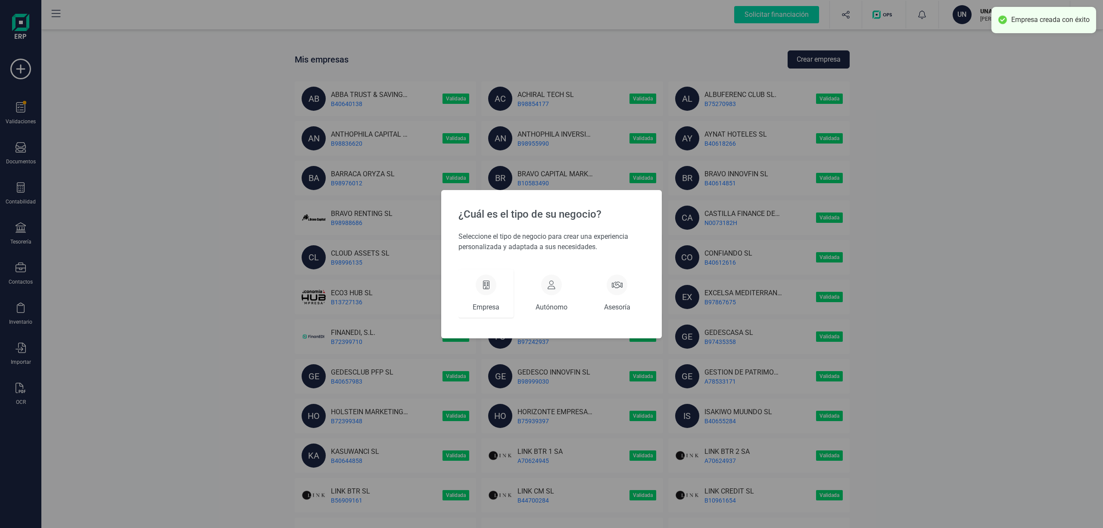
click at [488, 294] on div at bounding box center [485, 284] width 21 height 21
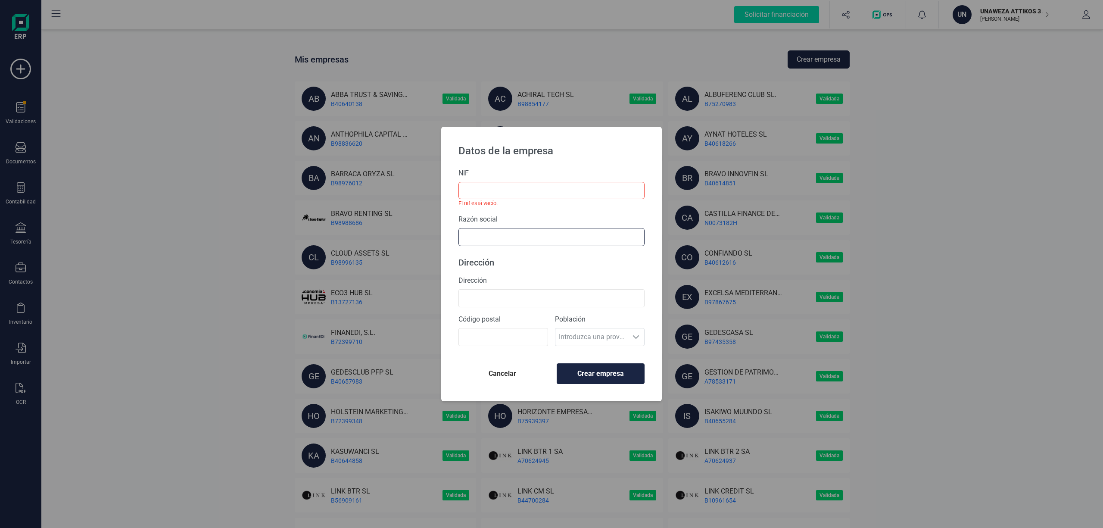
click at [486, 228] on input "text" at bounding box center [551, 237] width 186 height 18
type input "UNAWEZA ATTIKO"
click at [504, 306] on li "UNAWEZA ATTIKOS 4 SL" at bounding box center [551, 309] width 186 height 17
type input "B40640096"
type input "UNAWEZA ATTIKOS 4 SL"
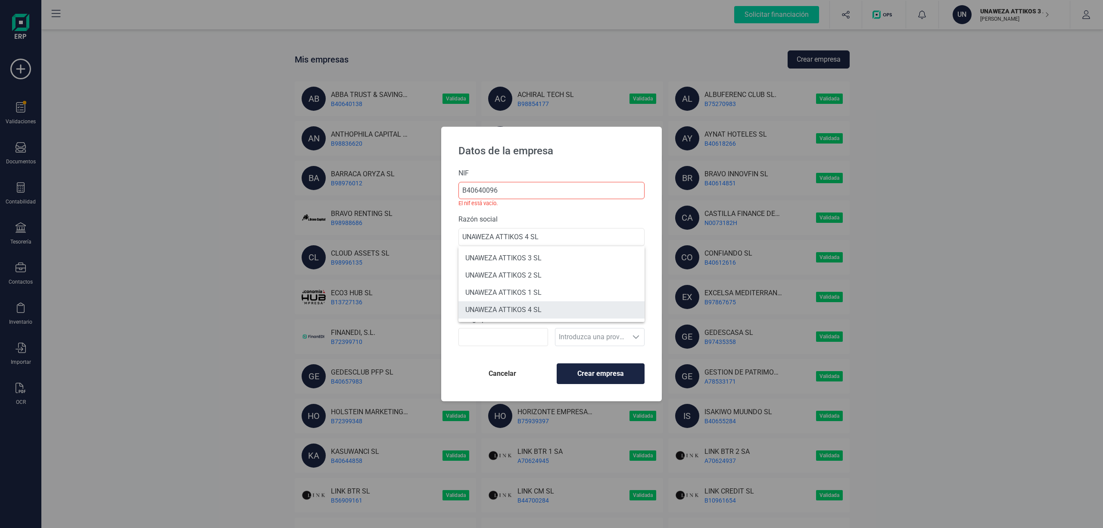
type input "[STREET_ADDRESS]"
type input "46023"
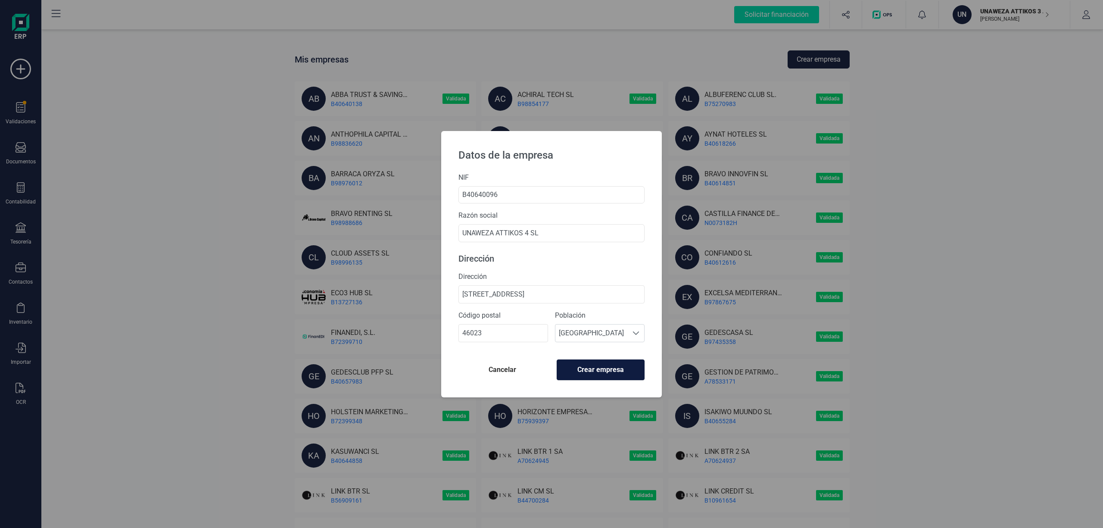
click at [603, 367] on span "Crear empresa" at bounding box center [600, 369] width 73 height 10
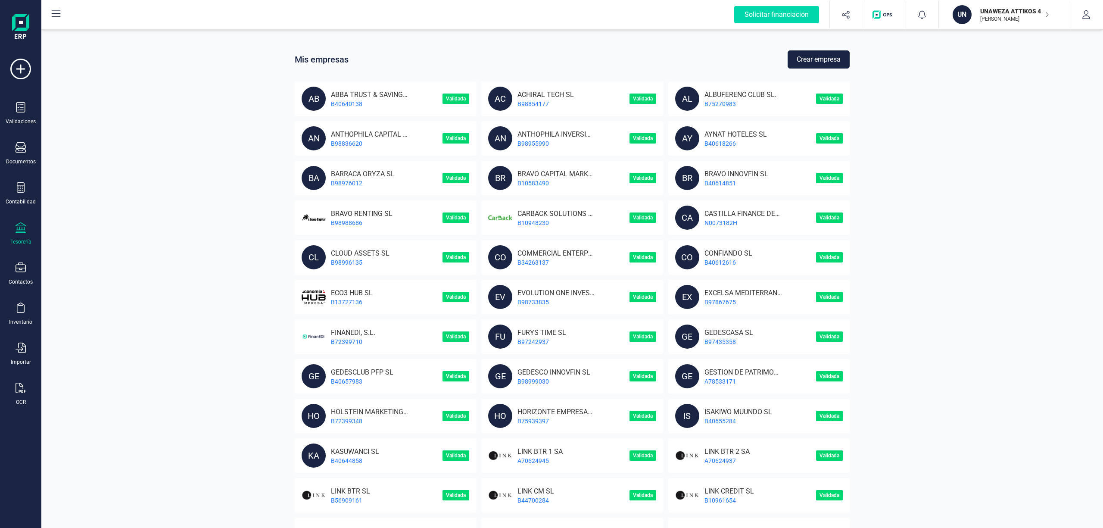
click at [23, 236] on div "Tesorería" at bounding box center [20, 233] width 34 height 23
click at [96, 150] on span "Cuentas bancarias" at bounding box center [105, 147] width 76 height 10
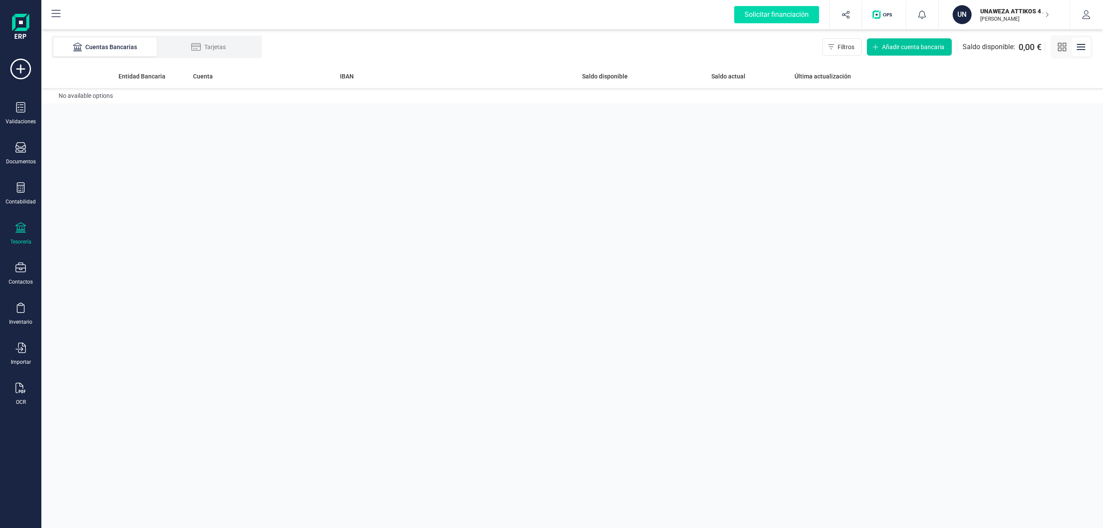
click at [888, 45] on span "Añadir cuenta bancaria" at bounding box center [913, 47] width 62 height 9
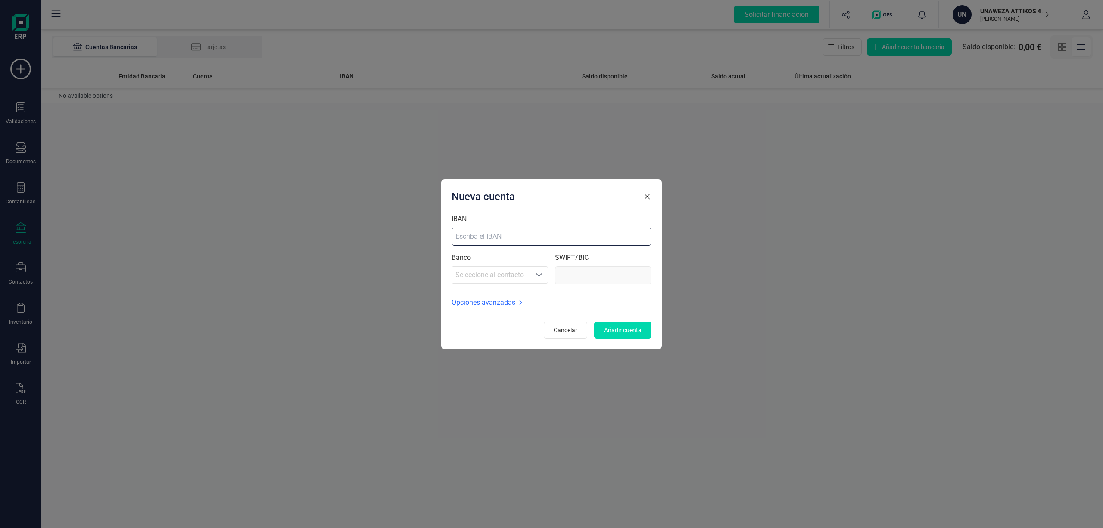
click at [507, 239] on input "IBAN" at bounding box center [551, 236] width 200 height 18
paste input "[FINANCIAL_ID]"
type input "[FINANCIAL_ID]"
type input "[SWIFT_CODE]"
type input "[FINANCIAL_ID]"
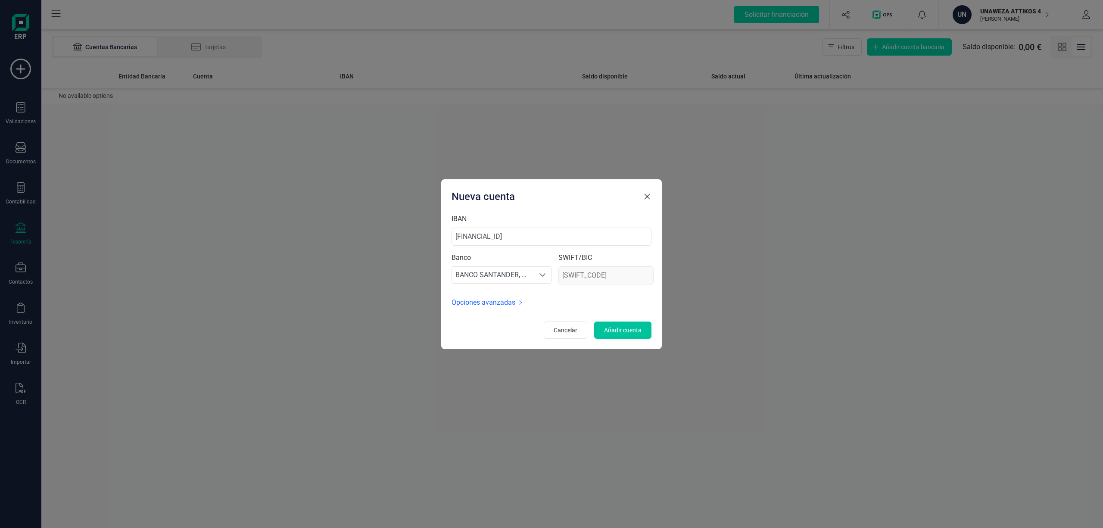
click at [620, 331] on span "Añadir cuenta" at bounding box center [622, 330] width 37 height 9
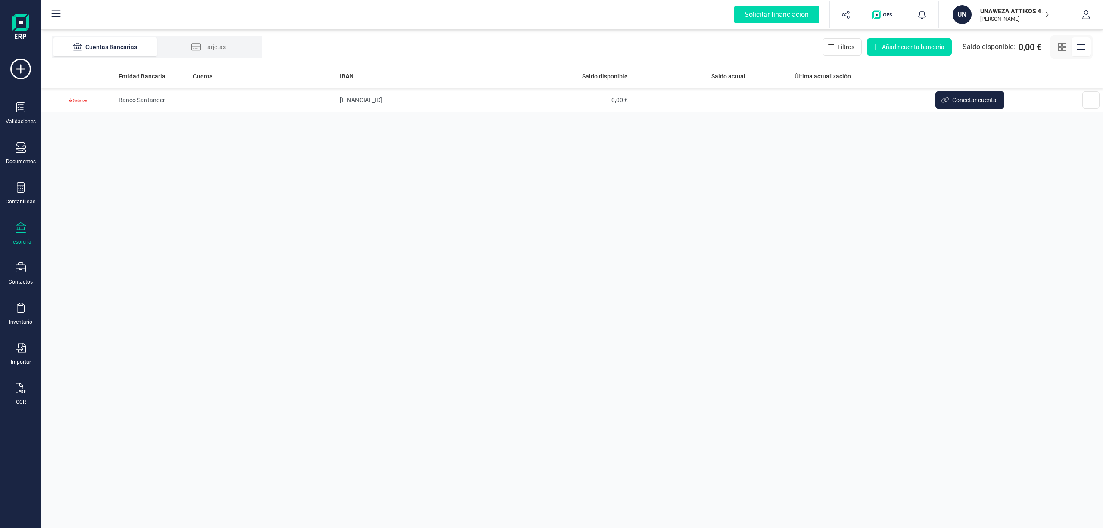
click at [1002, 14] on p "UNAWEZA ATTIKOS 4 SL" at bounding box center [1014, 11] width 69 height 9
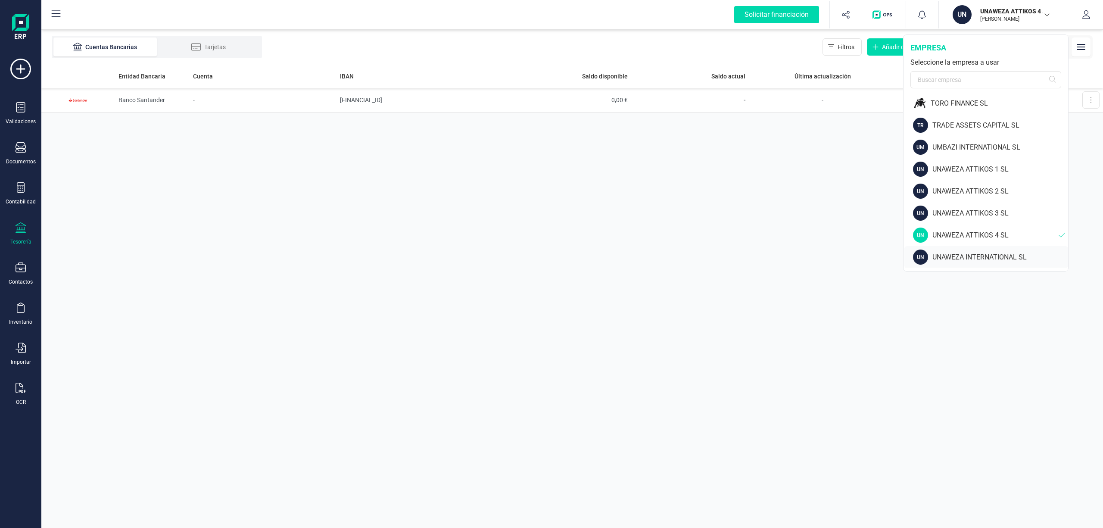
scroll to position [1272, 0]
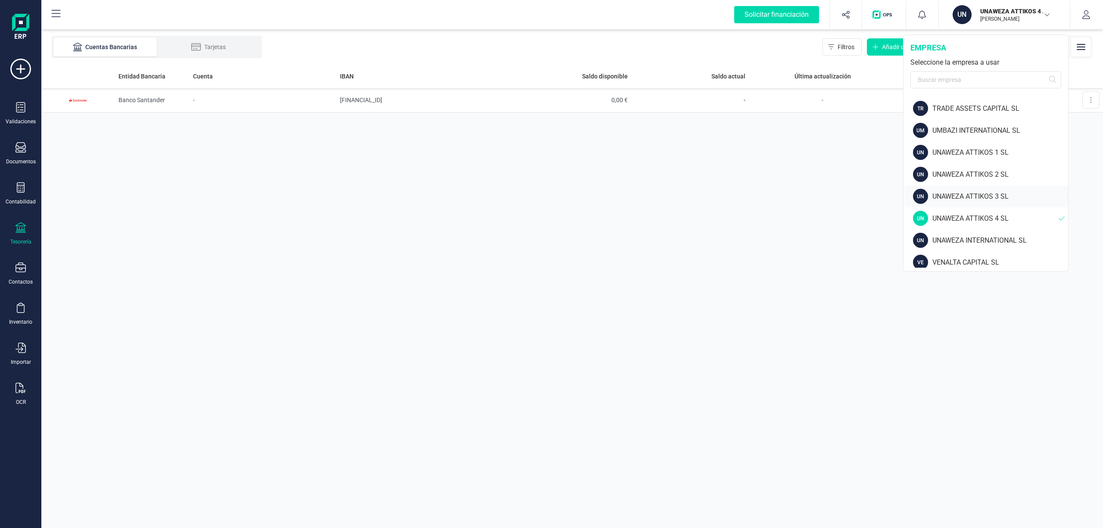
click at [988, 195] on div "UNAWEZA ATTIKOS 3 SL" at bounding box center [1000, 196] width 136 height 10
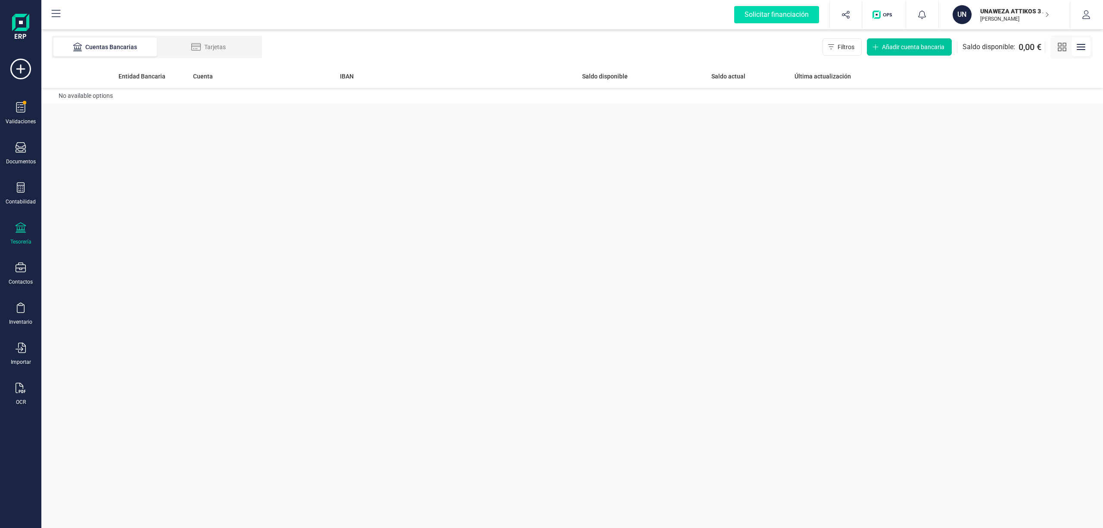
click at [892, 40] on button "Añadir cuenta bancaria" at bounding box center [909, 46] width 85 height 17
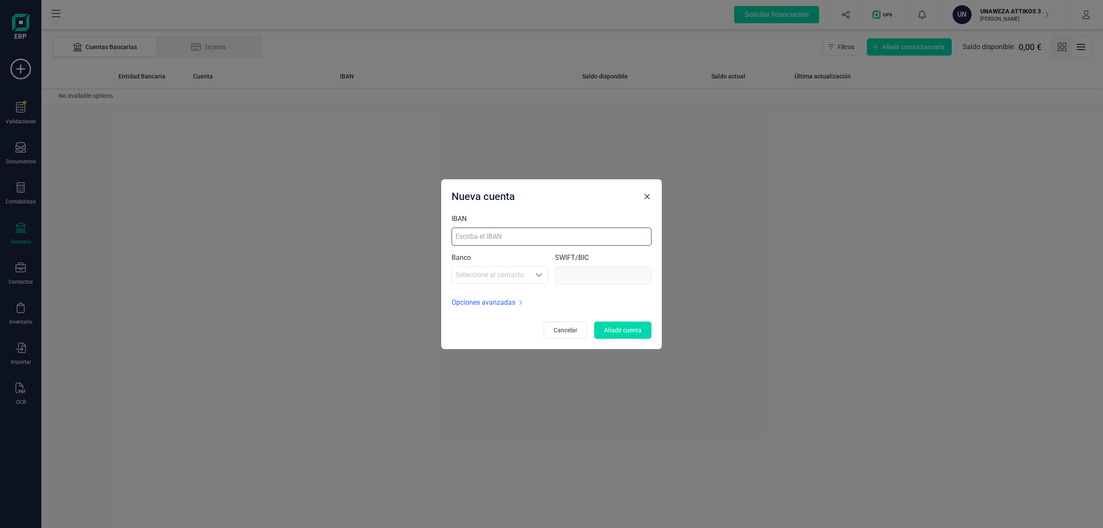
click at [546, 229] on input "IBAN" at bounding box center [551, 236] width 200 height 18
paste input "[FINANCIAL_ID]"
type input "[FINANCIAL_ID]"
type input "[SWIFT_CODE]"
type input "[FINANCIAL_ID]"
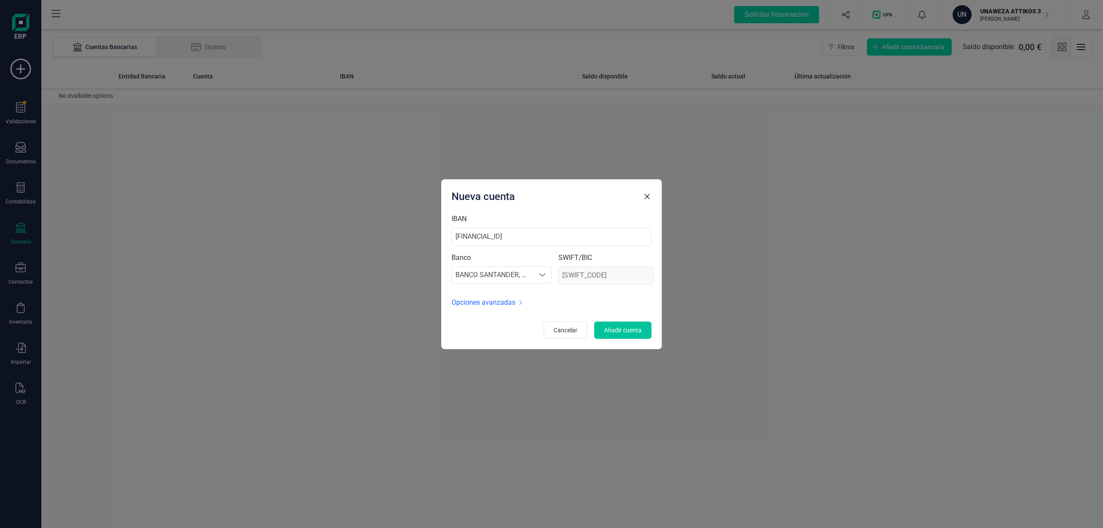
click at [619, 327] on span "Añadir cuenta" at bounding box center [622, 330] width 37 height 9
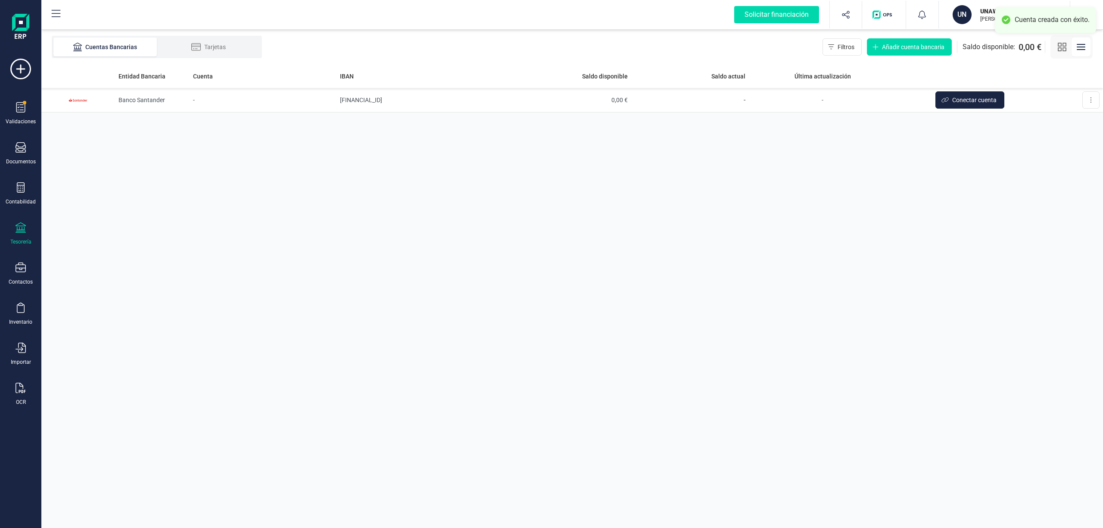
drag, startPoint x: 1036, startPoint y: 181, endPoint x: 1035, endPoint y: 97, distance: 84.0
click at [1039, 177] on div "Entidad Bancaria Cuenta IBAN Saldo disponible Saldo actual Última actualización…" at bounding box center [571, 295] width 1061 height 463
click at [981, 11] on p "UNAWEZA ATTIKOS 3 SL" at bounding box center [1014, 11] width 69 height 9
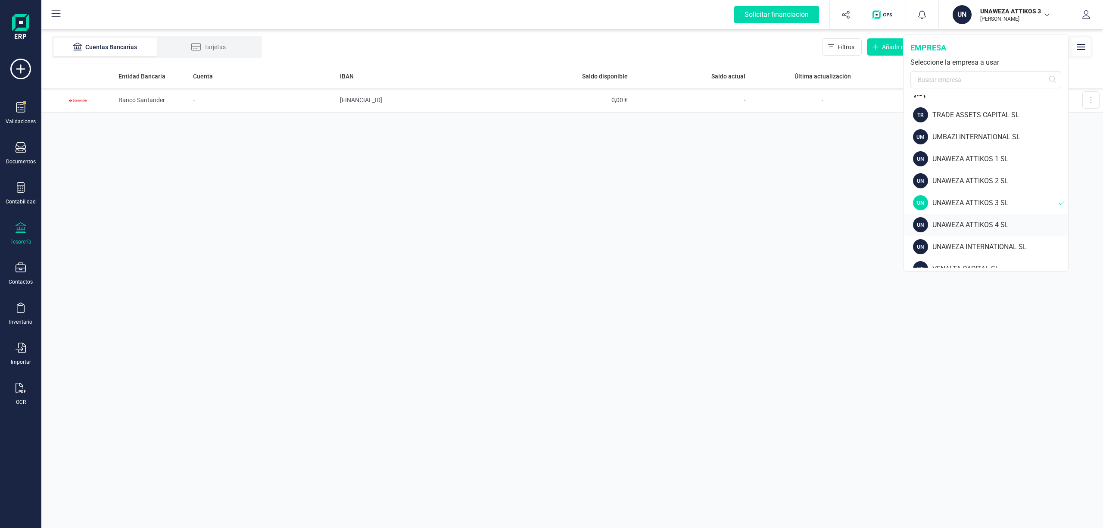
scroll to position [1266, 0]
click at [1001, 181] on div "UNAWEZA ATTIKOS 2 SL" at bounding box center [1000, 180] width 136 height 10
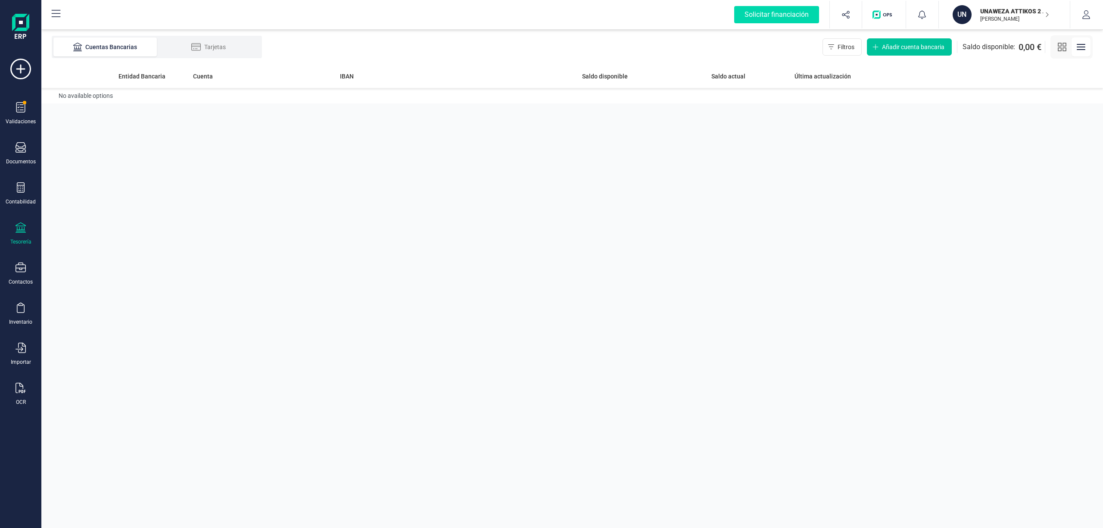
click at [889, 47] on span "Añadir cuenta bancaria" at bounding box center [913, 47] width 62 height 9
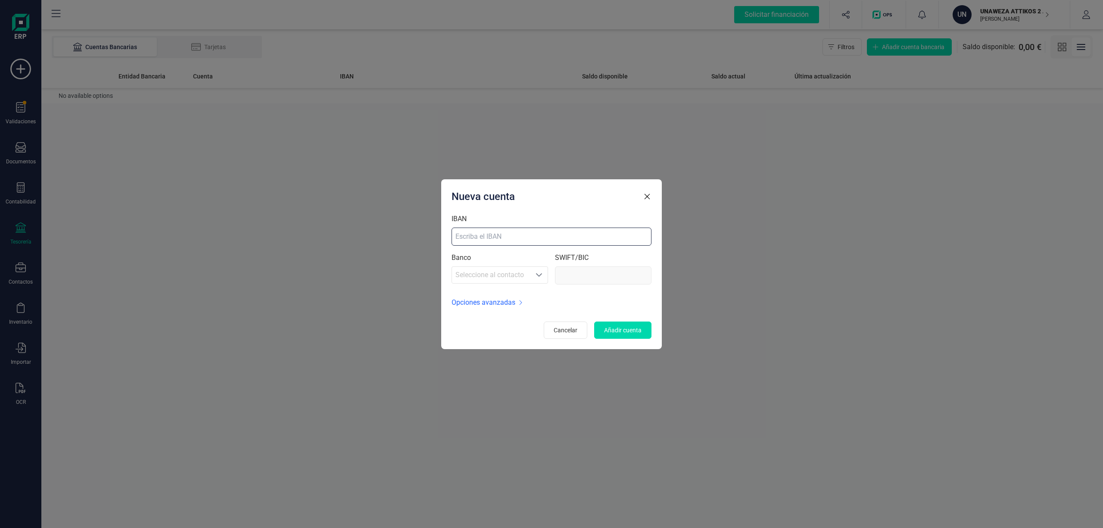
click at [501, 236] on input "IBAN" at bounding box center [551, 236] width 200 height 18
paste input "[FINANCIAL_ID]"
type input "[FINANCIAL_ID]"
type input "[SWIFT_CODE]"
type input "[FINANCIAL_ID]"
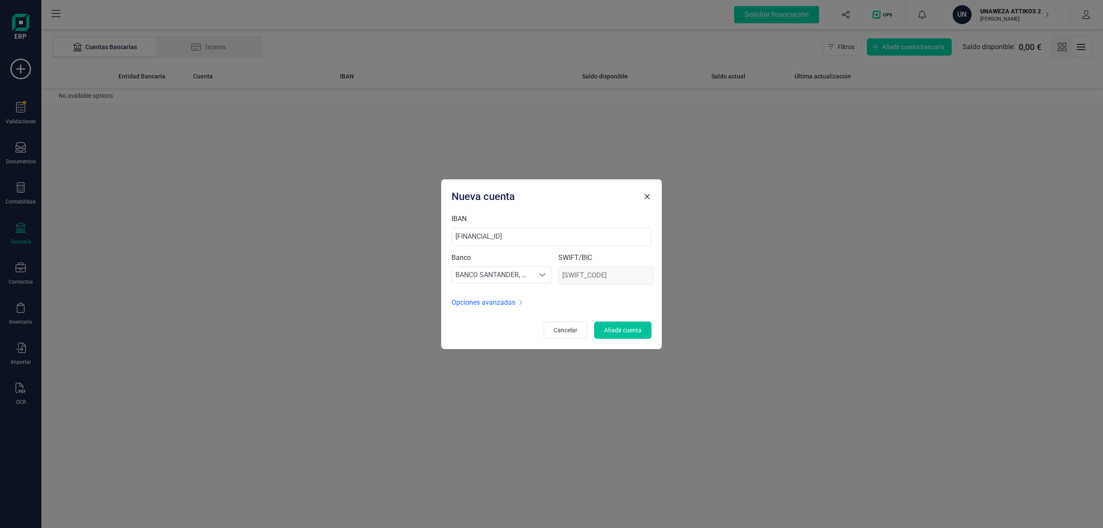
click at [626, 329] on span "Añadir cuenta" at bounding box center [622, 330] width 37 height 9
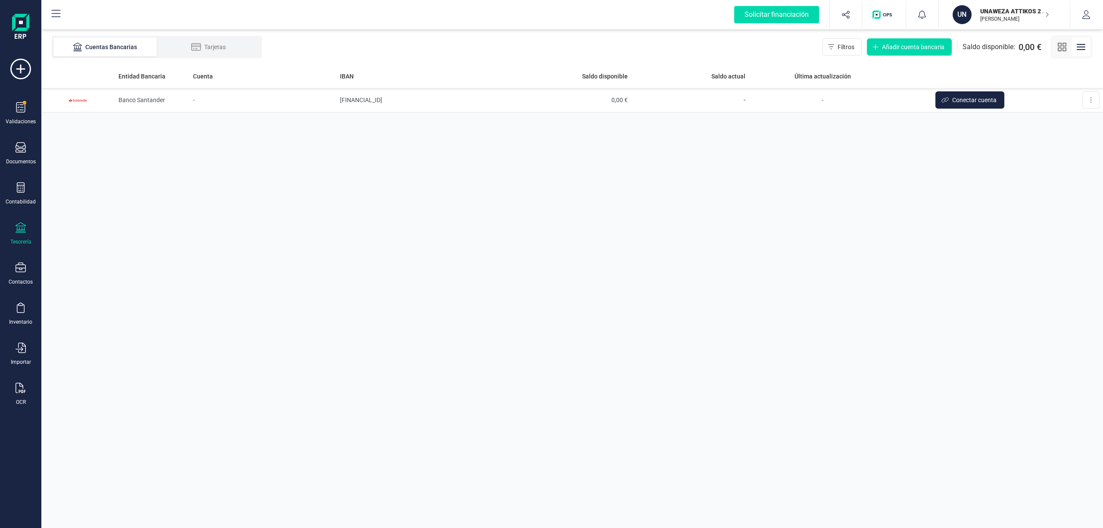
click at [1006, 11] on p "UNAWEZA ATTIKOS 2 SL" at bounding box center [1014, 11] width 69 height 9
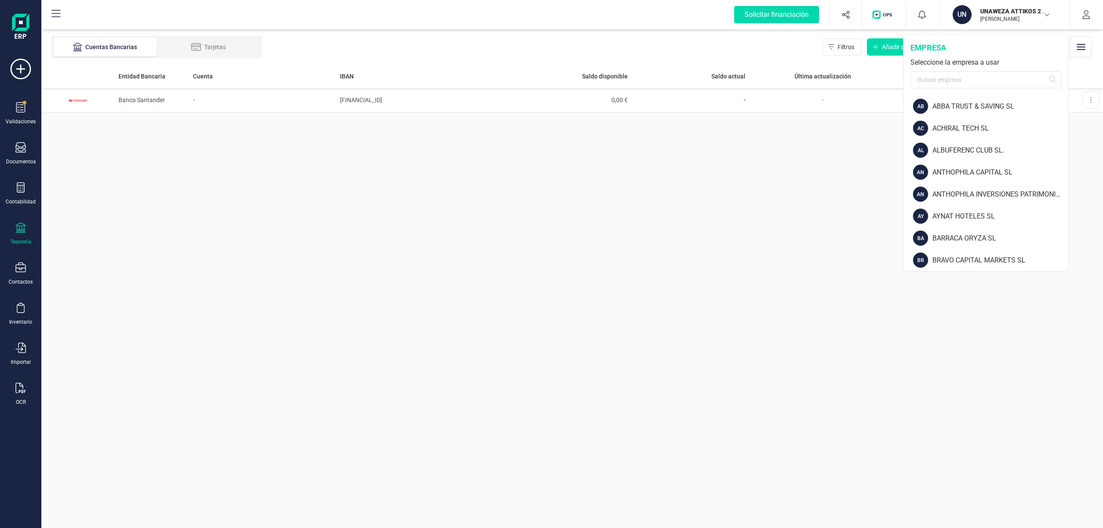
drag, startPoint x: 1065, startPoint y: 120, endPoint x: 1074, endPoint y: 152, distance: 33.7
click at [1075, 154] on div "Solicitar financiación Importaciones completadas 0 / 0 UN UNAWEZA ATTIKOS 2 SL …" at bounding box center [571, 264] width 1061 height 528
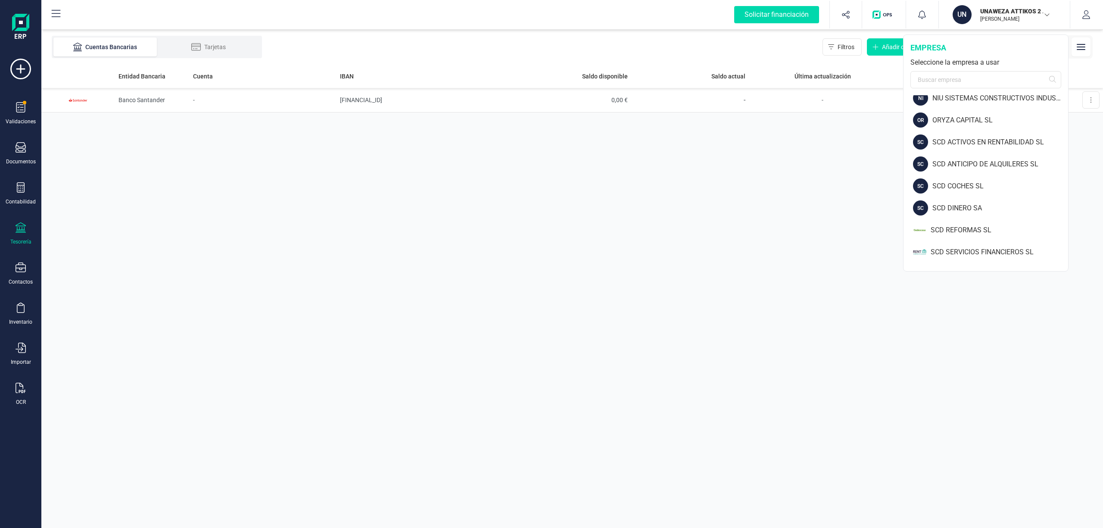
scroll to position [1299, 0]
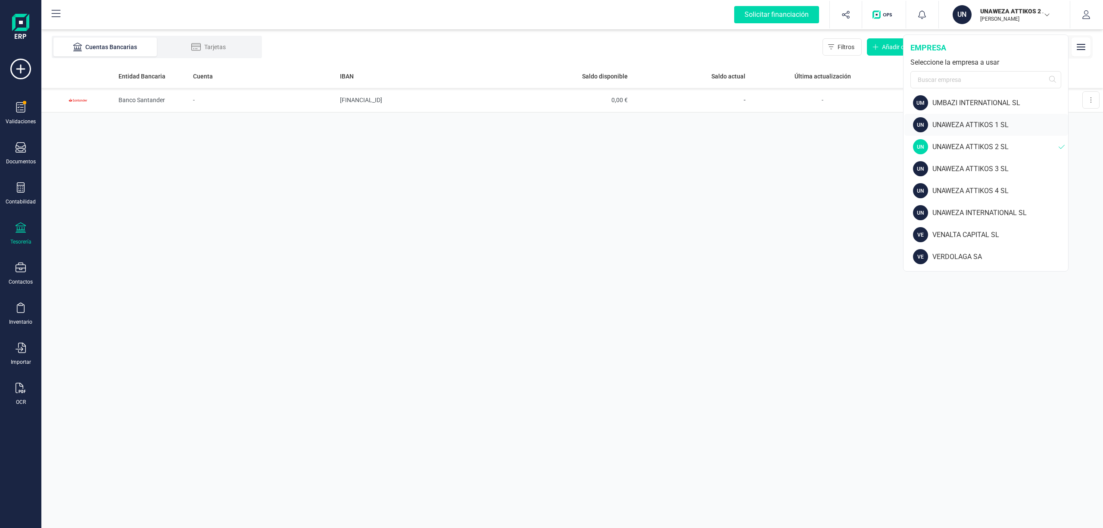
click at [989, 124] on div "UNAWEZA ATTIKOS 1 SL" at bounding box center [1000, 125] width 136 height 10
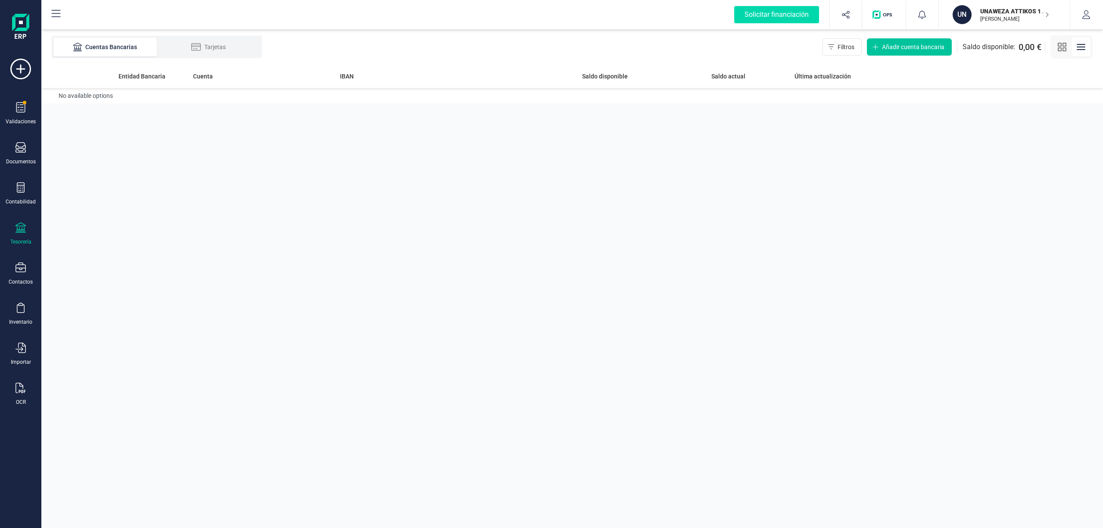
click at [895, 41] on button "Añadir cuenta bancaria" at bounding box center [909, 46] width 85 height 17
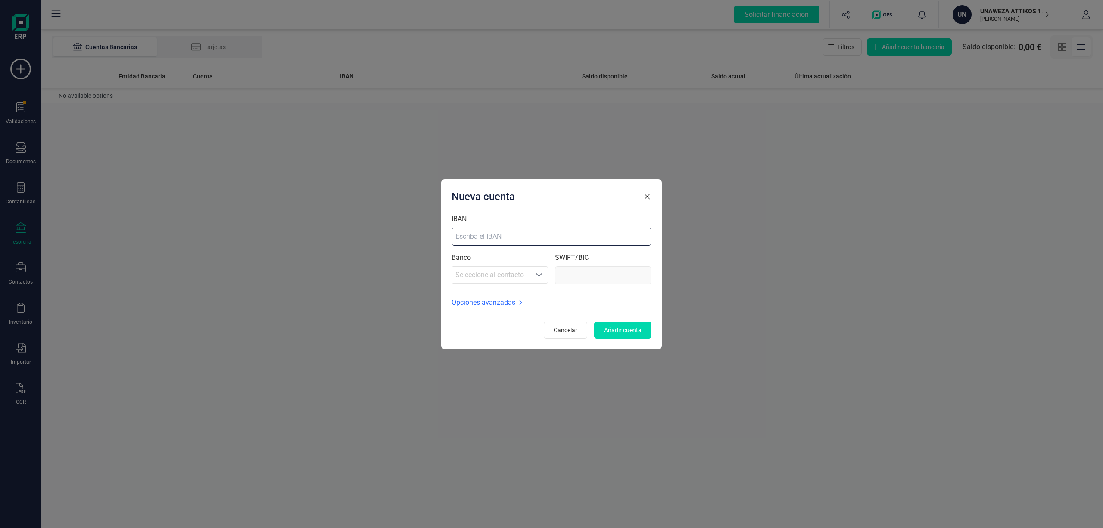
click at [507, 237] on input "IBAN" at bounding box center [551, 236] width 200 height 18
paste input "[FINANCIAL_ID]"
type input "[FINANCIAL_ID]"
type input "[SWIFT_CODE]"
type input "[FINANCIAL_ID]"
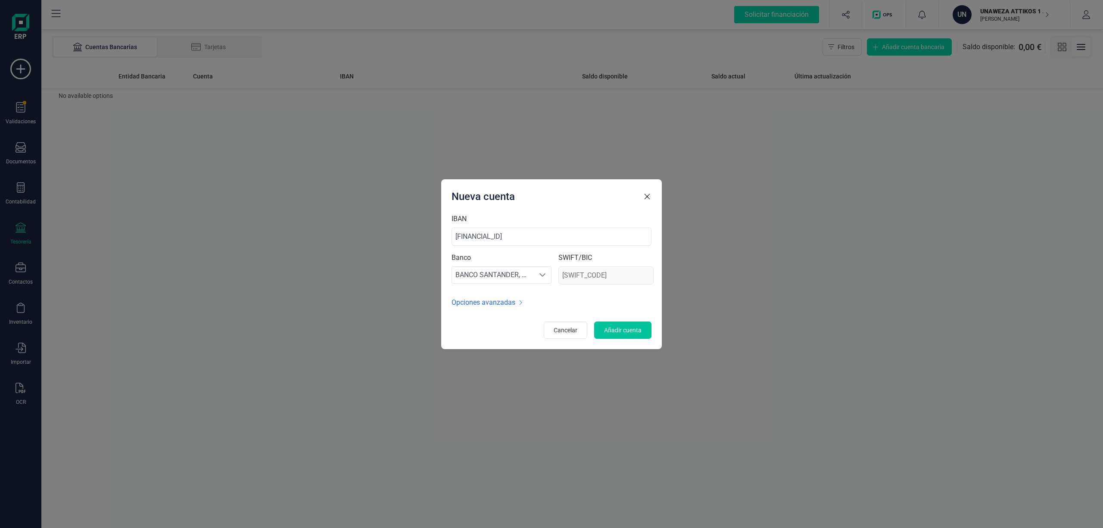
click at [619, 331] on span "Añadir cuenta" at bounding box center [622, 330] width 37 height 9
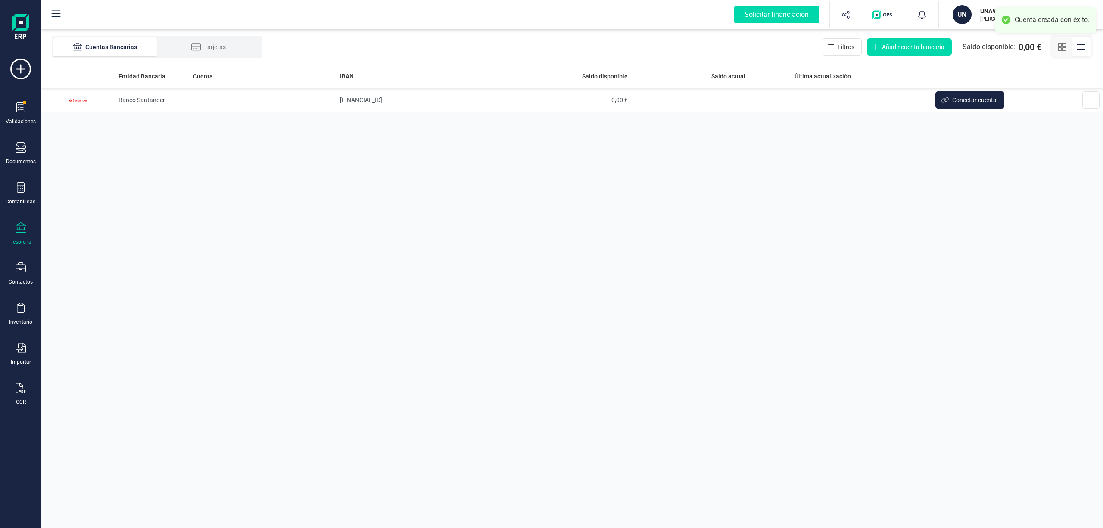
click at [756, 288] on div "Entidad Bancaria Cuenta IBAN Saldo disponible Saldo actual Última actualización…" at bounding box center [571, 295] width 1061 height 463
